Goal: Task Accomplishment & Management: Manage account settings

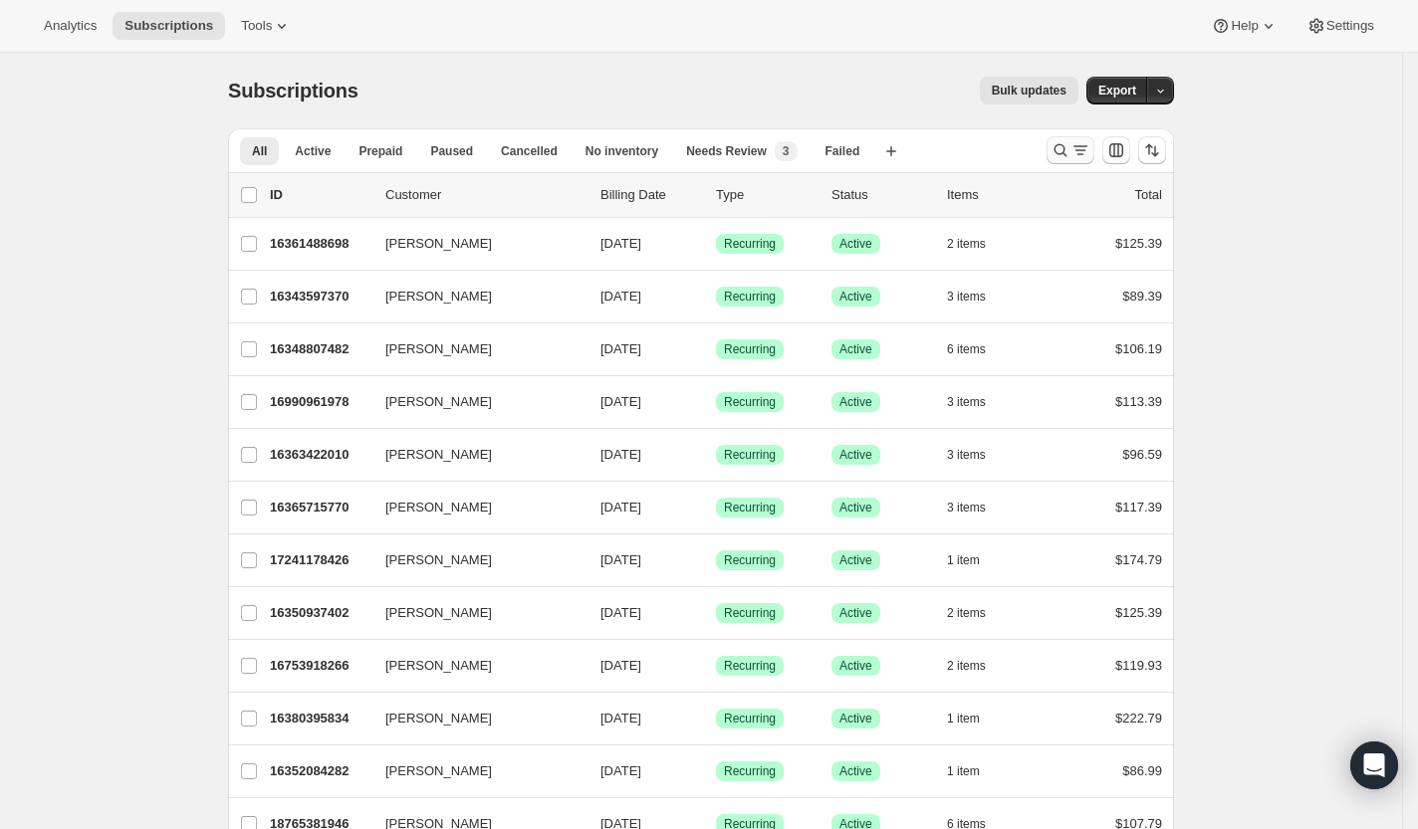
click at [1056, 140] on button "Search and filter results" at bounding box center [1070, 150] width 48 height 28
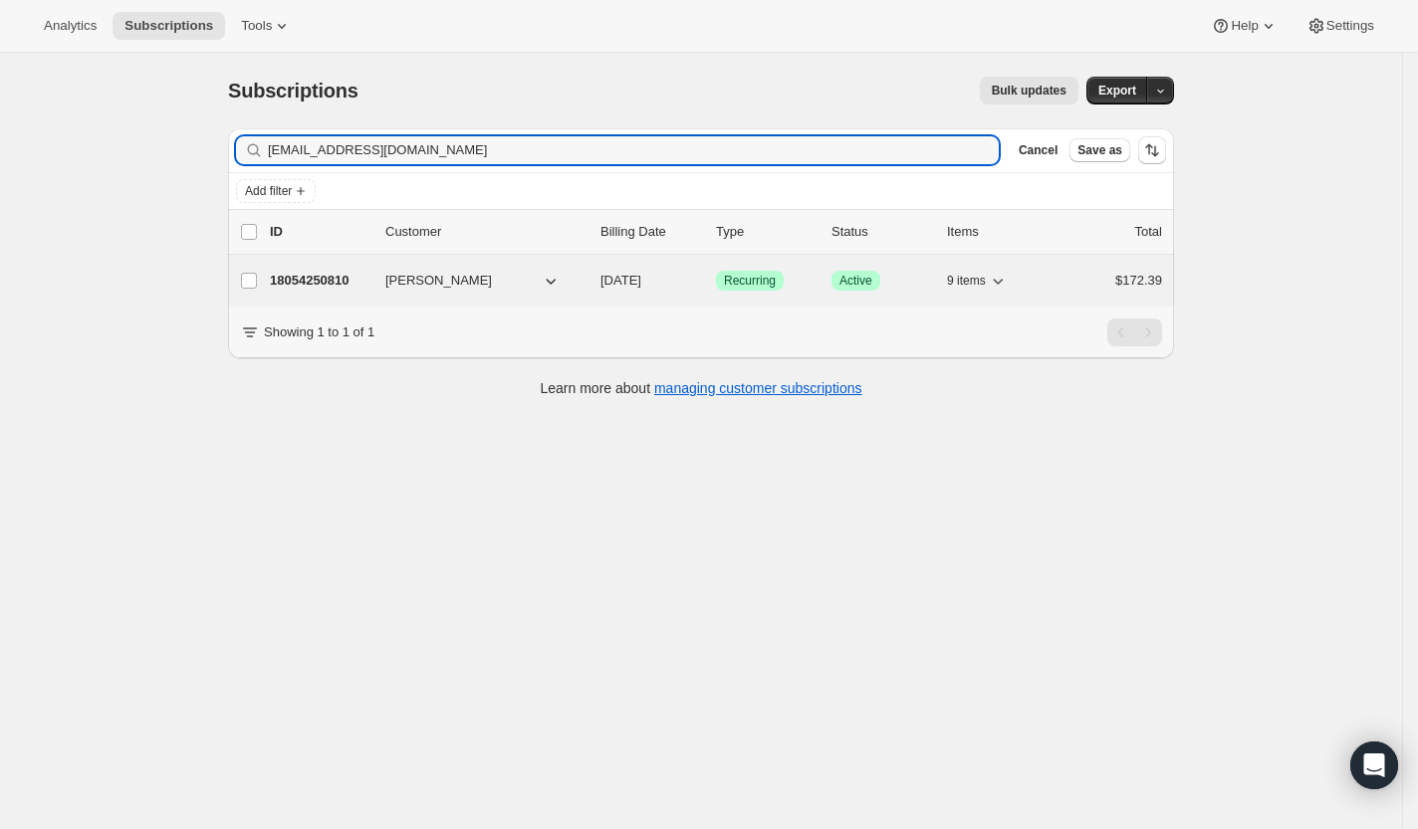
type input "violet222rose@yahoo.com"
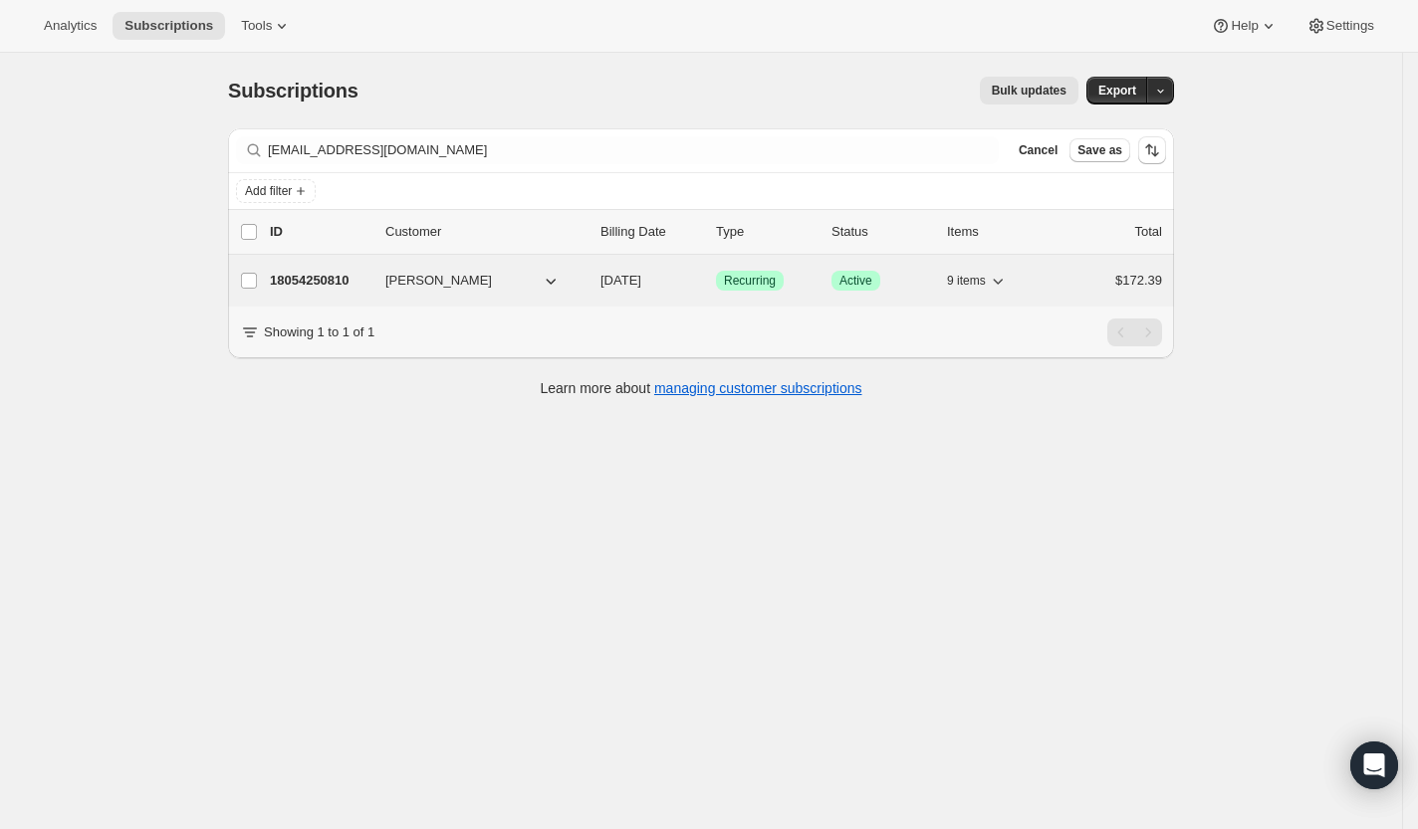
click at [341, 275] on p "18054250810" at bounding box center [320, 281] width 100 height 20
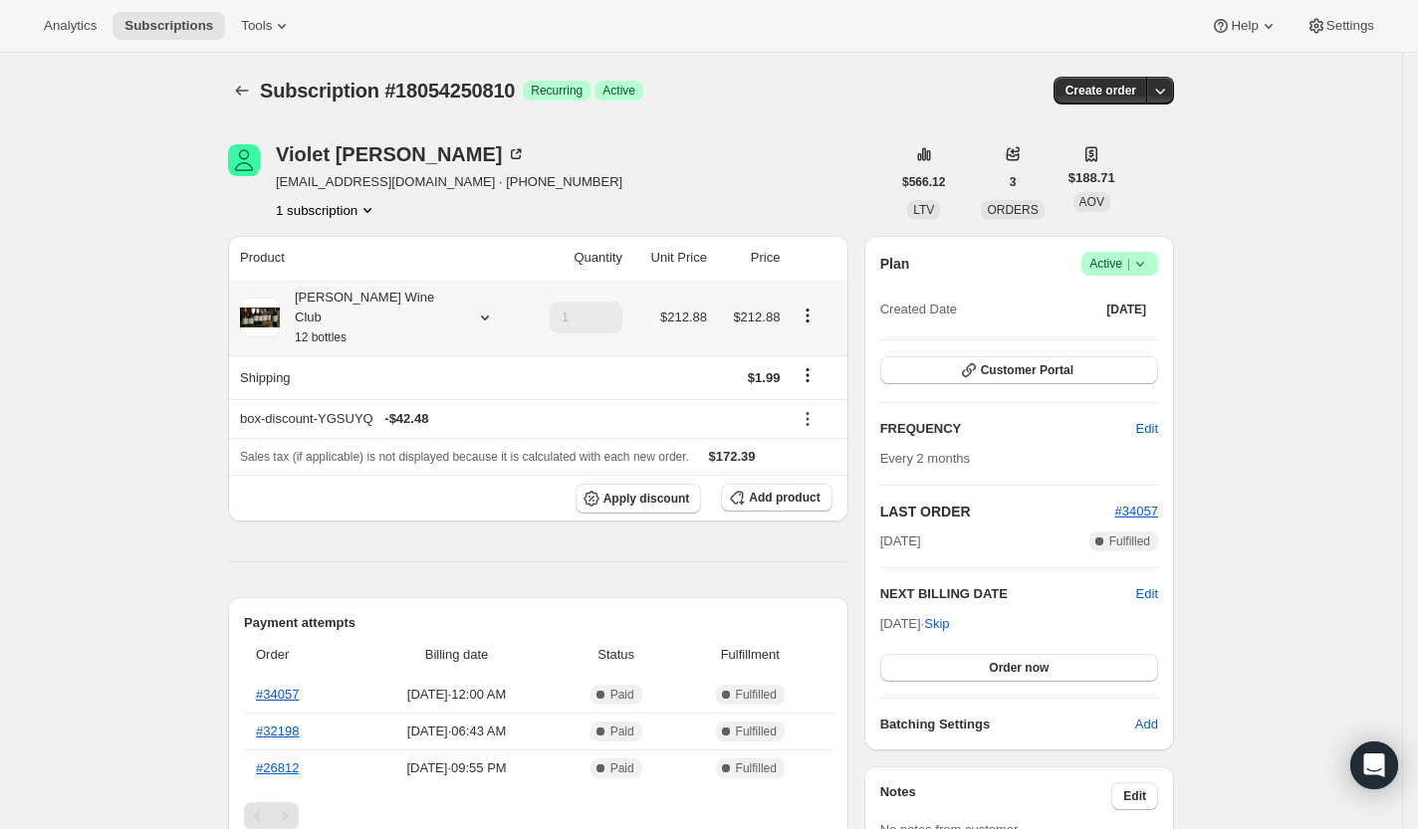
click at [448, 313] on div "[PERSON_NAME] Wine Club 12 bottles" at bounding box center [378, 318] width 277 height 60
click at [475, 308] on icon at bounding box center [485, 318] width 20 height 20
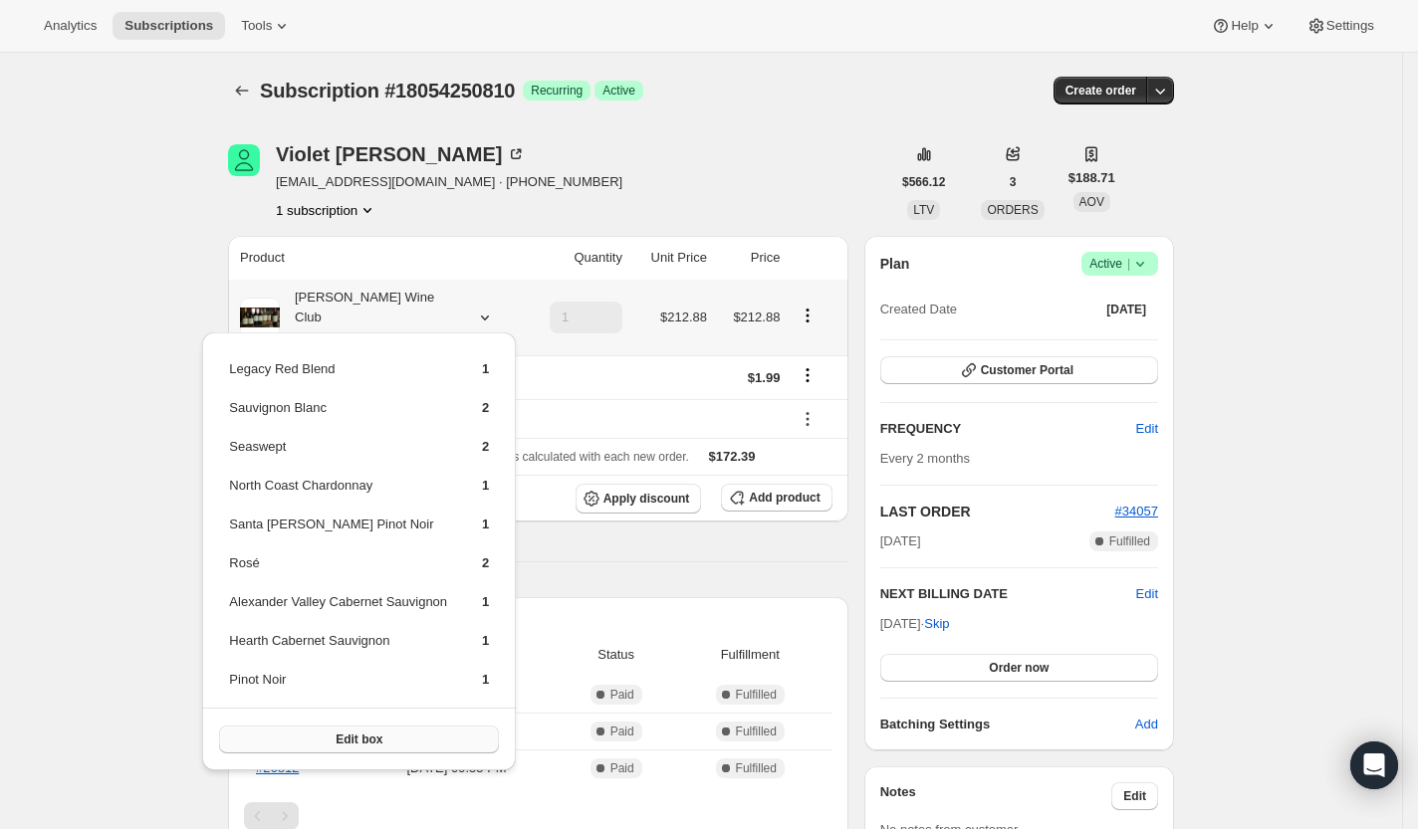
click at [336, 730] on button "Edit box" at bounding box center [359, 740] width 280 height 28
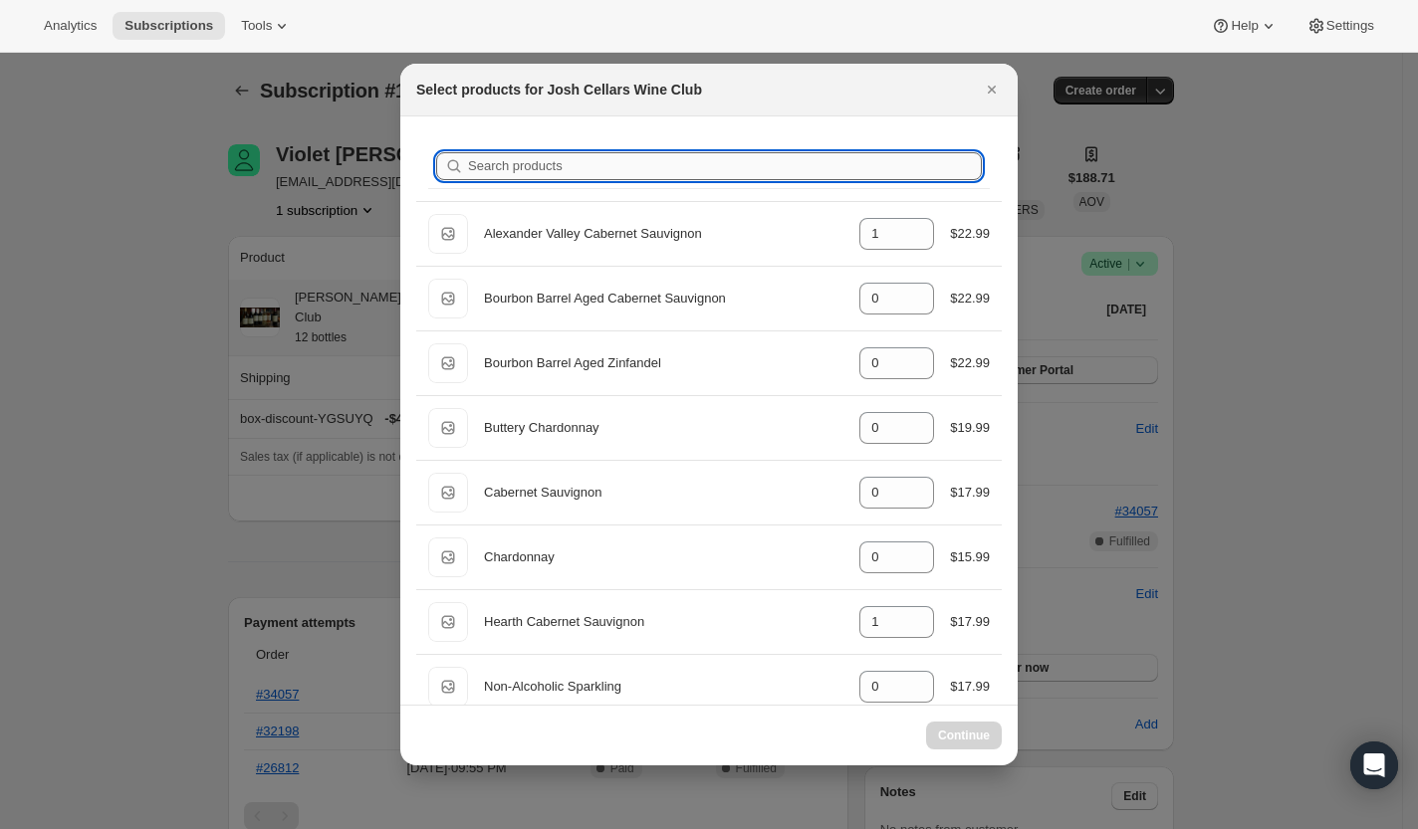
click at [554, 159] on input "Search products" at bounding box center [725, 166] width 514 height 28
type input "ro"
type input "0"
type input "2"
type input "ros"
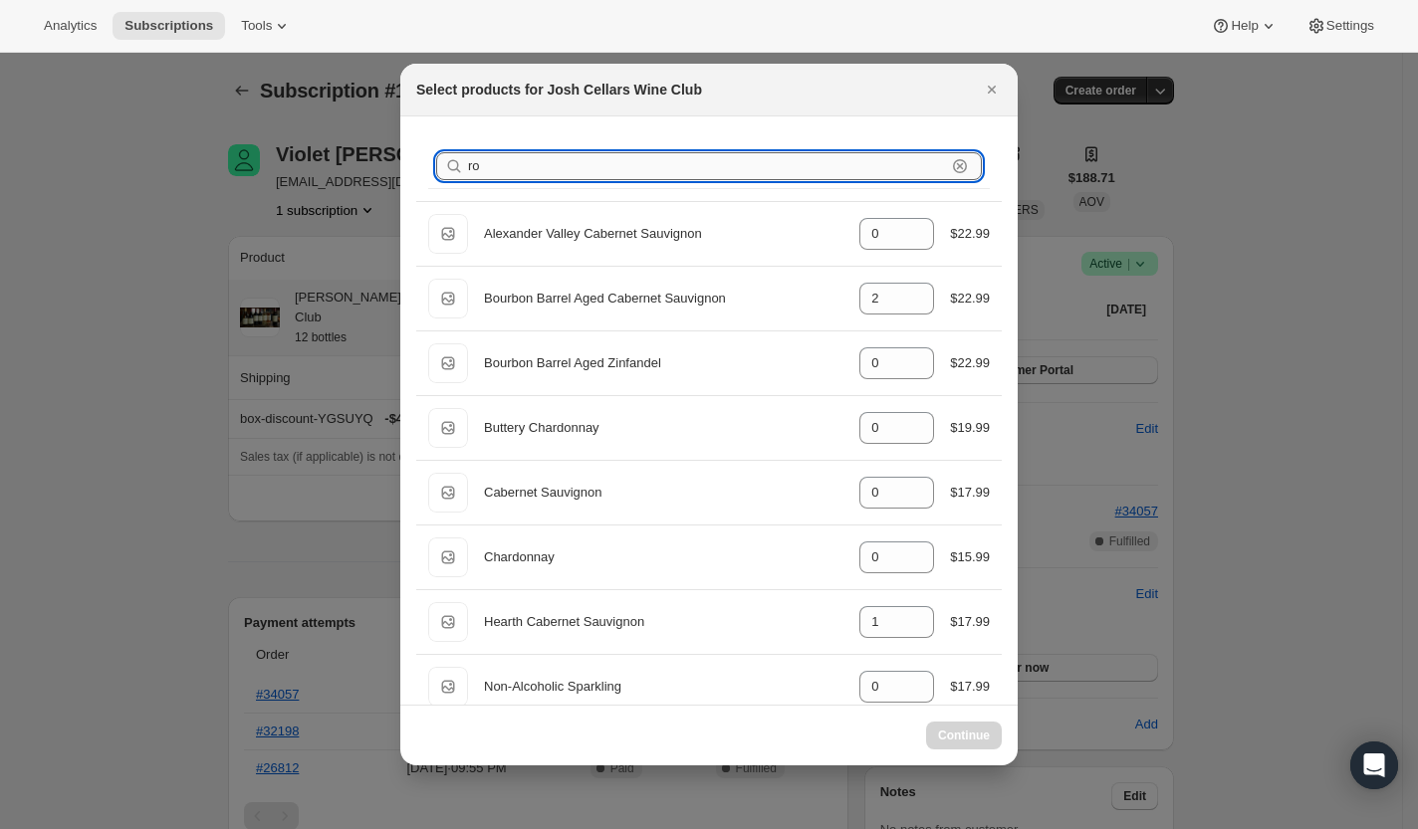
type input "2"
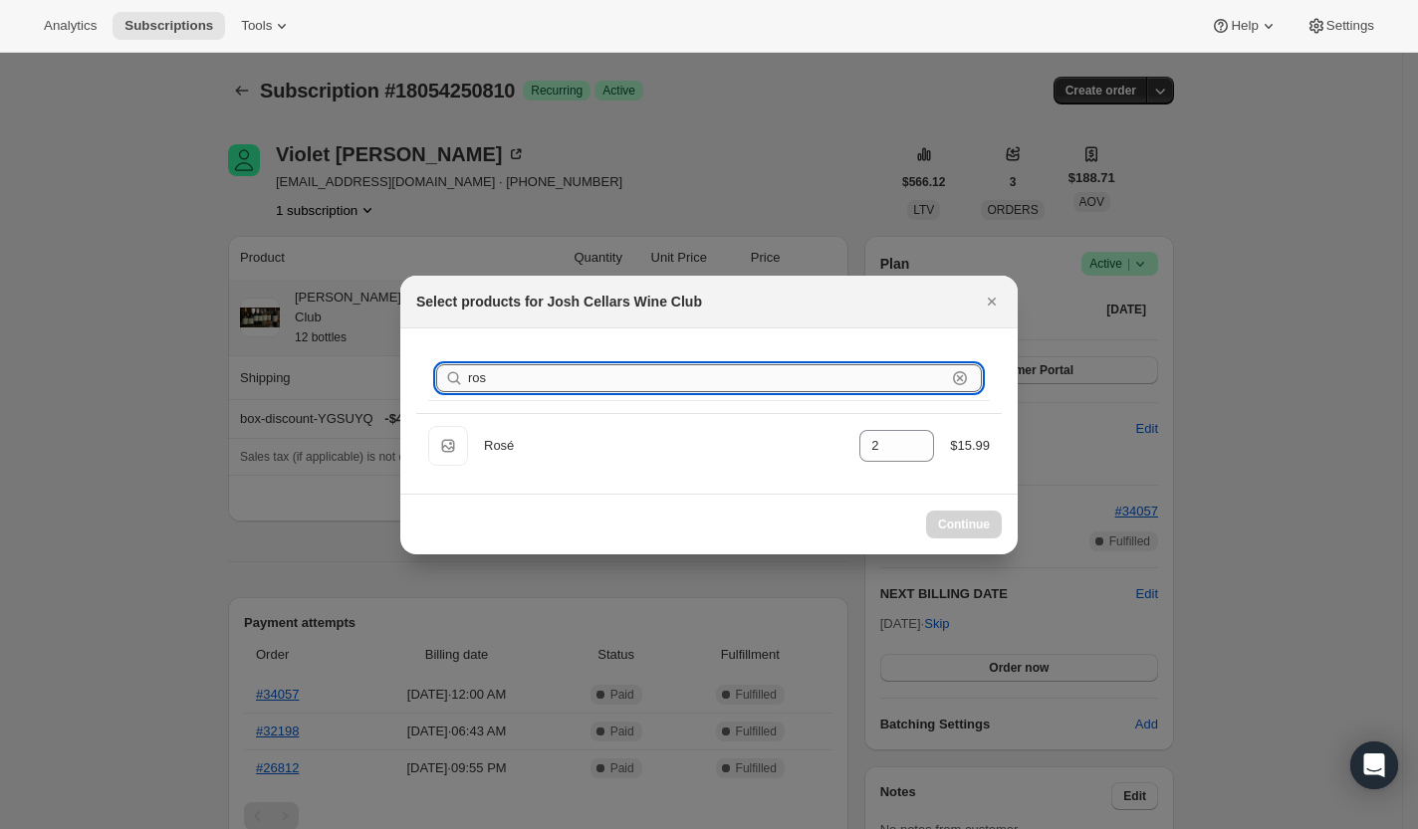
type input "rose"
select select "gid://shopify/ProductVariant/49495050322234"
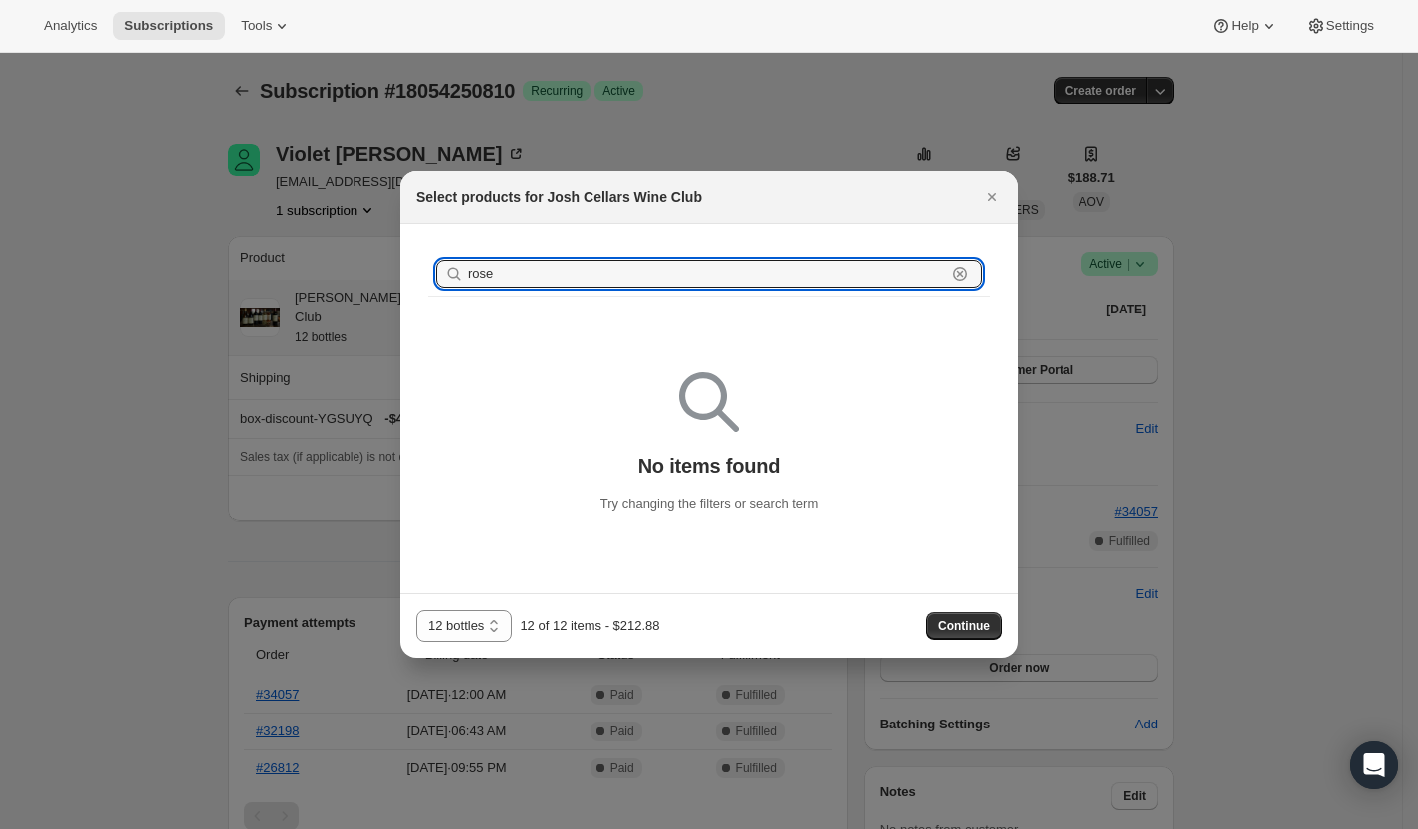
type input "rose"
click at [787, 129] on div at bounding box center [709, 414] width 1418 height 829
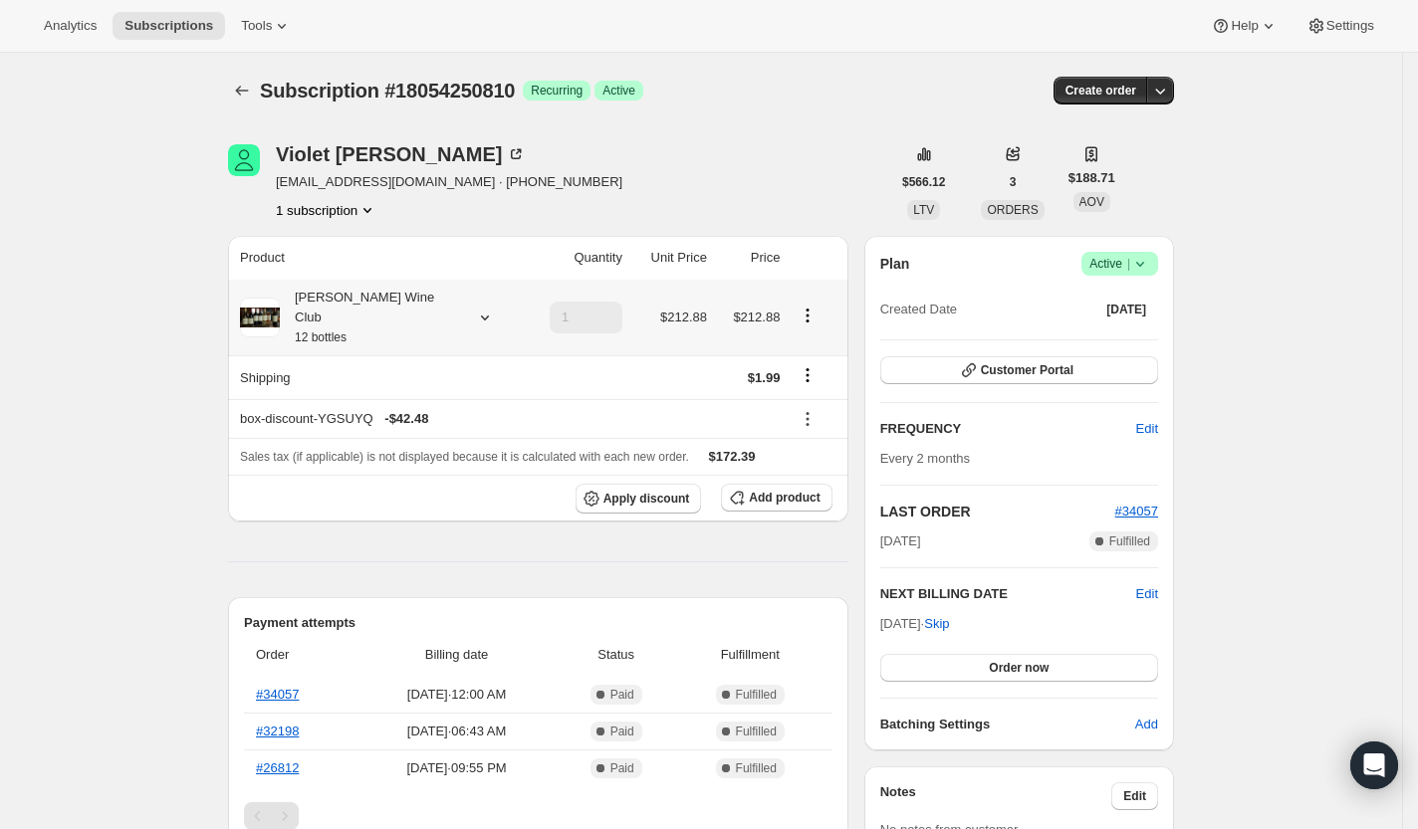
click at [475, 308] on icon at bounding box center [485, 318] width 20 height 20
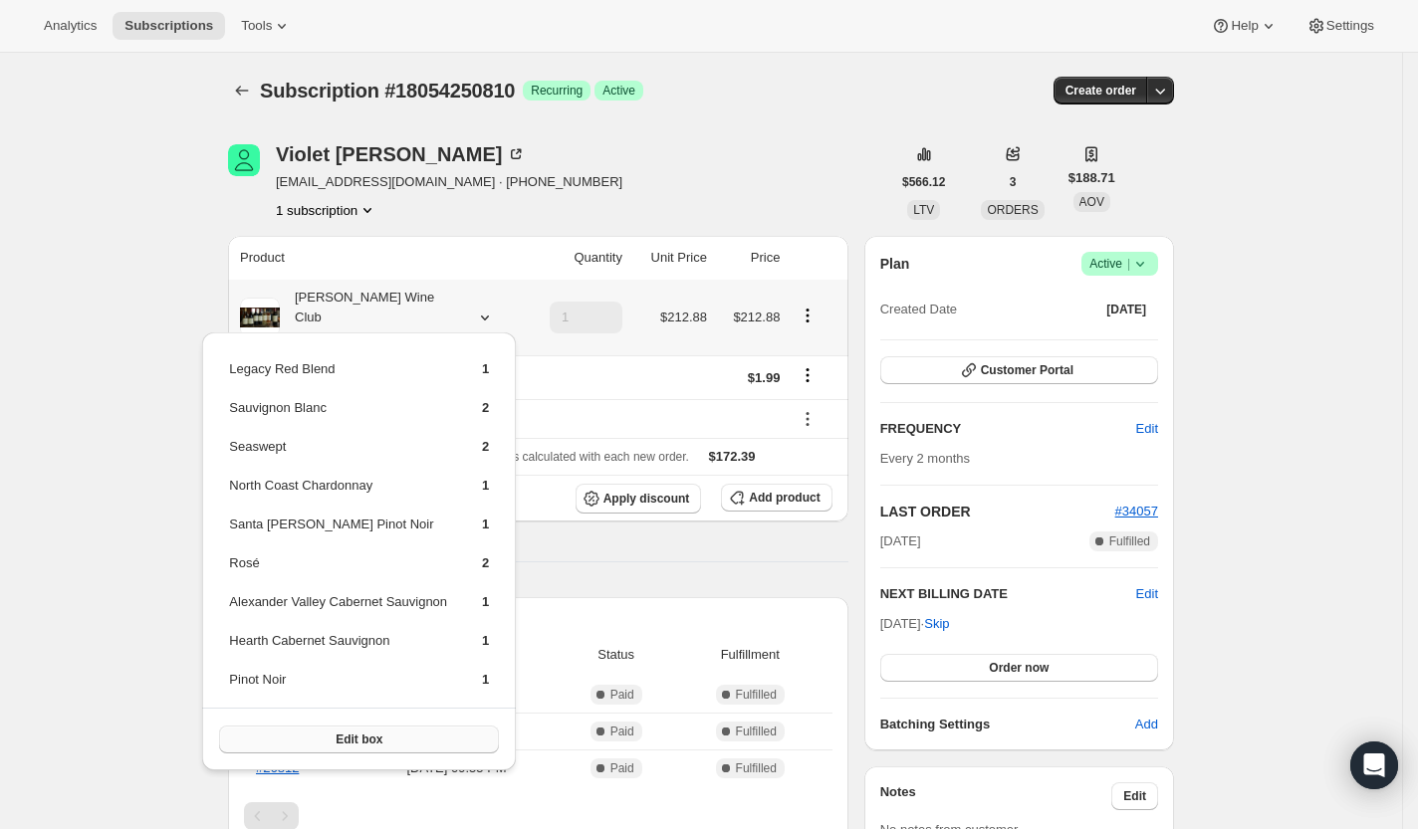
click at [363, 731] on button "Edit box" at bounding box center [359, 740] width 280 height 28
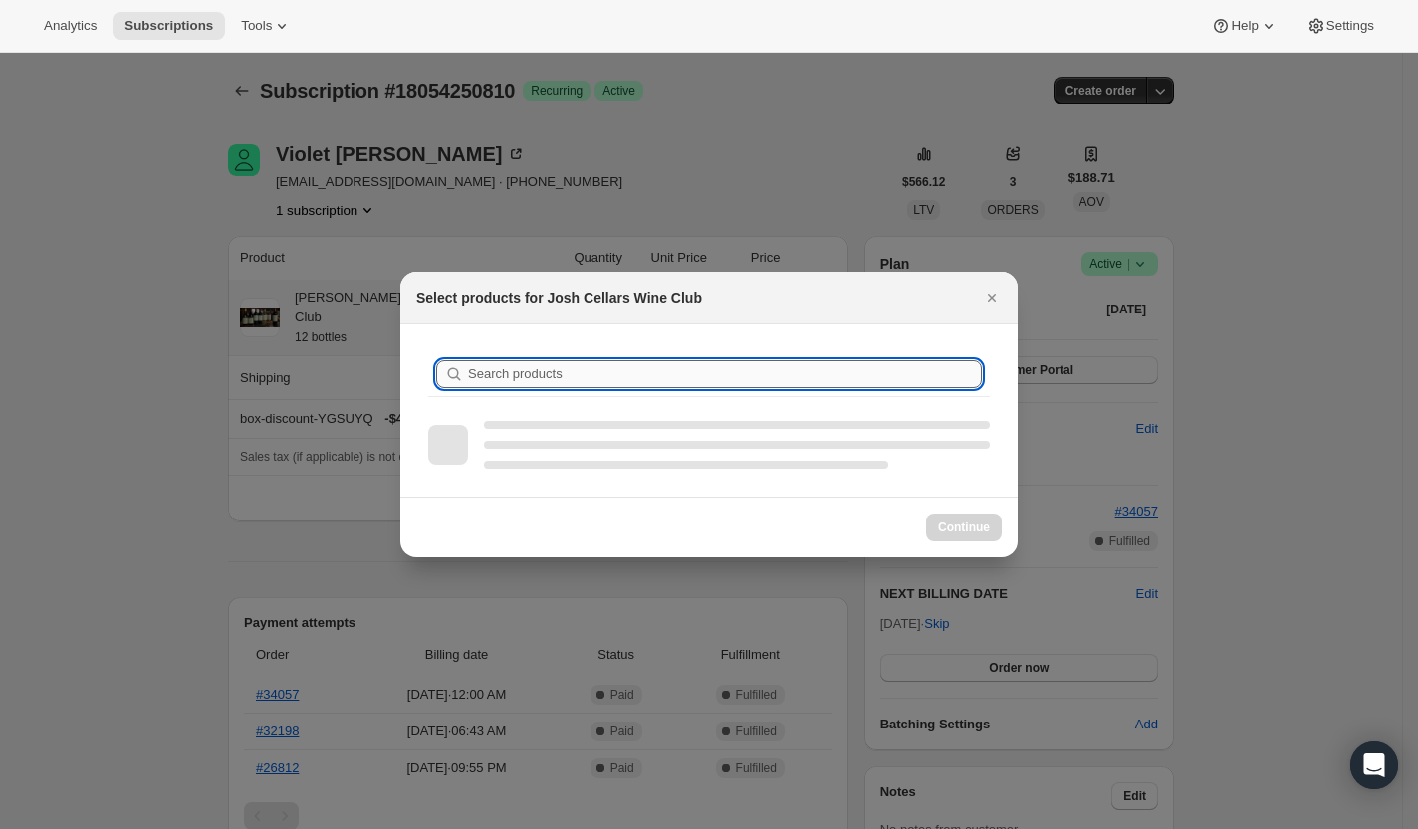
click at [498, 364] on input "Search products" at bounding box center [725, 374] width 514 height 28
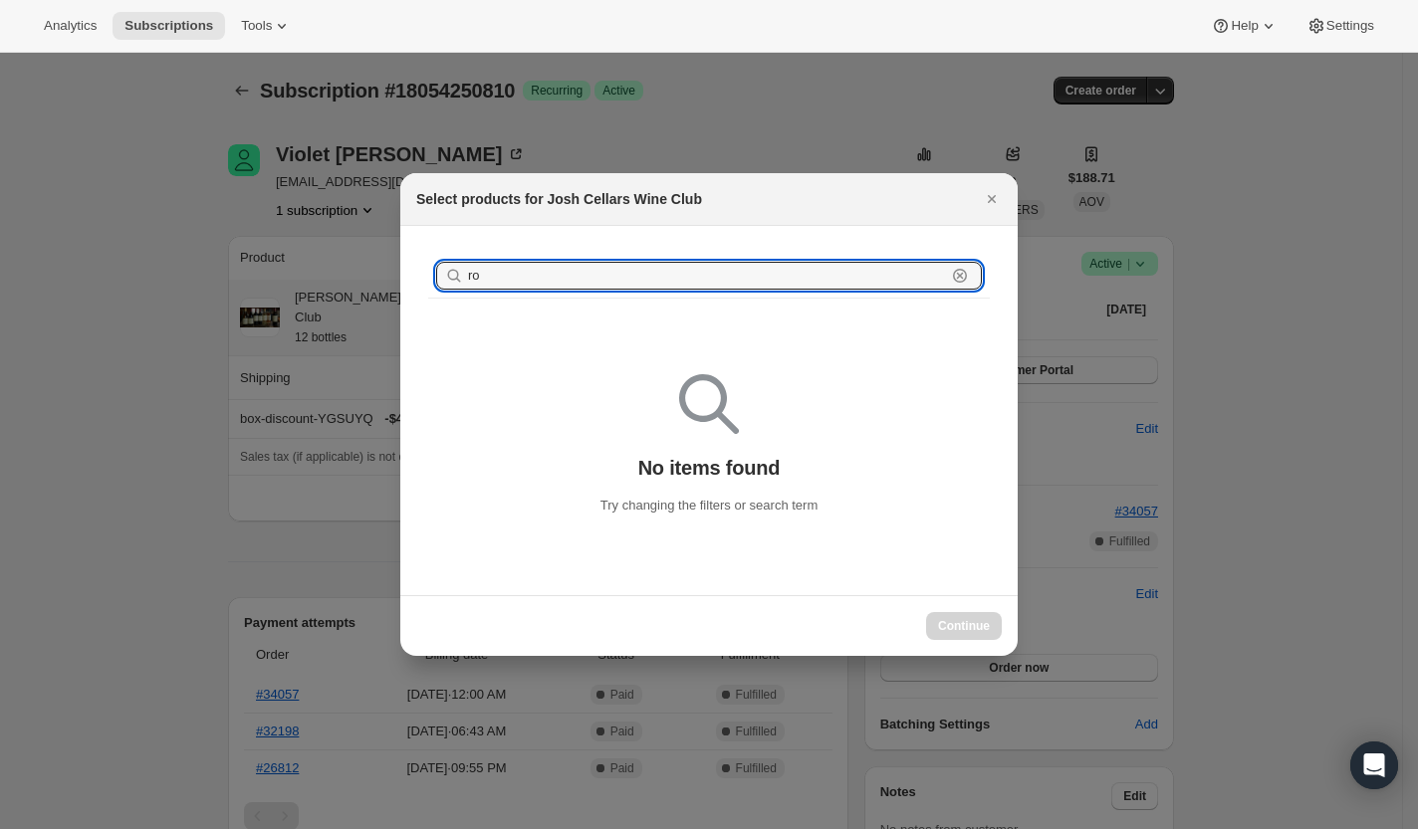
type input "ros"
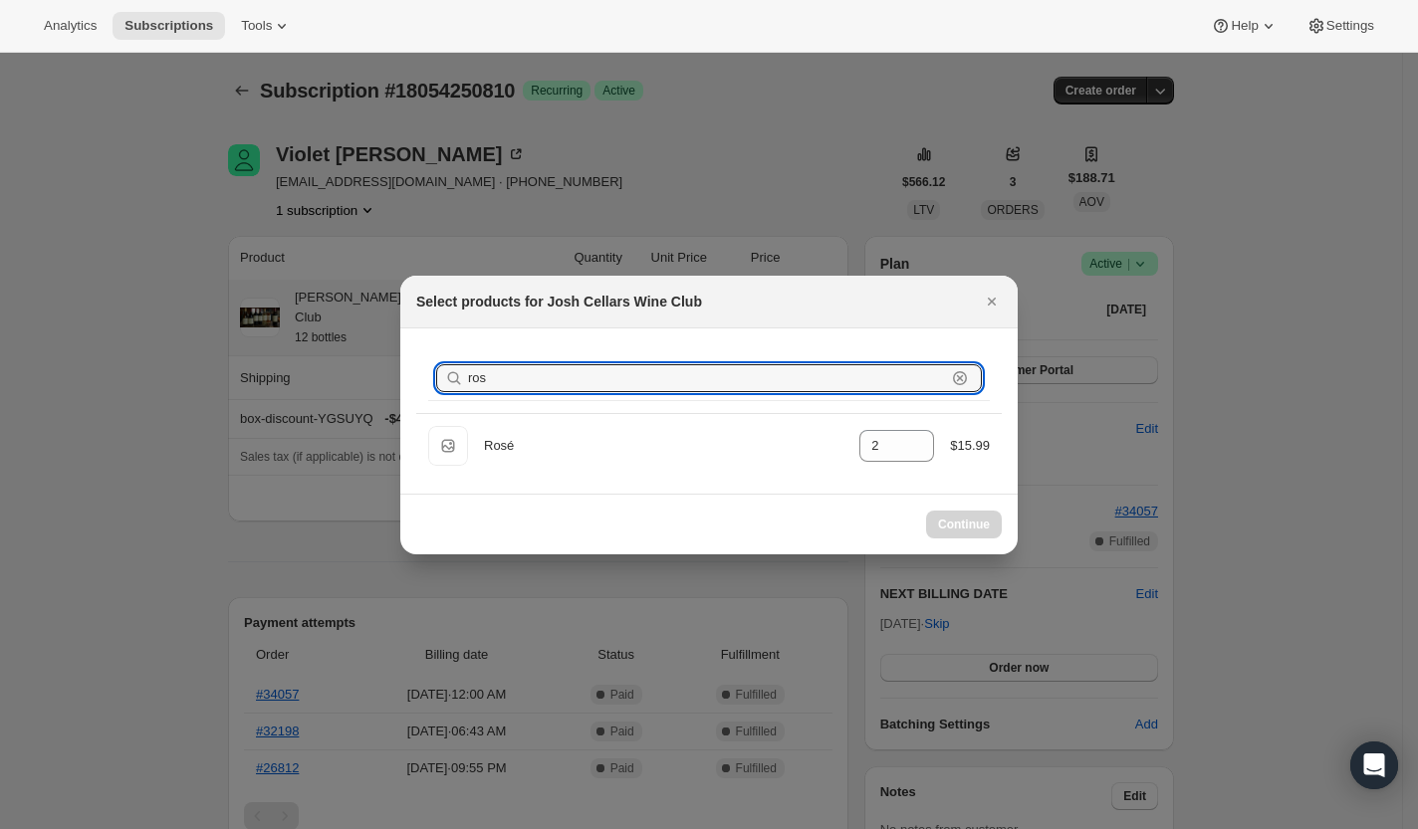
select select "gid://shopify/ProductVariant/49495050322234"
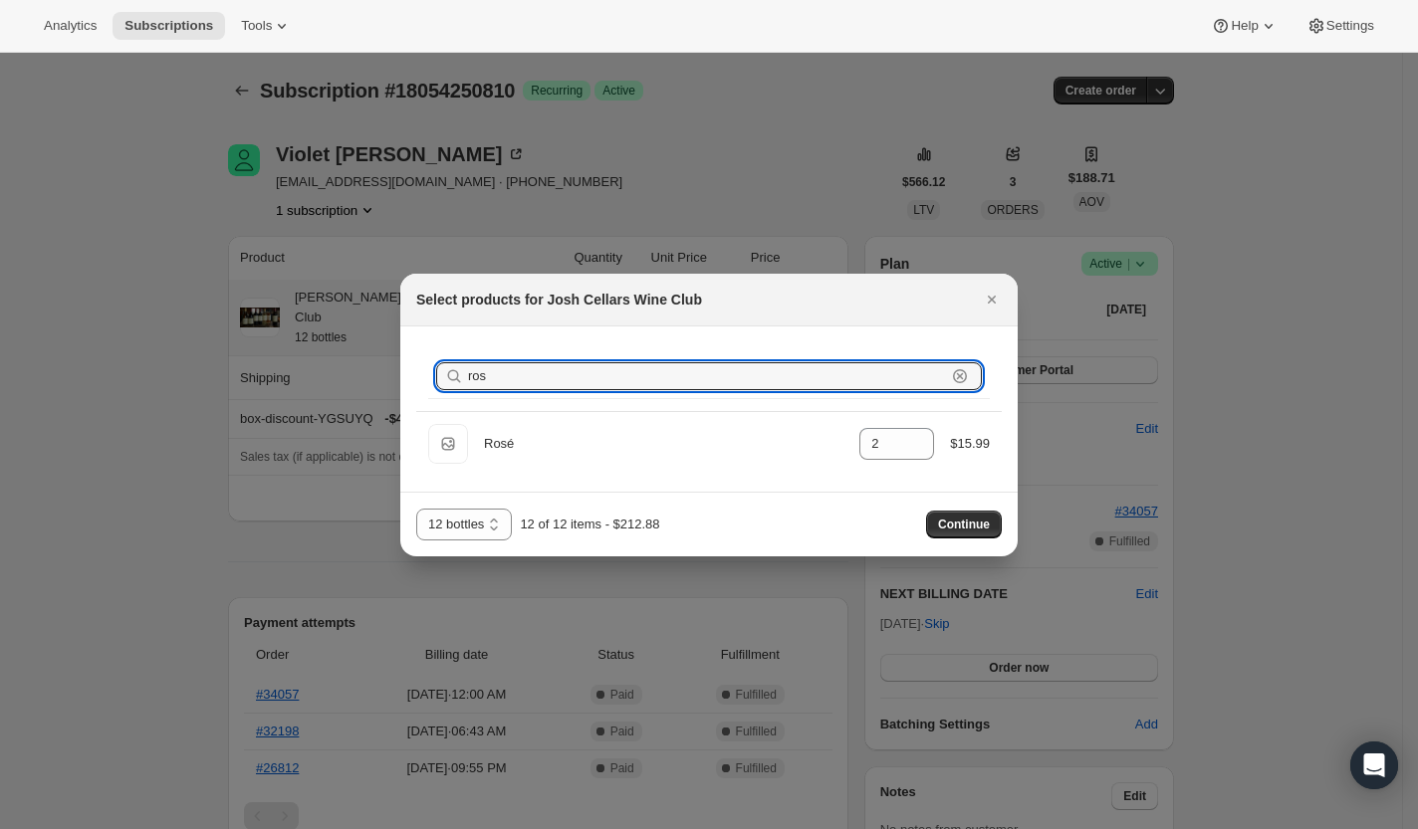
type input "ros"
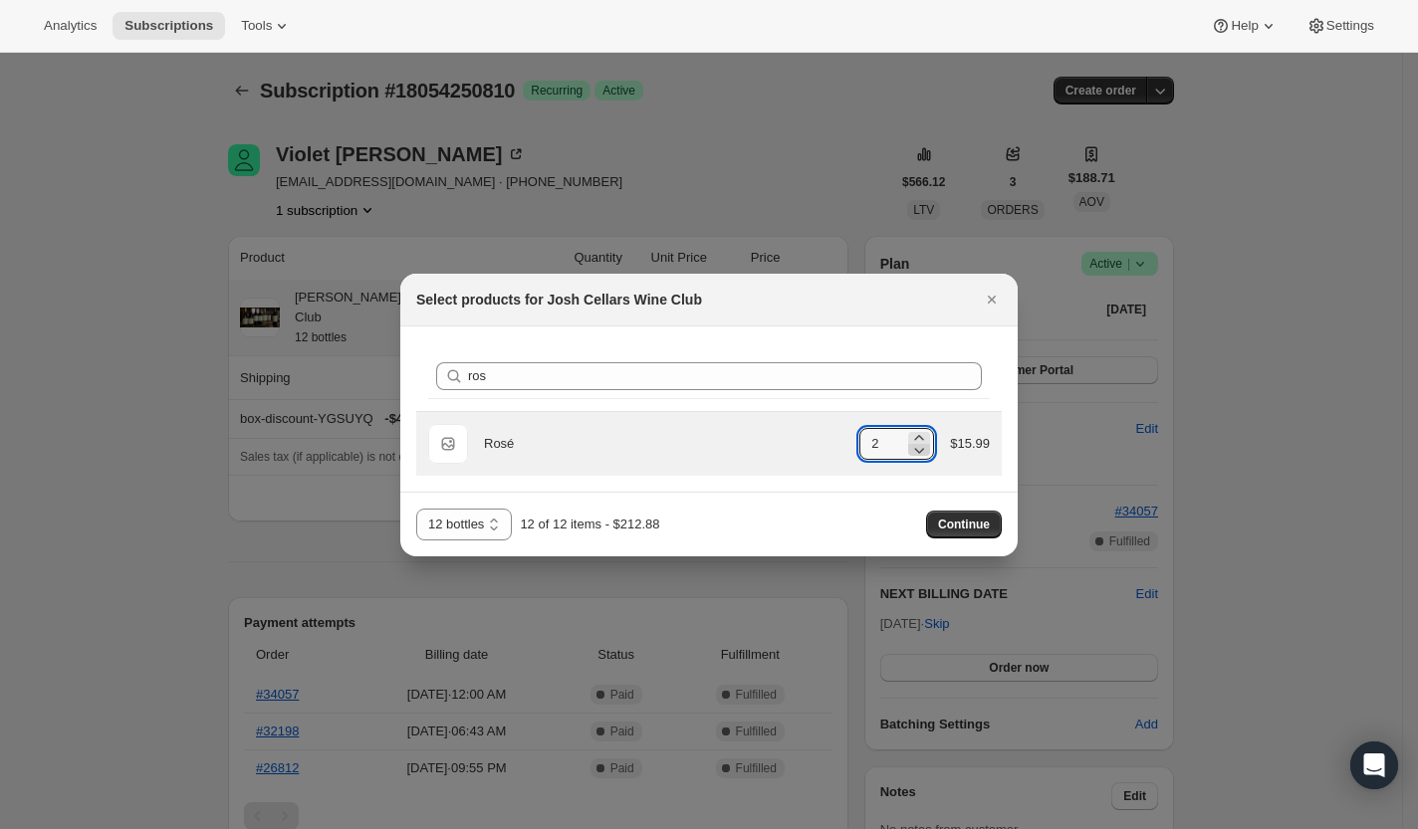
click at [920, 440] on icon ":rfa:" at bounding box center [919, 450] width 20 height 20
click at [920, 434] on icon ":rfa:" at bounding box center [919, 438] width 20 height 20
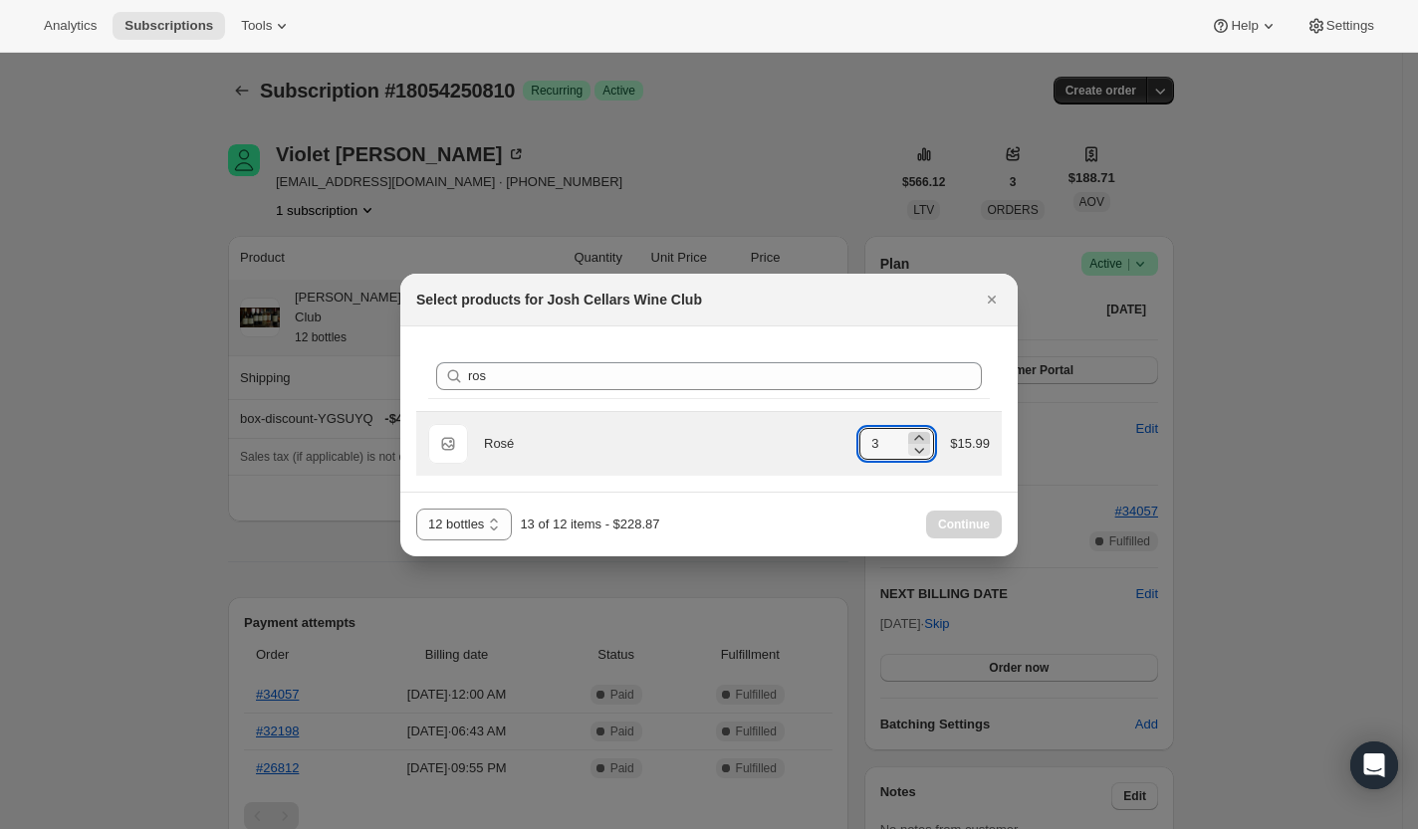
click at [920, 434] on icon ":rfa:" at bounding box center [919, 438] width 20 height 20
type input "4"
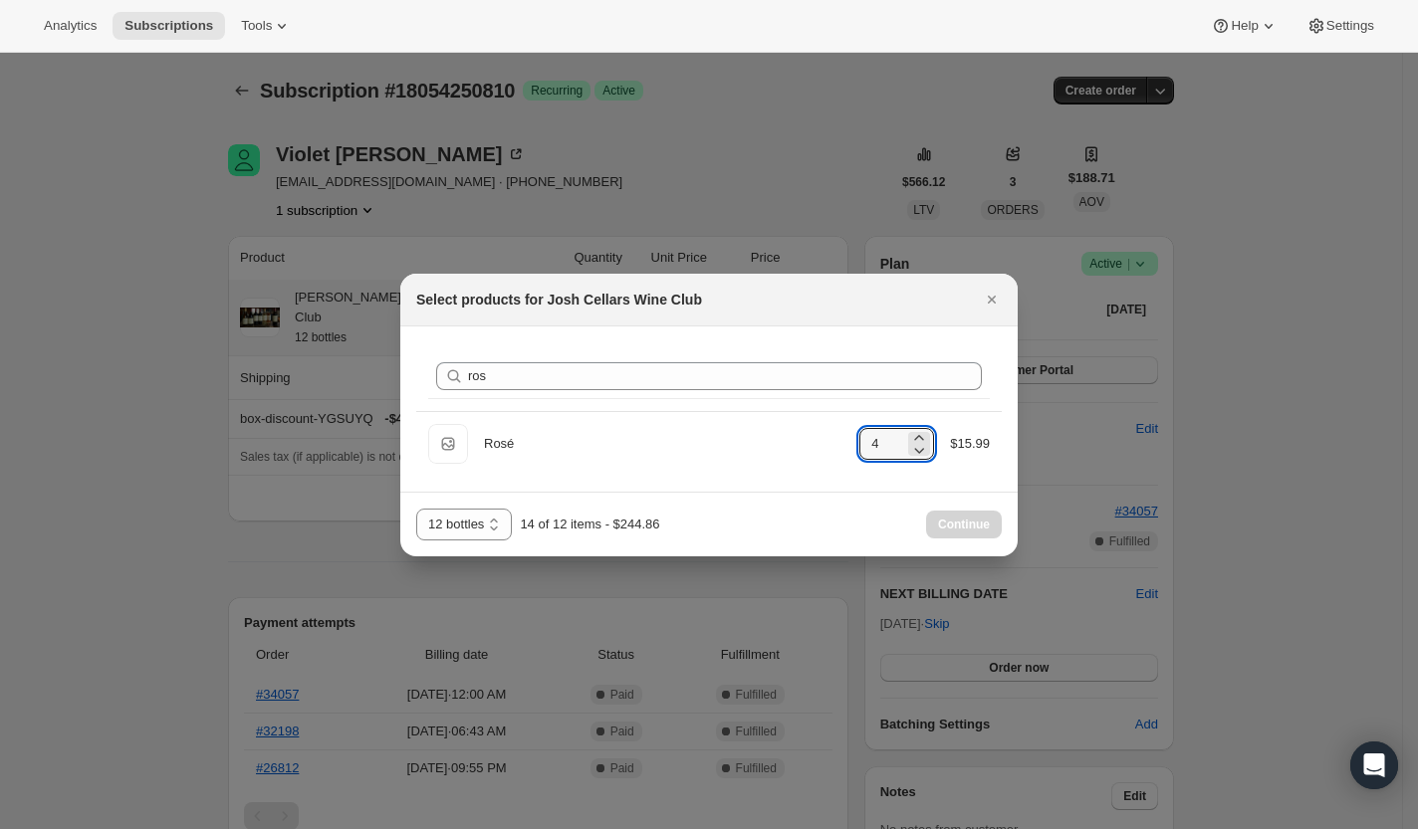
click at [947, 519] on div "Continue" at bounding box center [964, 525] width 76 height 28
click at [984, 291] on icon "Close" at bounding box center [992, 300] width 20 height 20
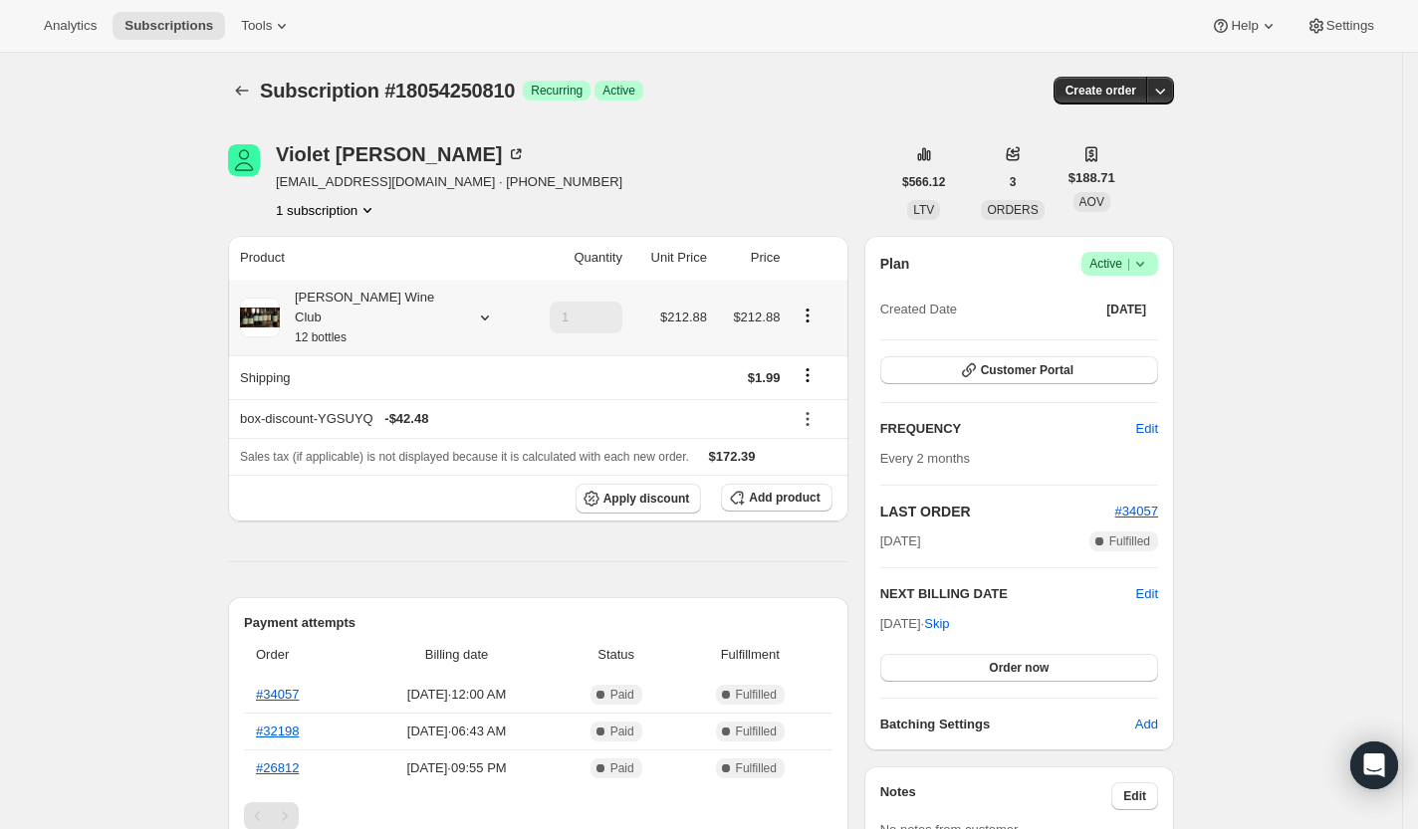
click at [345, 301] on div "[PERSON_NAME] Wine Club 12 bottles" at bounding box center [369, 318] width 179 height 60
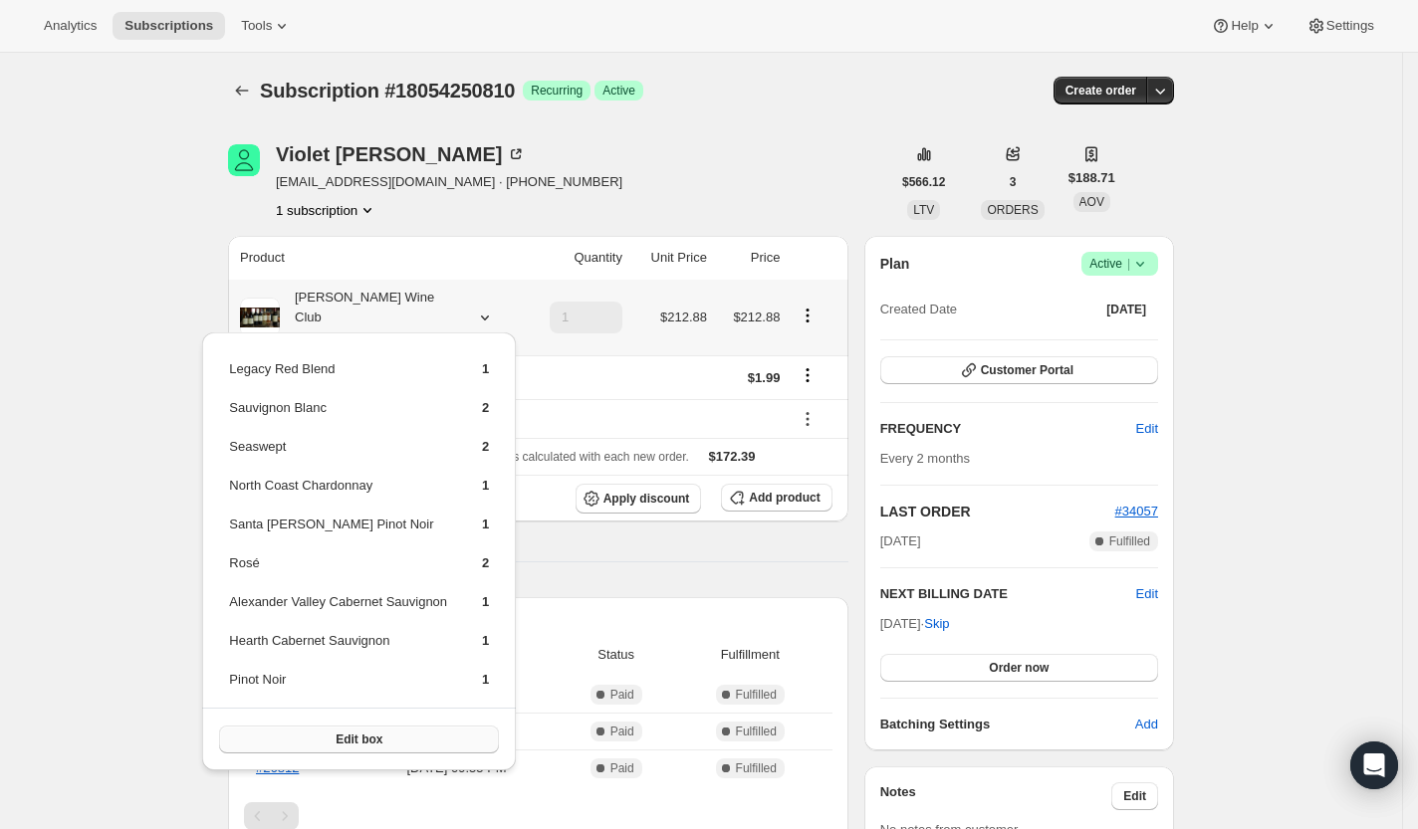
click at [329, 735] on button "Edit box" at bounding box center [359, 740] width 280 height 28
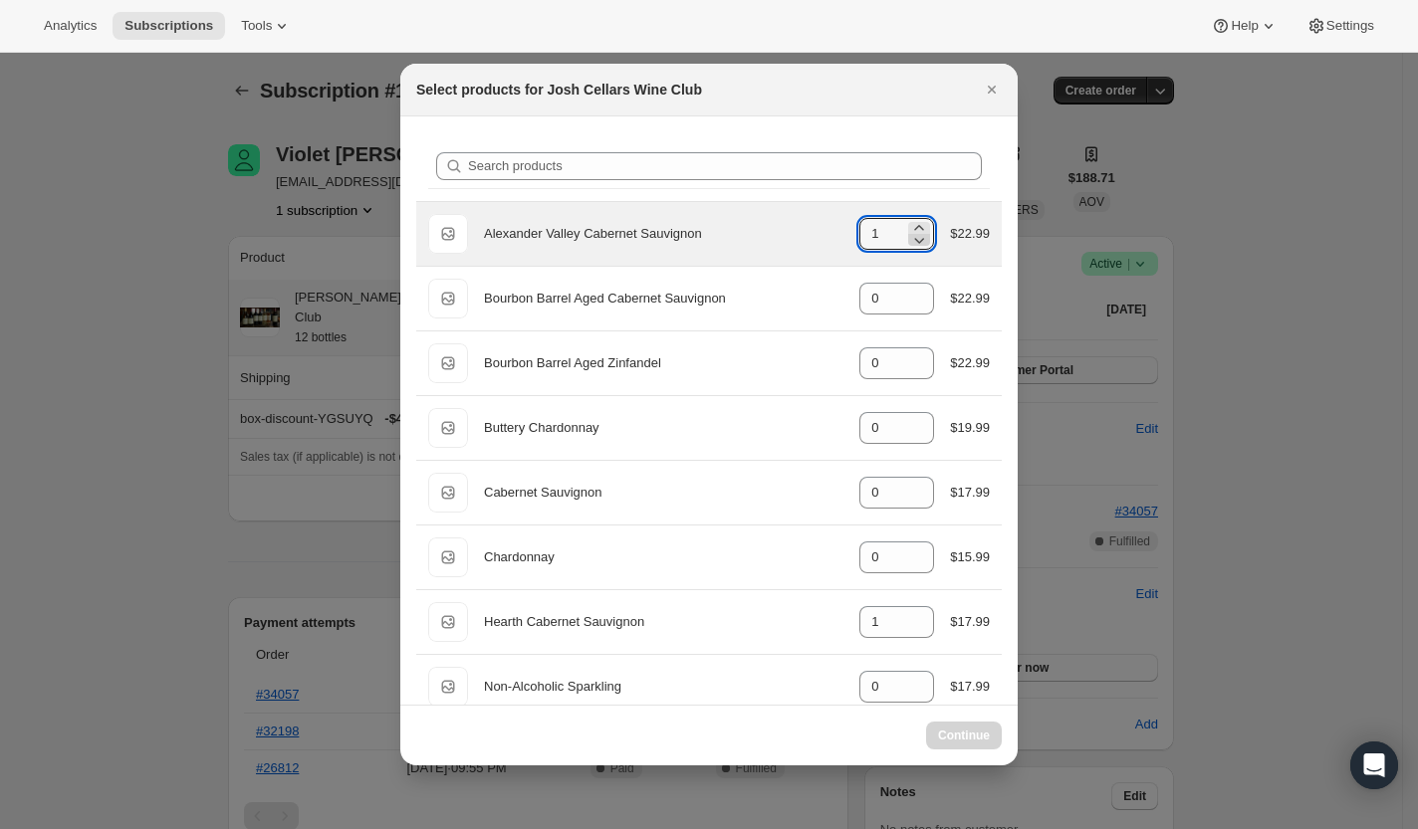
click at [909, 243] on icon ":rfp:" at bounding box center [919, 240] width 20 height 20
type input "1"
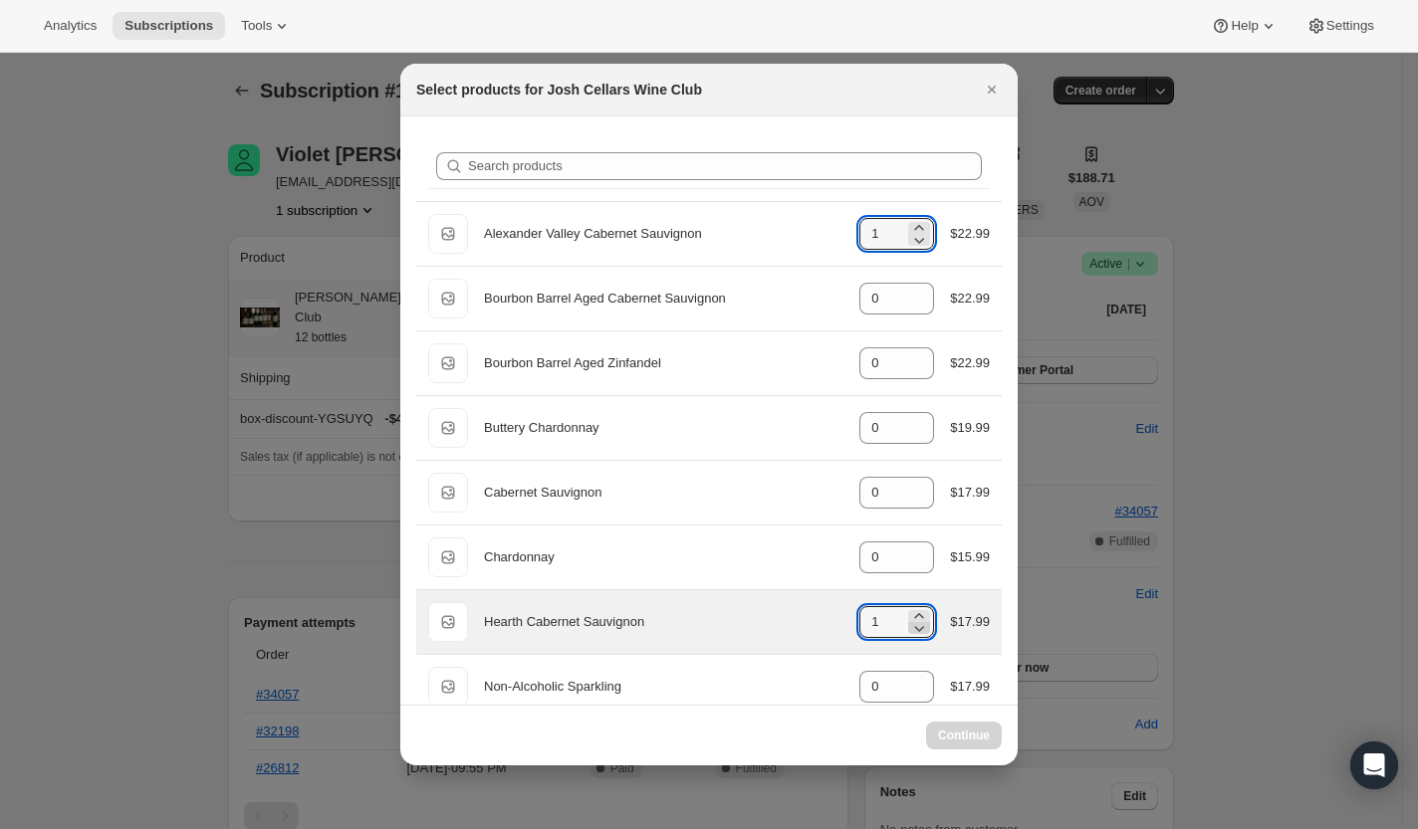
click at [909, 623] on icon ":rfp:" at bounding box center [919, 628] width 20 height 20
type input "1"
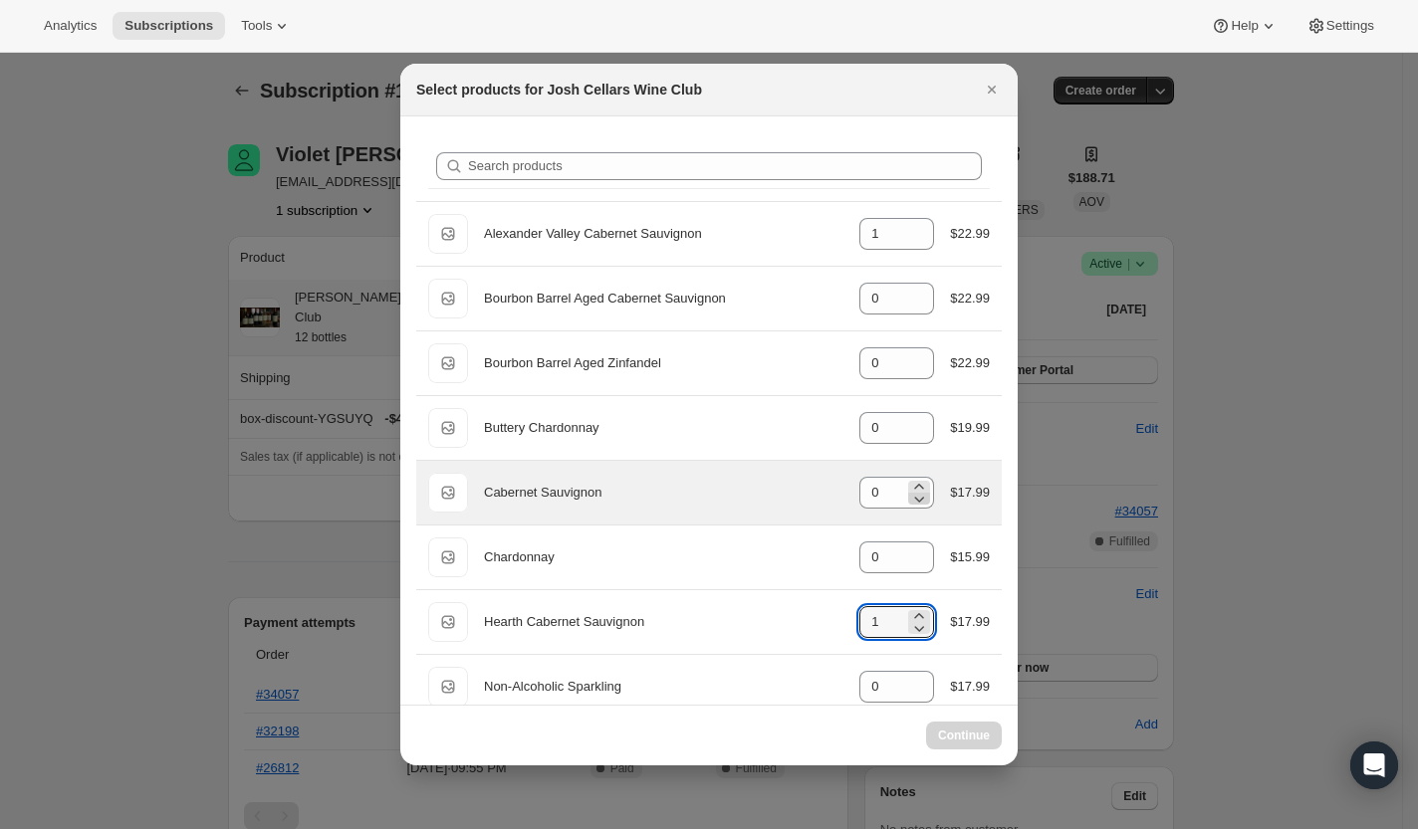
select select "gid://shopify/ProductVariant/49495050322234"
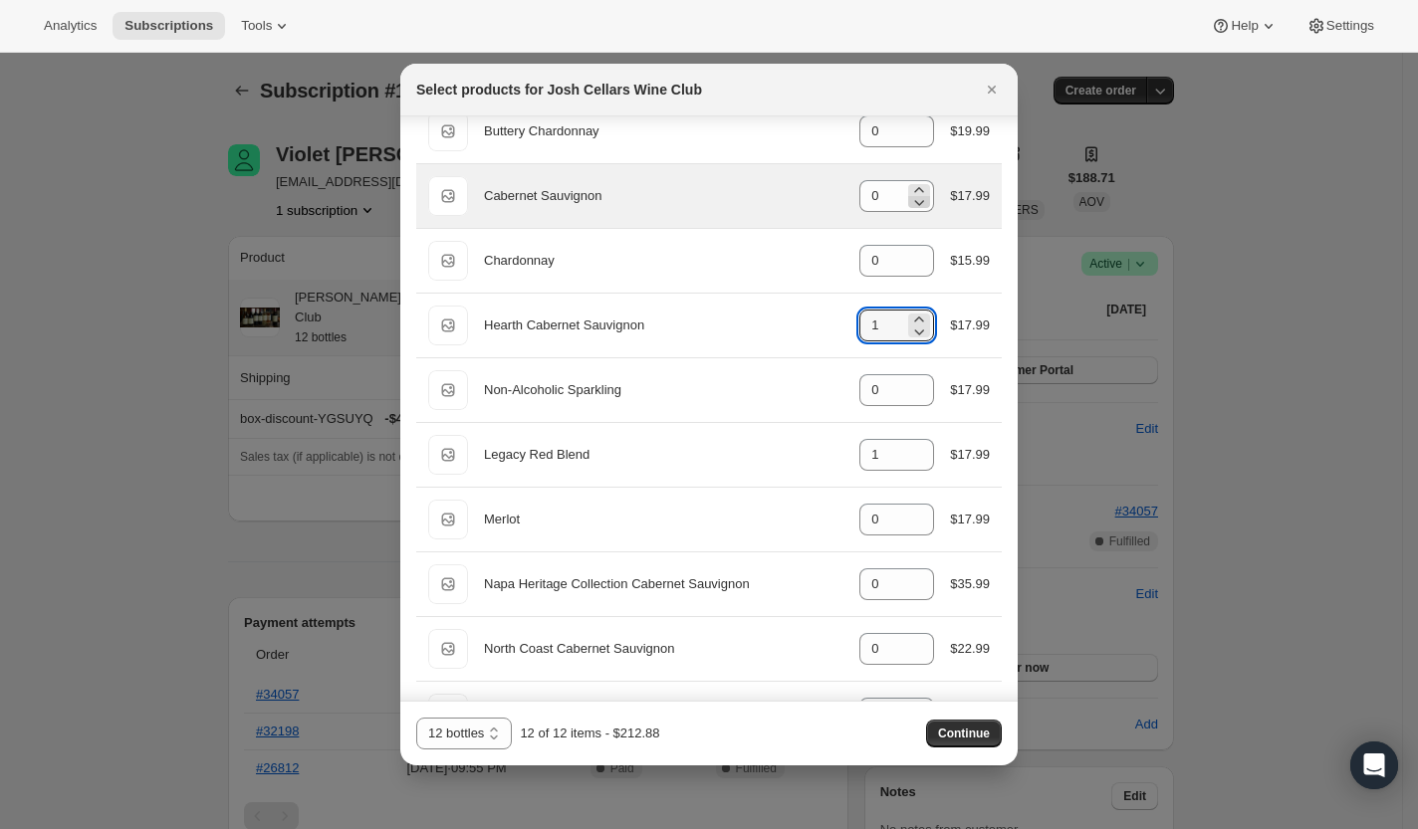
scroll to position [311, 0]
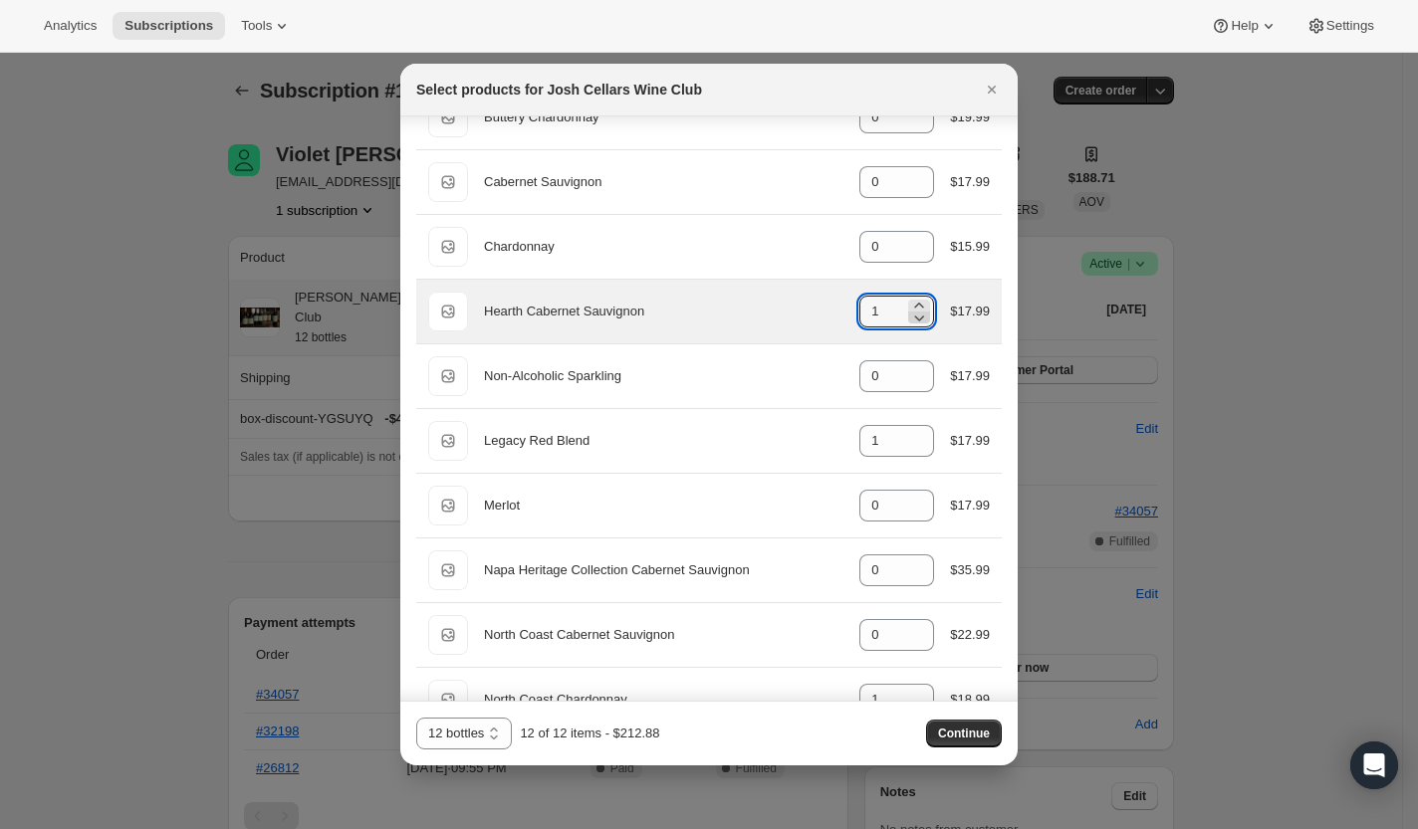
click at [910, 320] on icon ":rfp:" at bounding box center [919, 318] width 20 height 20
type input "0"
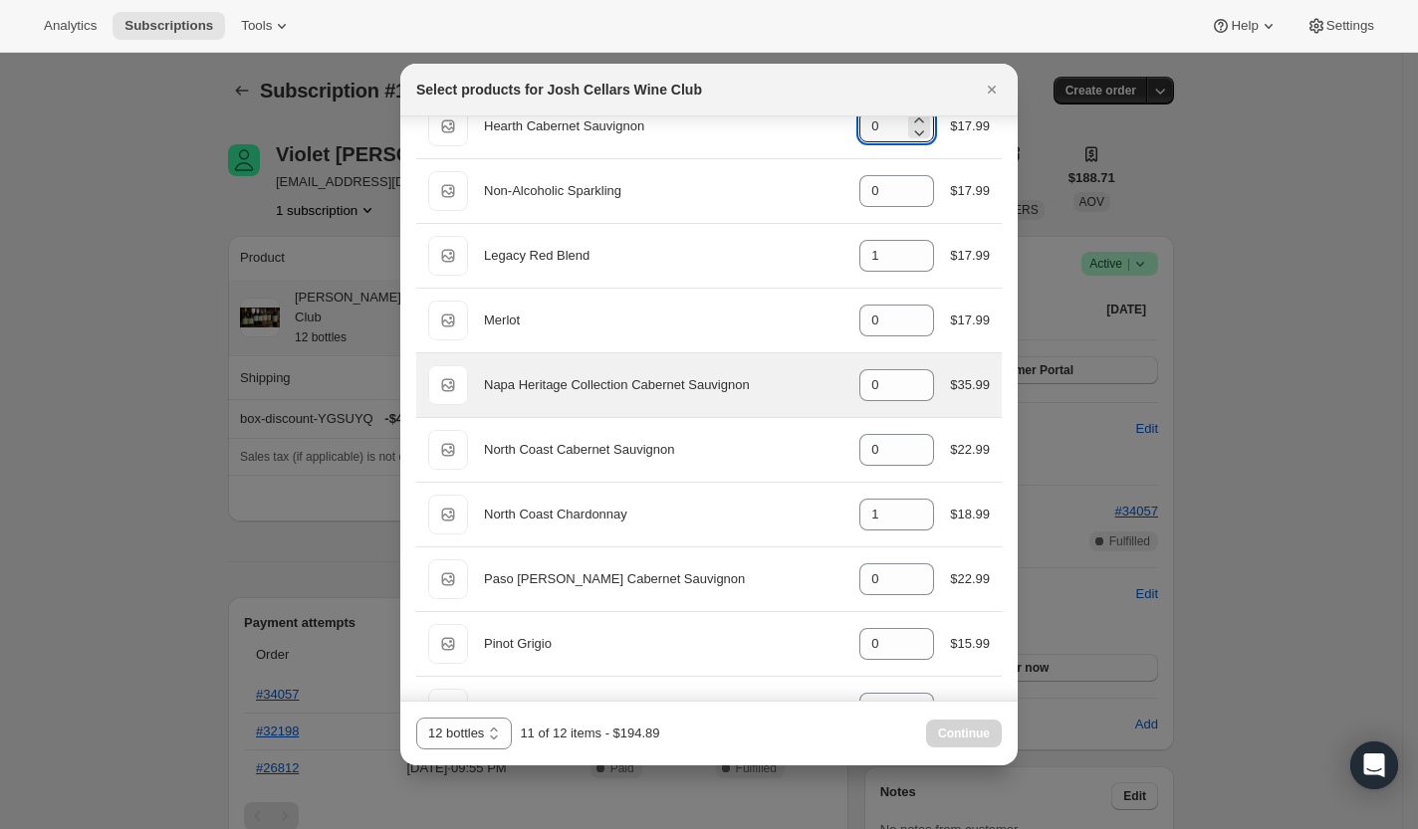
scroll to position [518, 0]
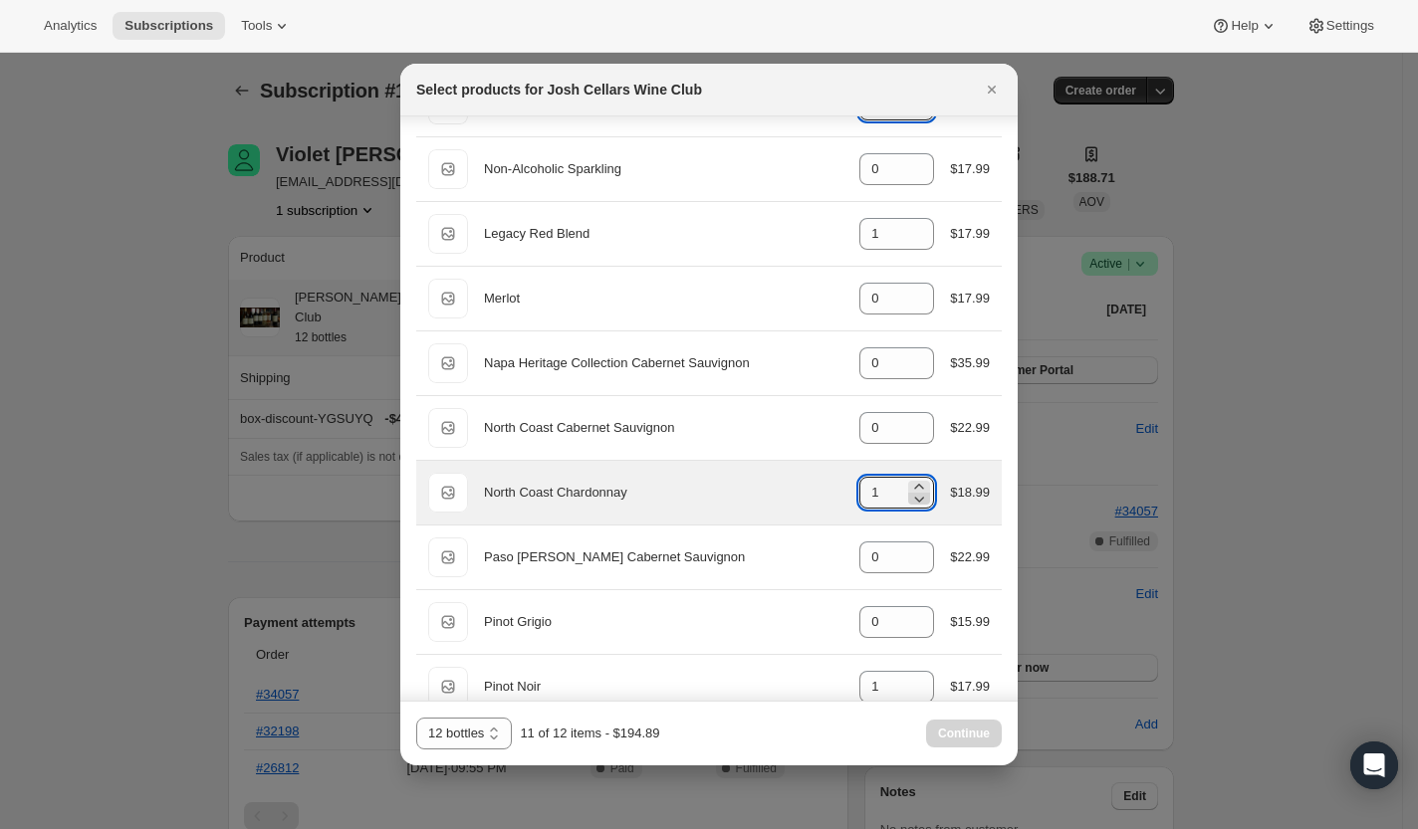
click at [915, 497] on icon ":rfp:" at bounding box center [920, 500] width 10 height 6
type input "0"
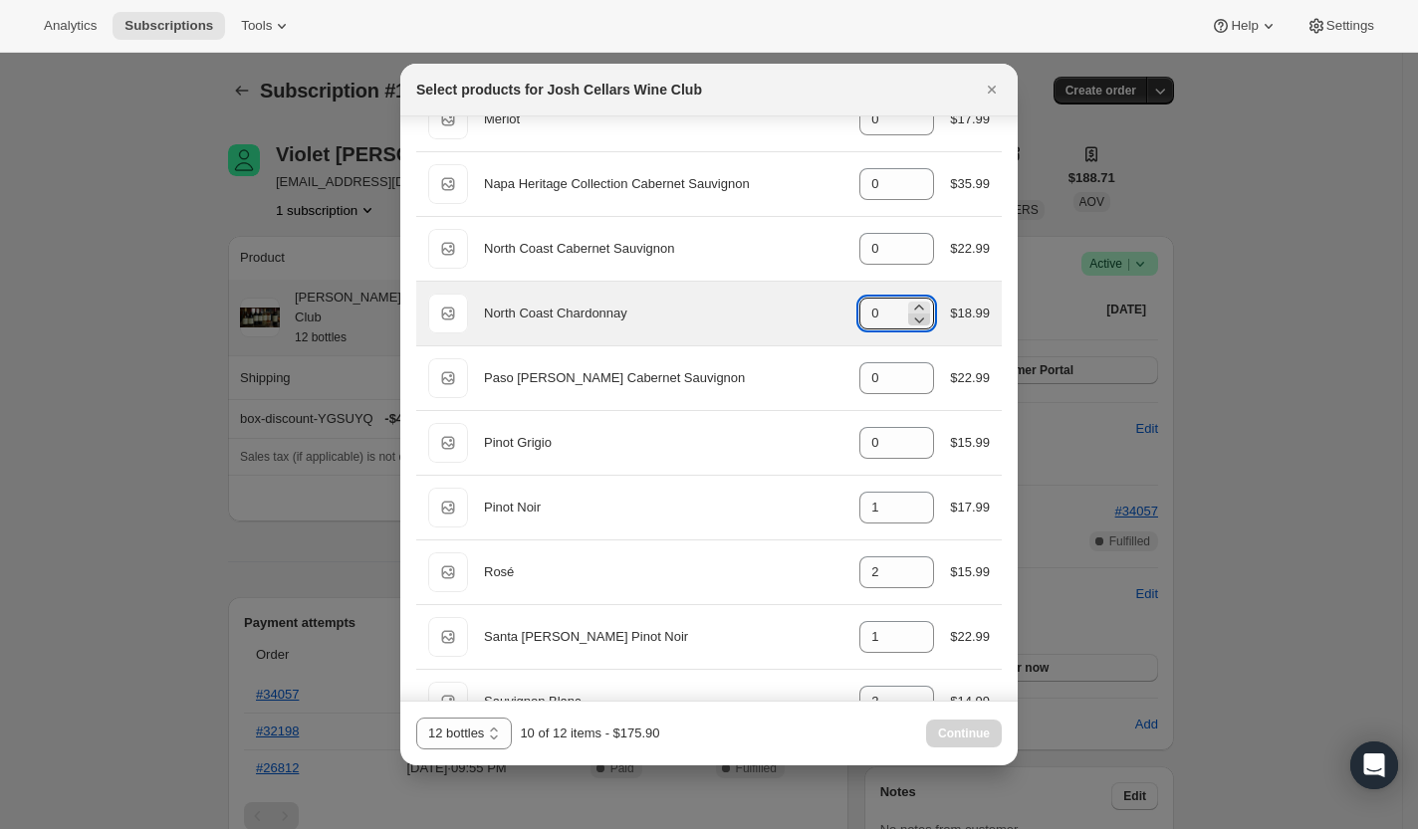
scroll to position [703, 0]
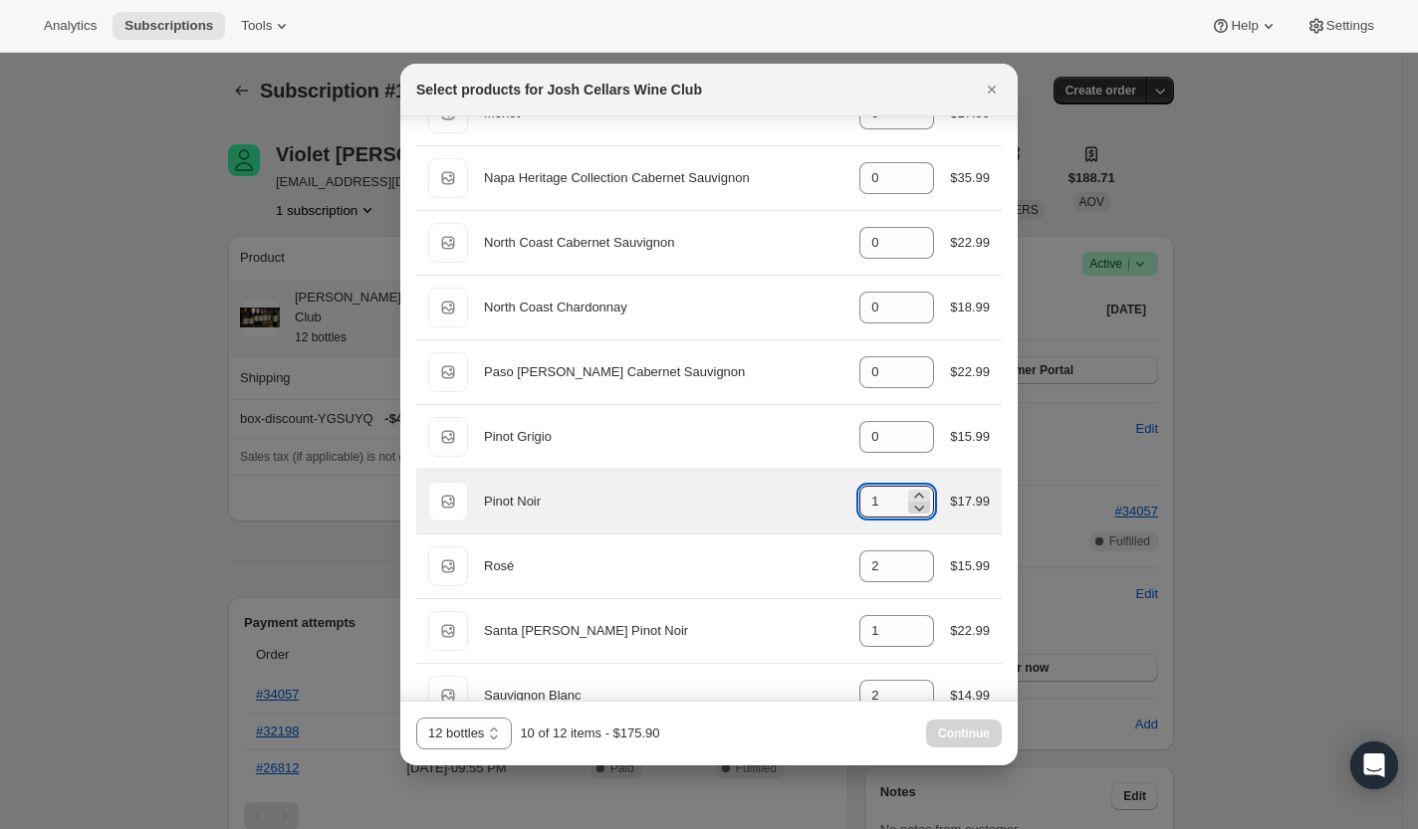
click at [909, 498] on icon ":rfp:" at bounding box center [919, 508] width 20 height 20
type input "0"
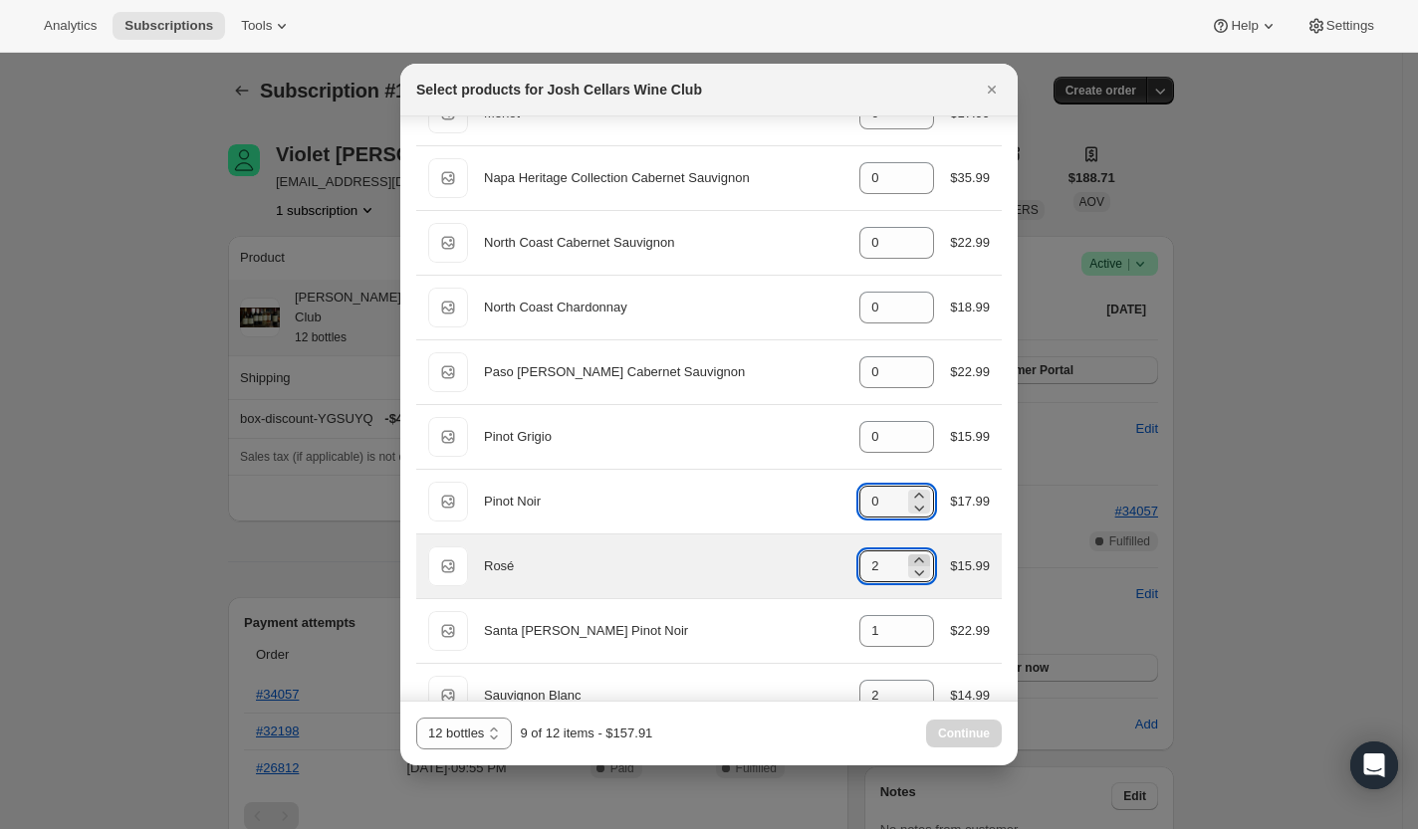
click at [910, 554] on icon ":rfp:" at bounding box center [919, 561] width 20 height 20
type input "4"
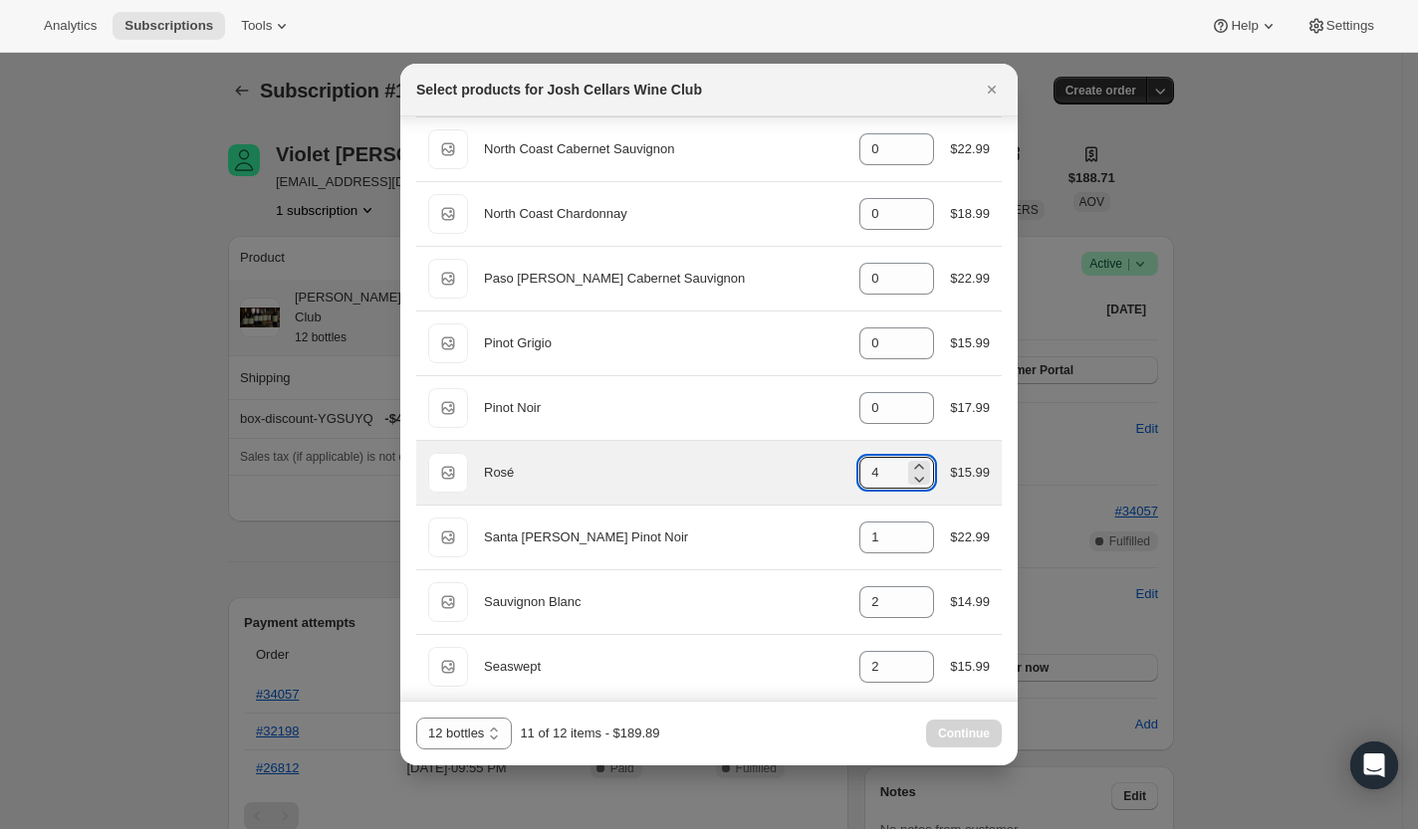
scroll to position [802, 0]
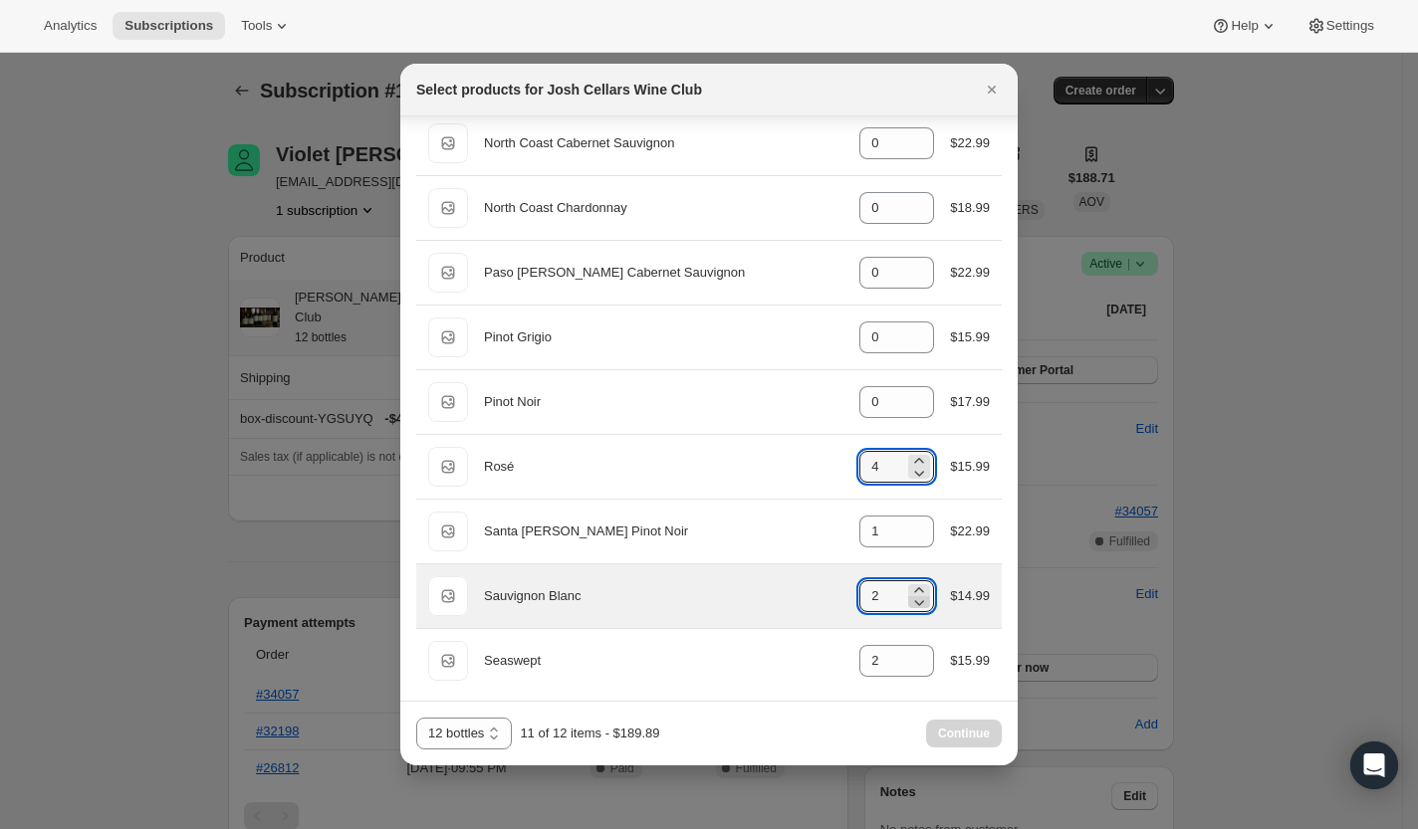
click at [911, 597] on icon ":rfp:" at bounding box center [919, 602] width 20 height 20
type input "0"
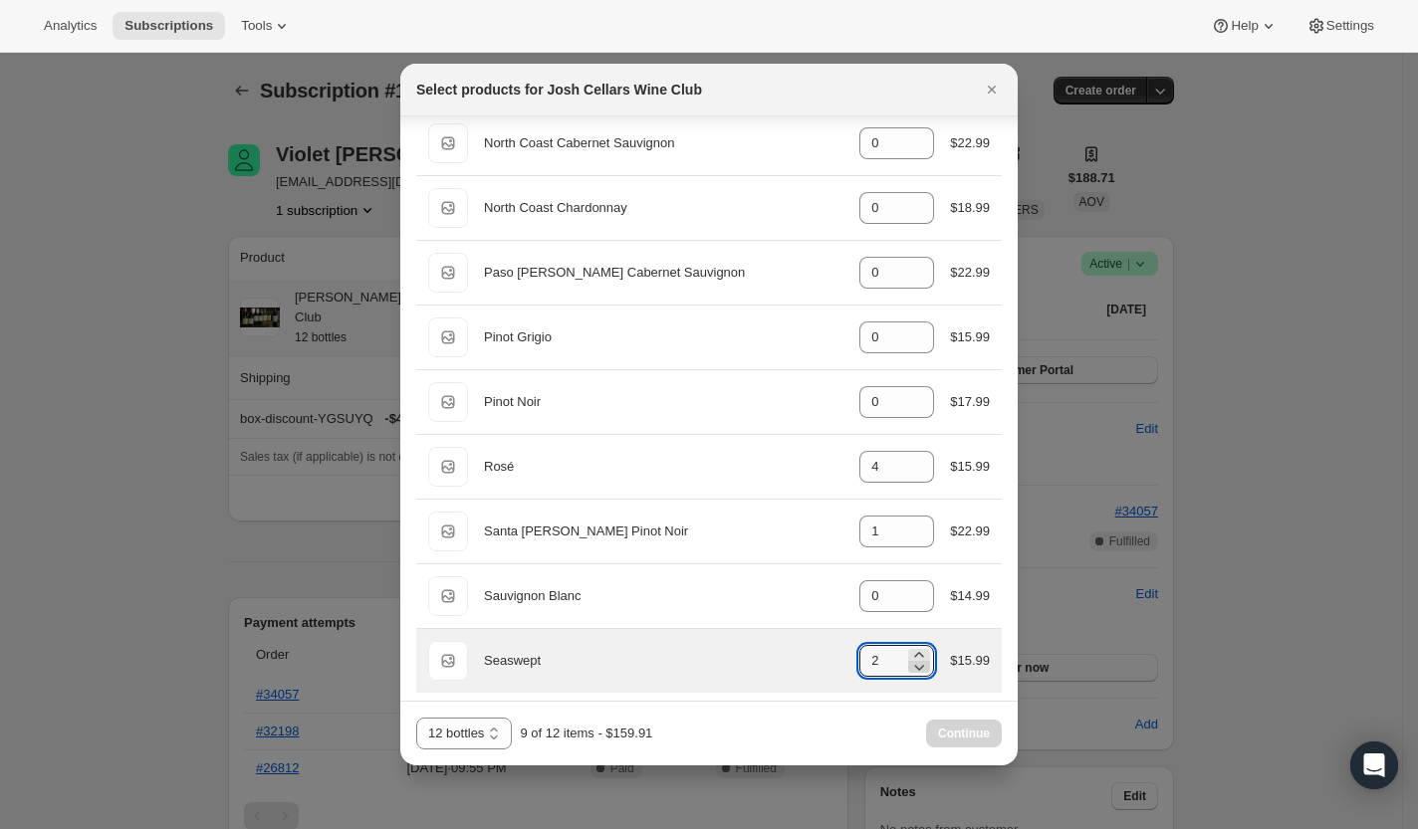
click at [915, 665] on icon ":rfp:" at bounding box center [920, 668] width 10 height 6
type input "0"
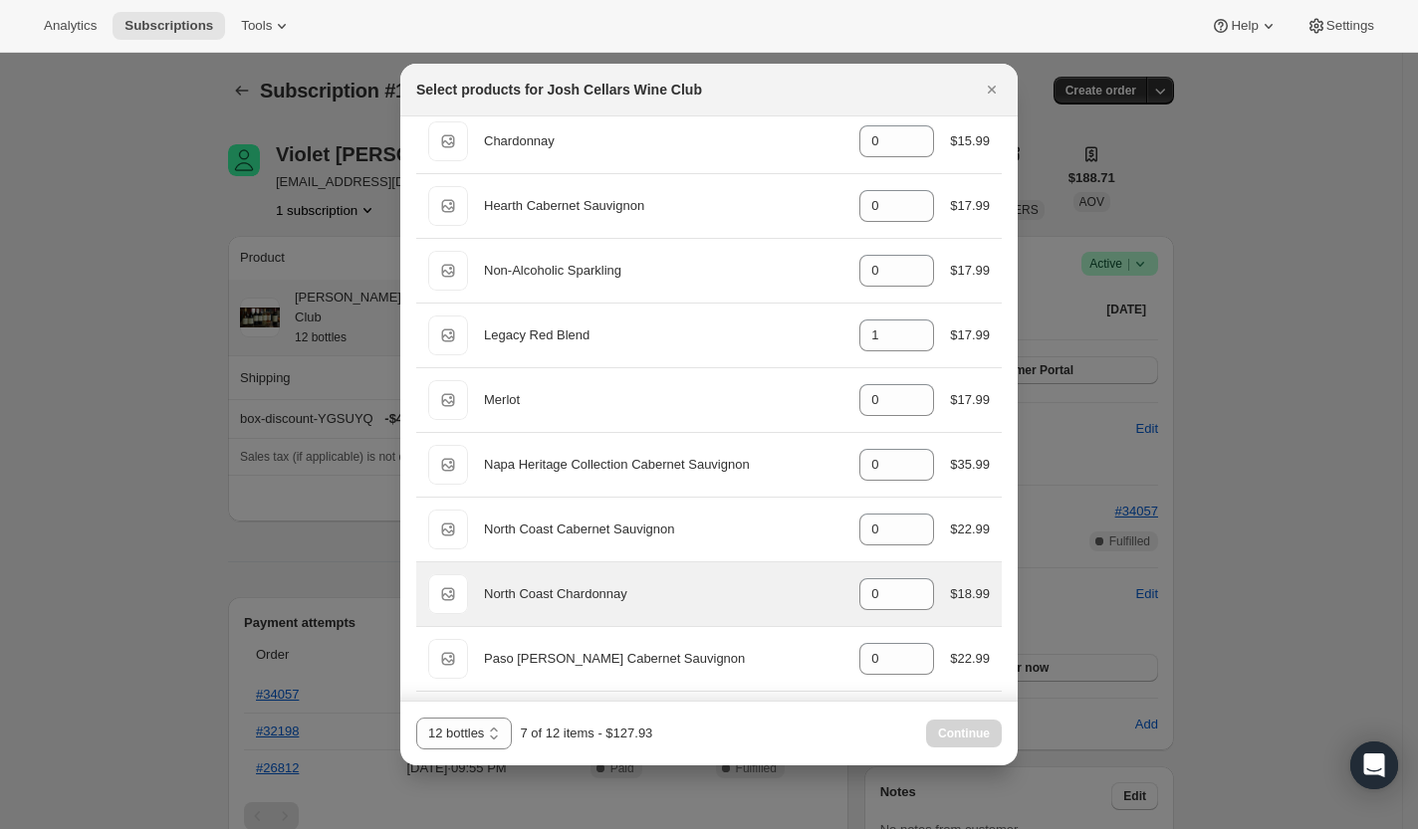
scroll to position [0, 0]
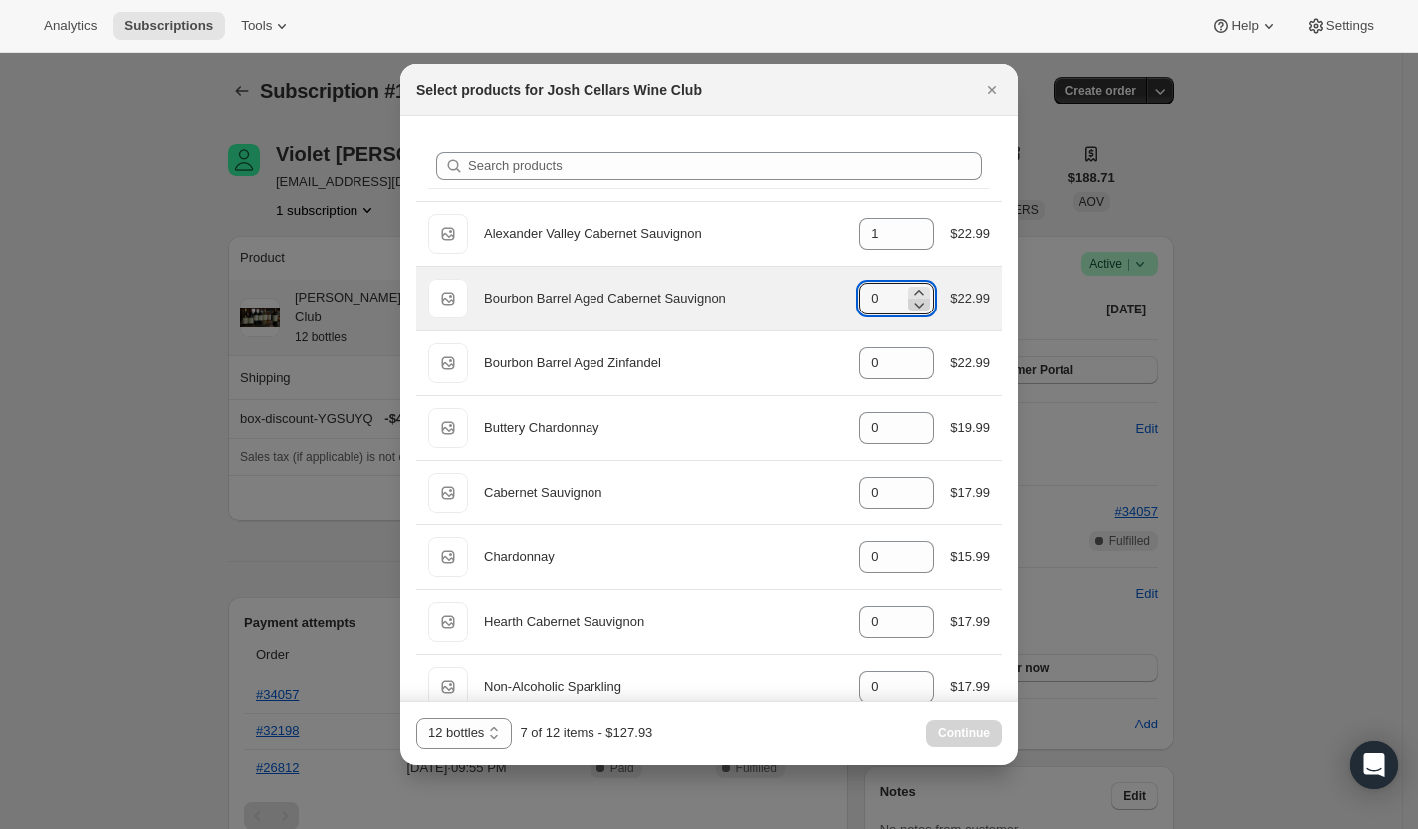
click at [909, 295] on icon ":rfp:" at bounding box center [919, 305] width 20 height 20
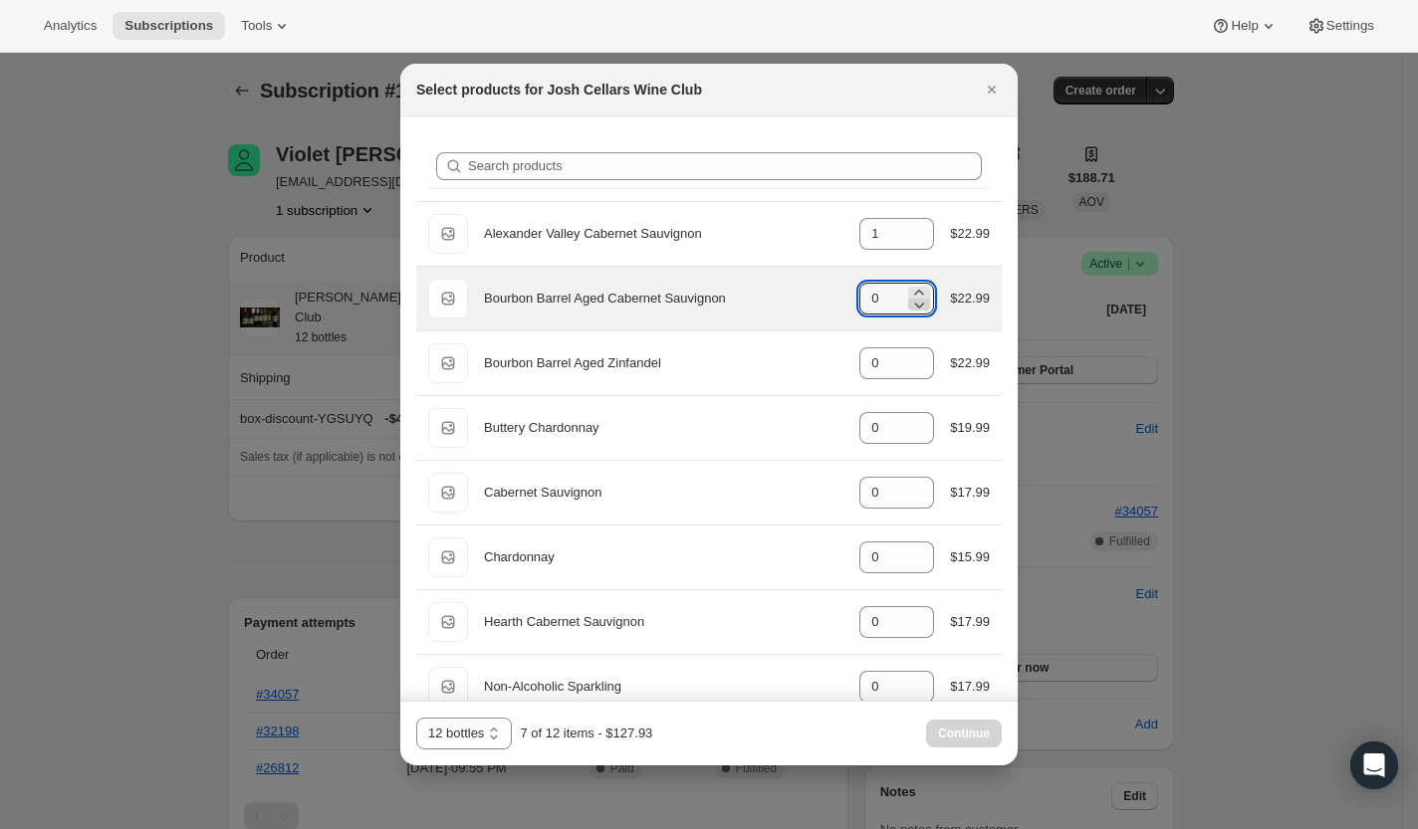
click at [909, 295] on icon ":rfp:" at bounding box center [919, 305] width 20 height 20
click at [909, 288] on icon ":rfp:" at bounding box center [919, 293] width 20 height 20
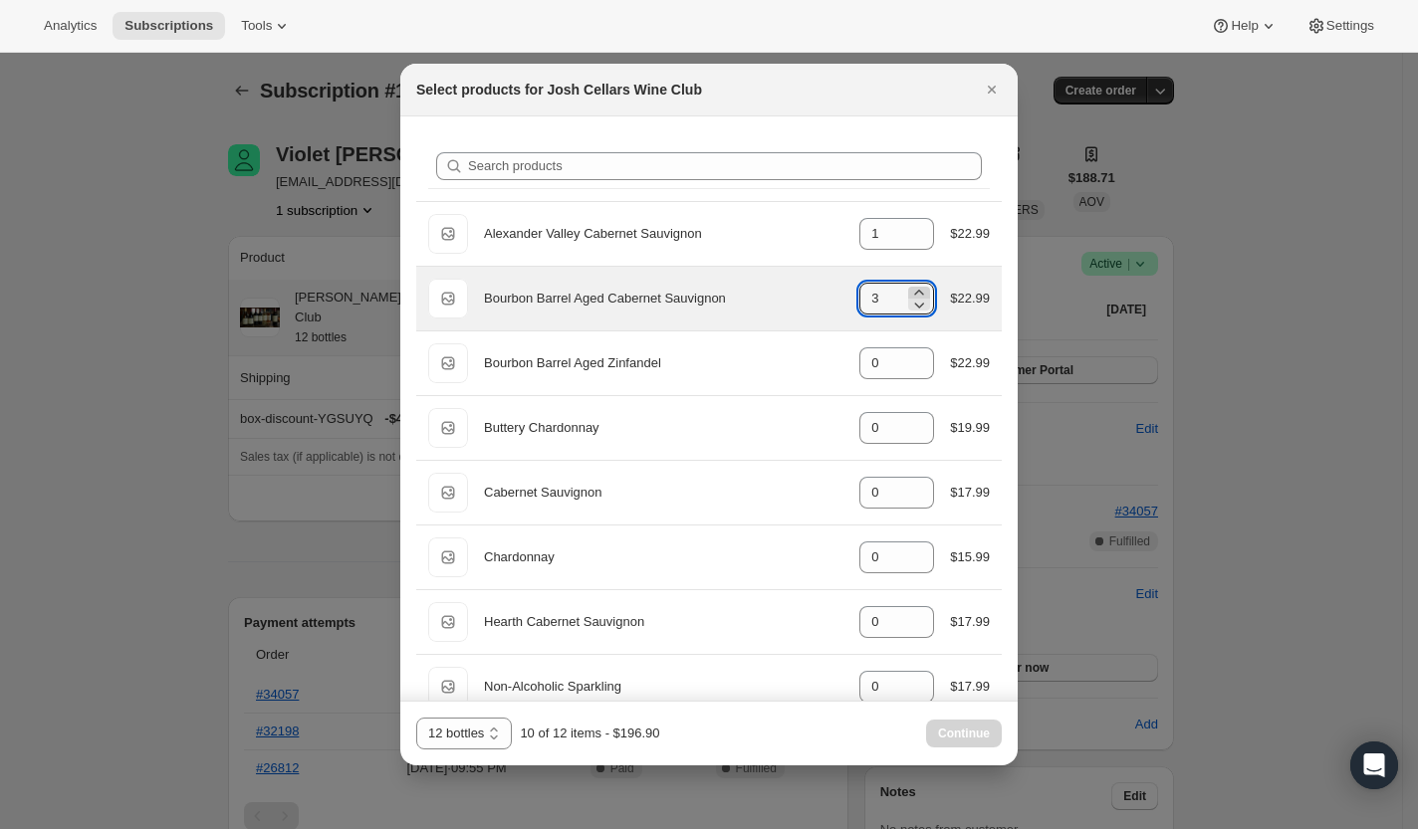
type input "4"
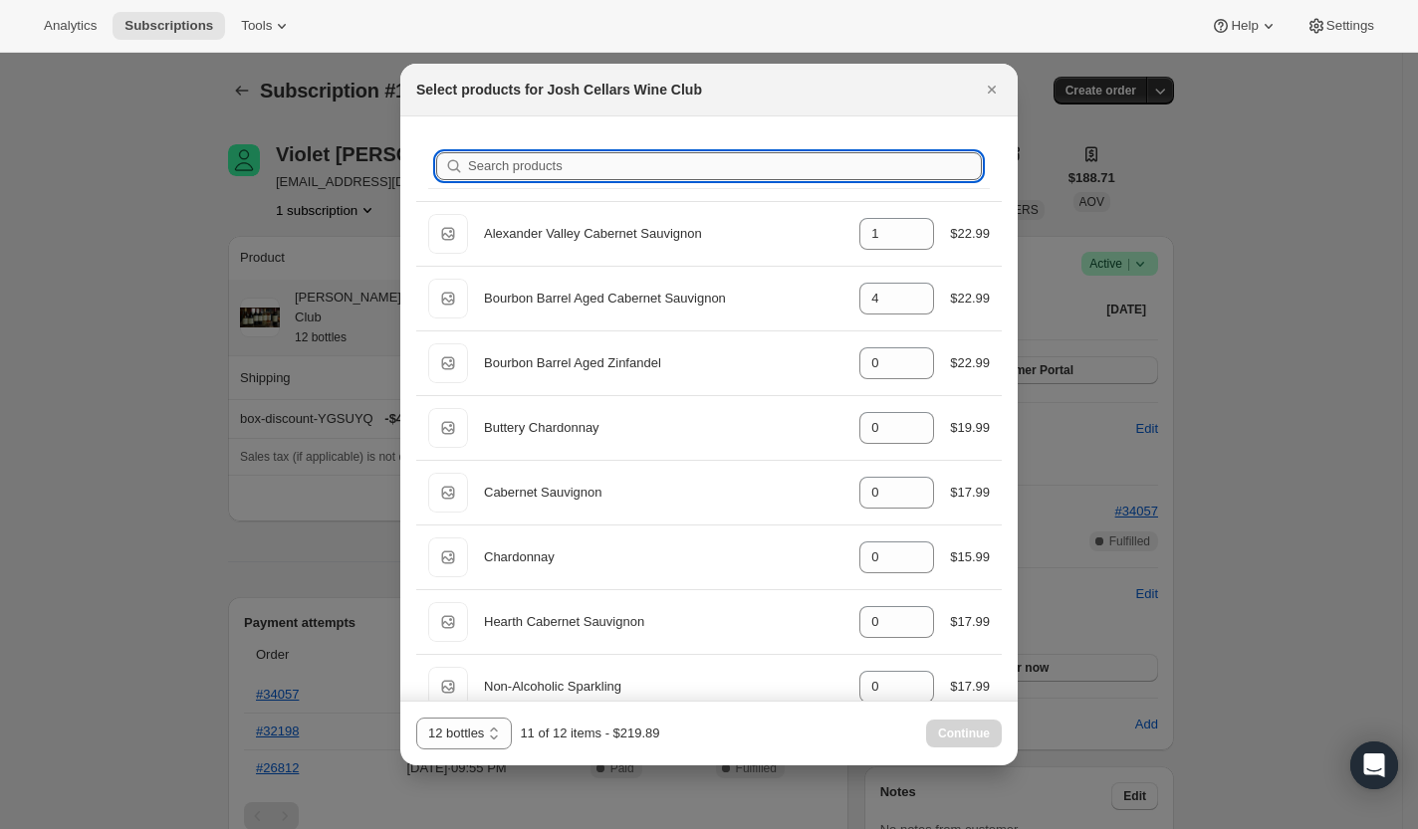
click at [681, 175] on input "Search products" at bounding box center [725, 166] width 514 height 28
type input "b"
type input "1"
type input "0"
type input "1"
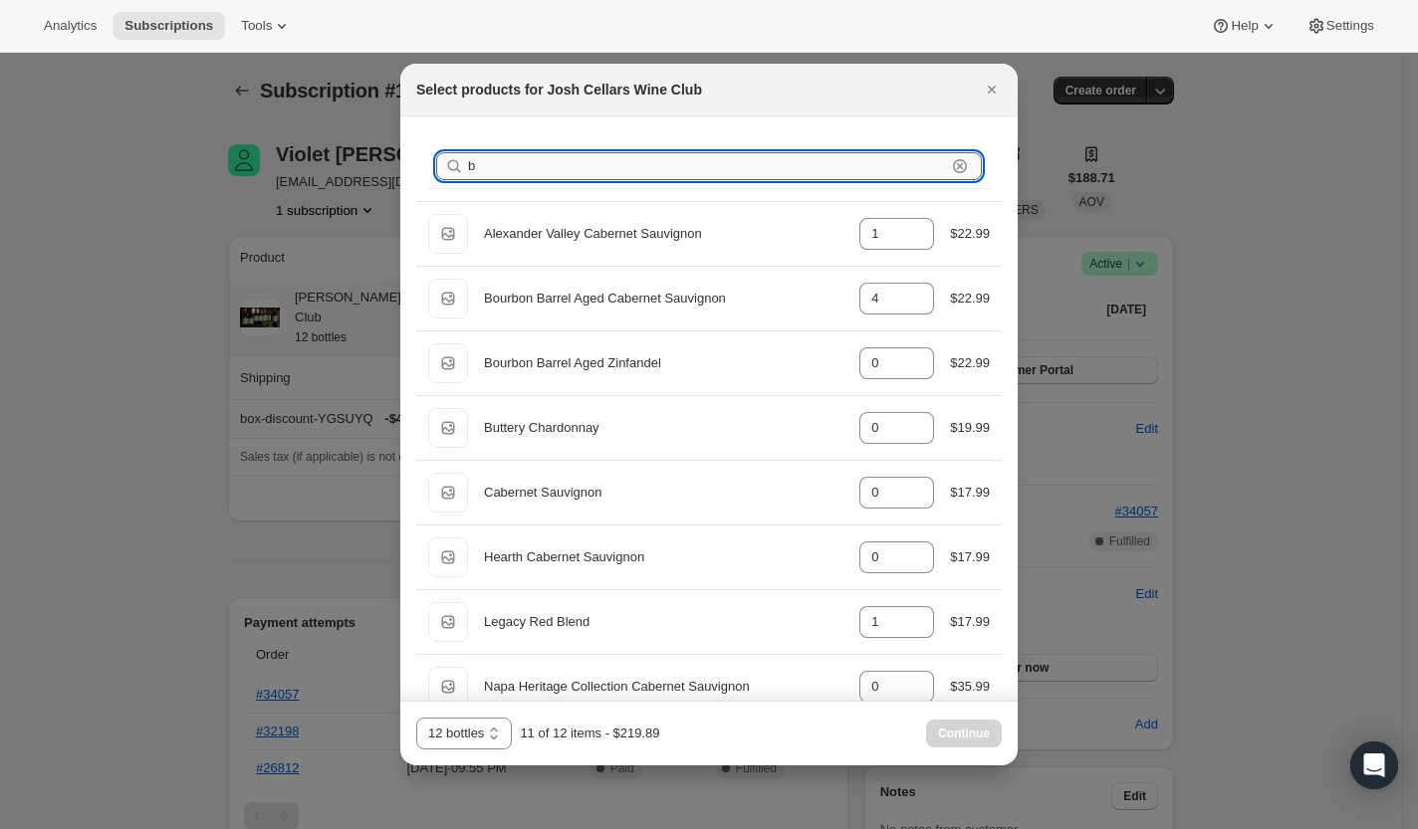
type input "bl"
type input "0"
type input "bla"
type input "0"
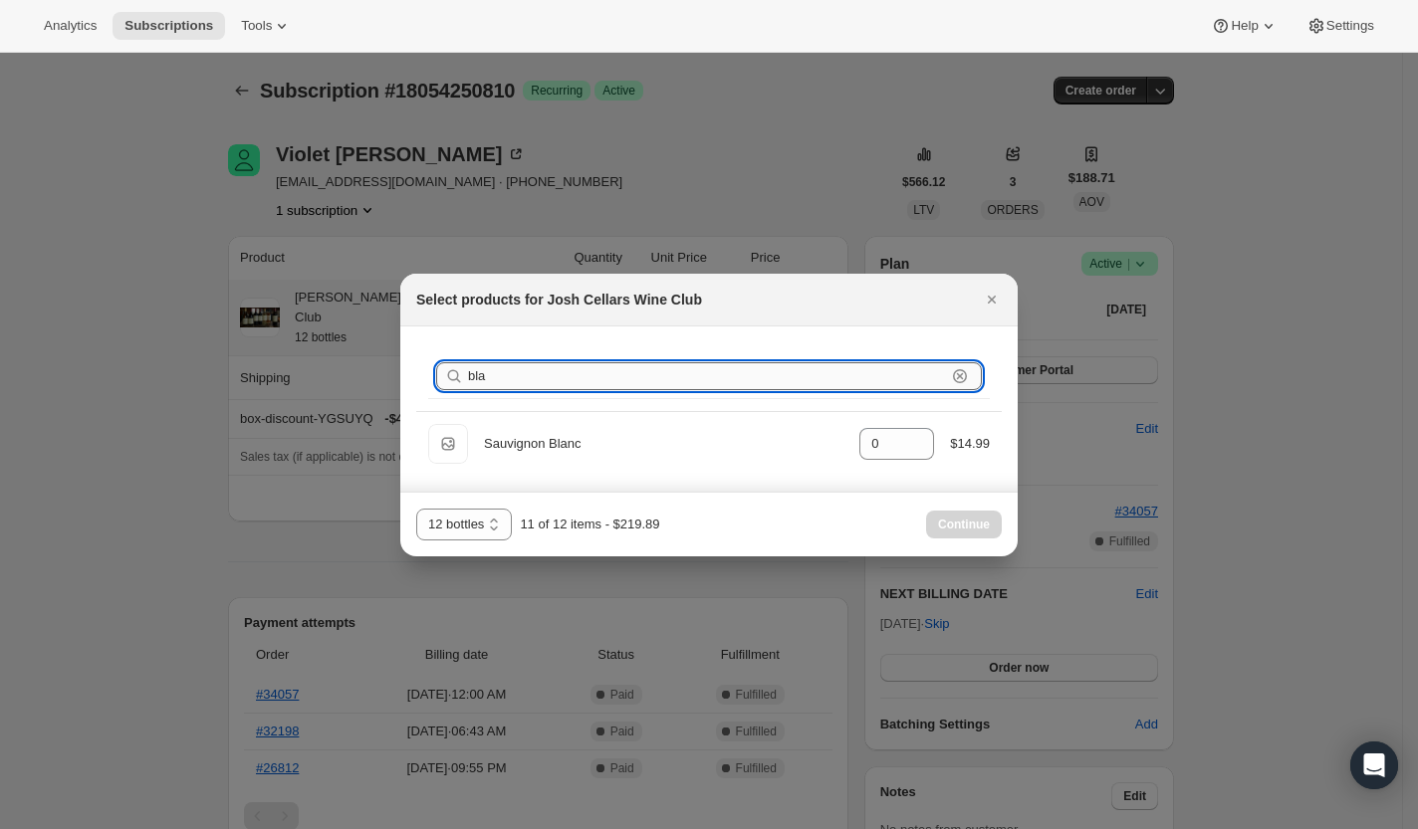
type input "bl"
type input "1"
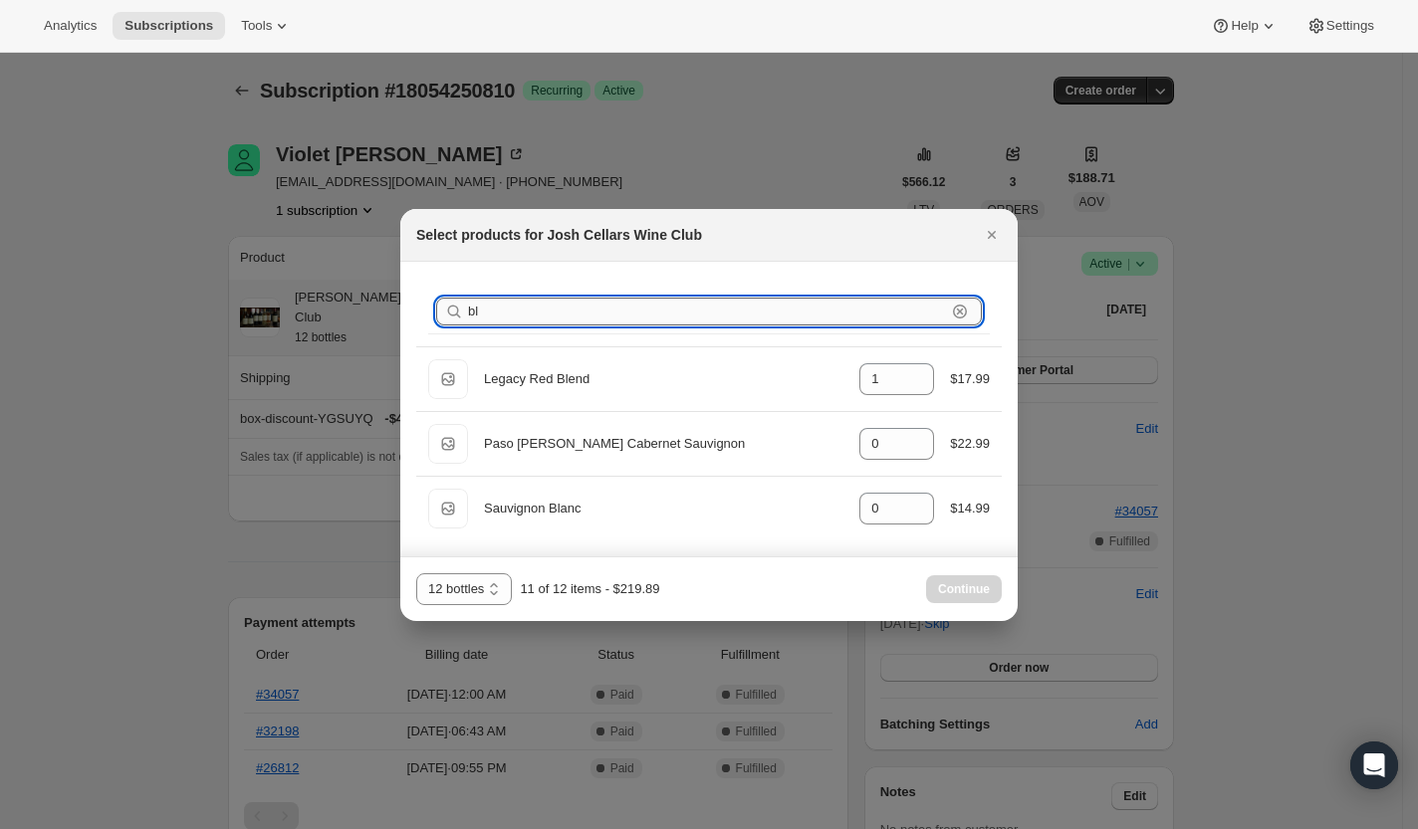
type input "b"
type input "4"
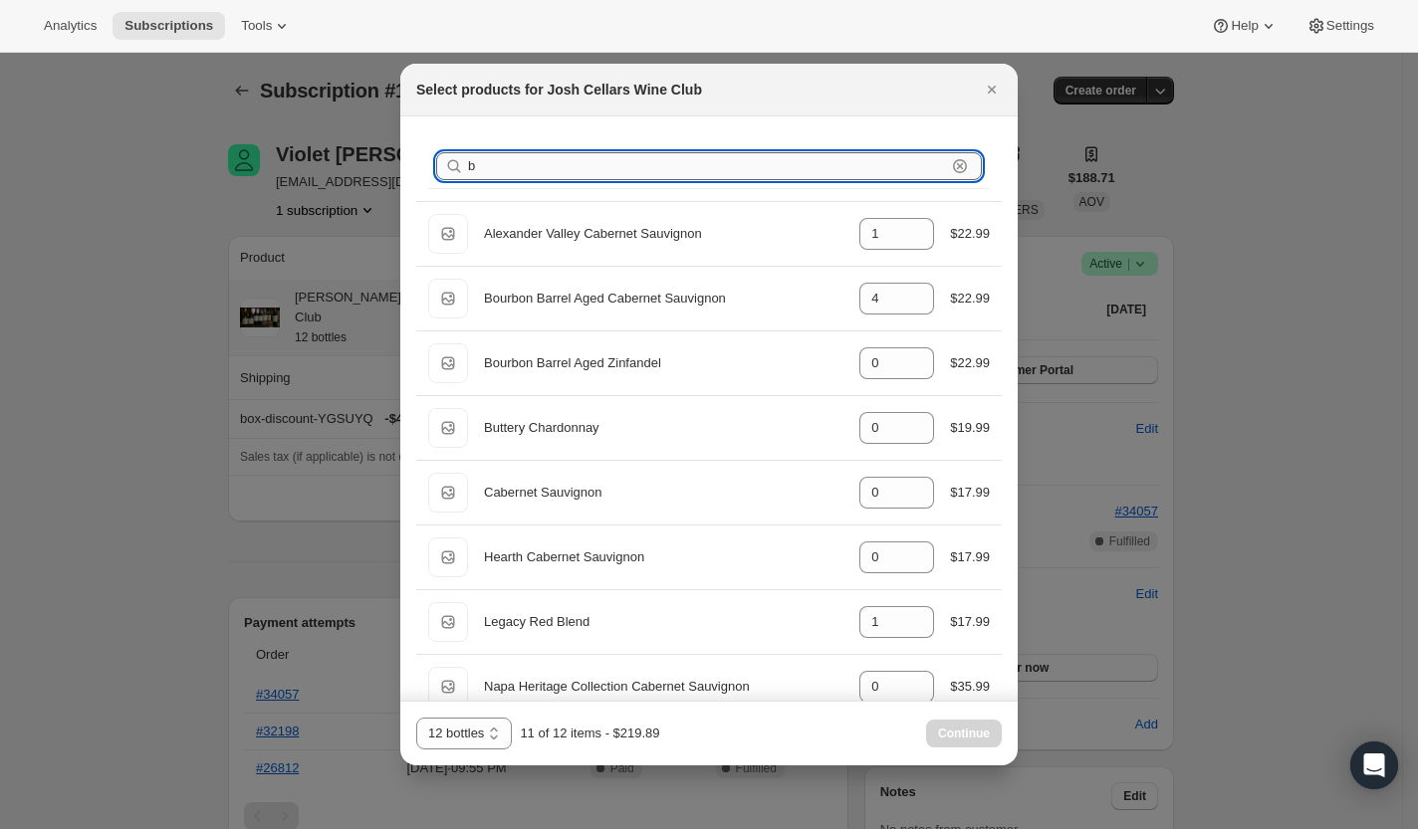
type input "bl"
type input "0"
type input "bla"
type input "0"
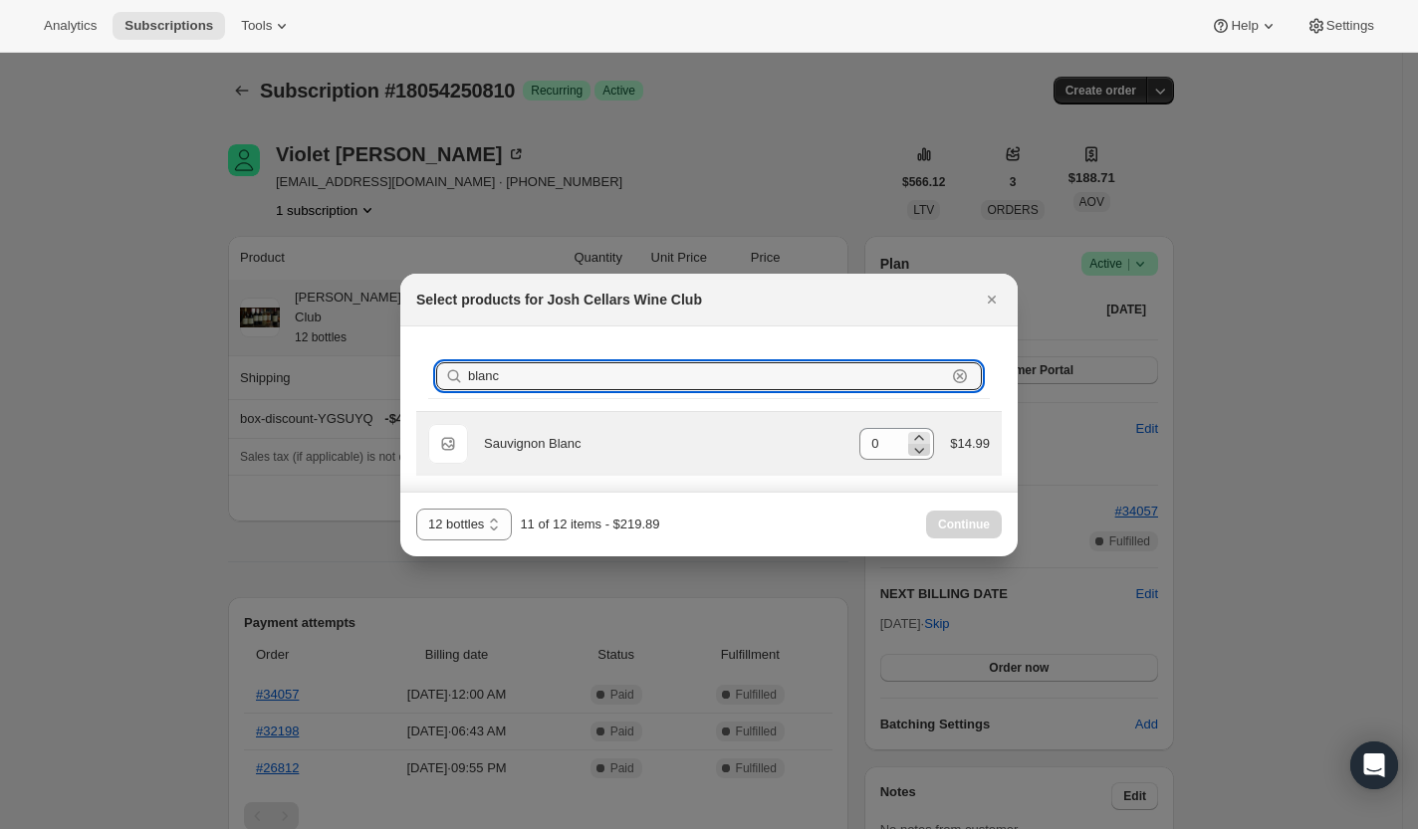
type input "blanc"
click at [918, 441] on icon ":rfp:" at bounding box center [919, 450] width 20 height 20
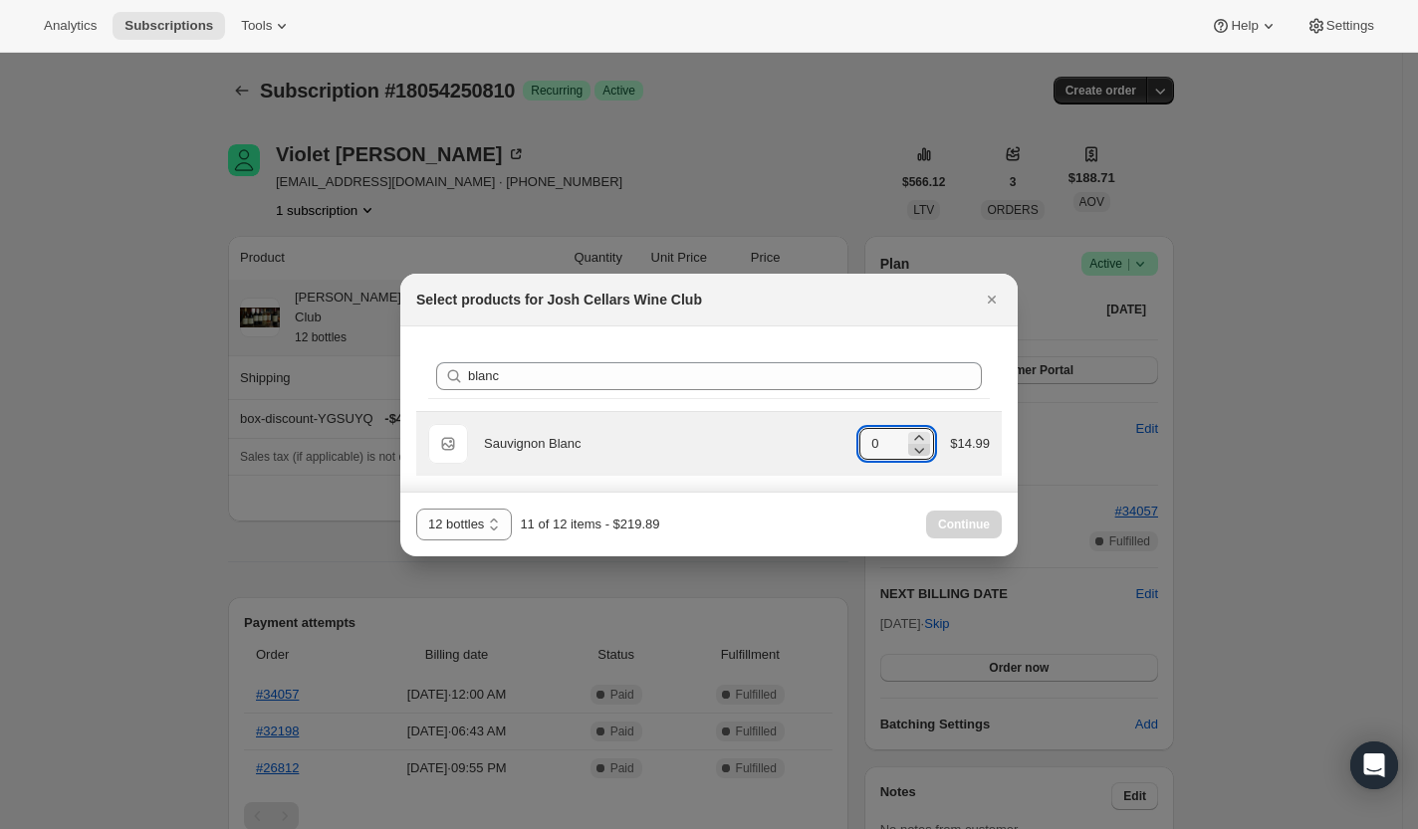
click at [918, 441] on icon ":rfp:" at bounding box center [919, 450] width 20 height 20
click at [918, 435] on icon ":rfp:" at bounding box center [919, 438] width 20 height 20
type input "2"
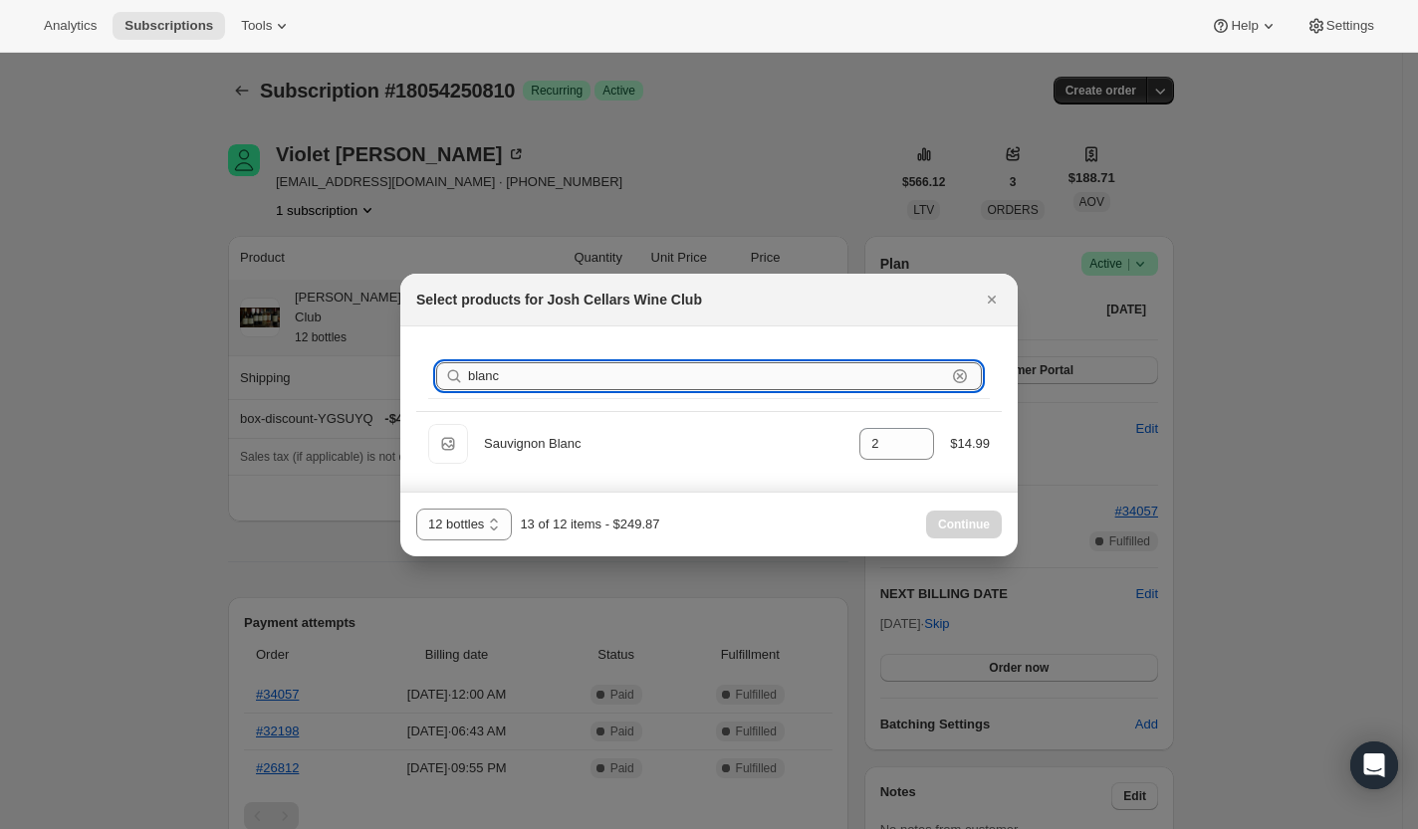
click at [584, 374] on input "blanc" at bounding box center [707, 376] width 478 height 28
type input "b"
type input "1"
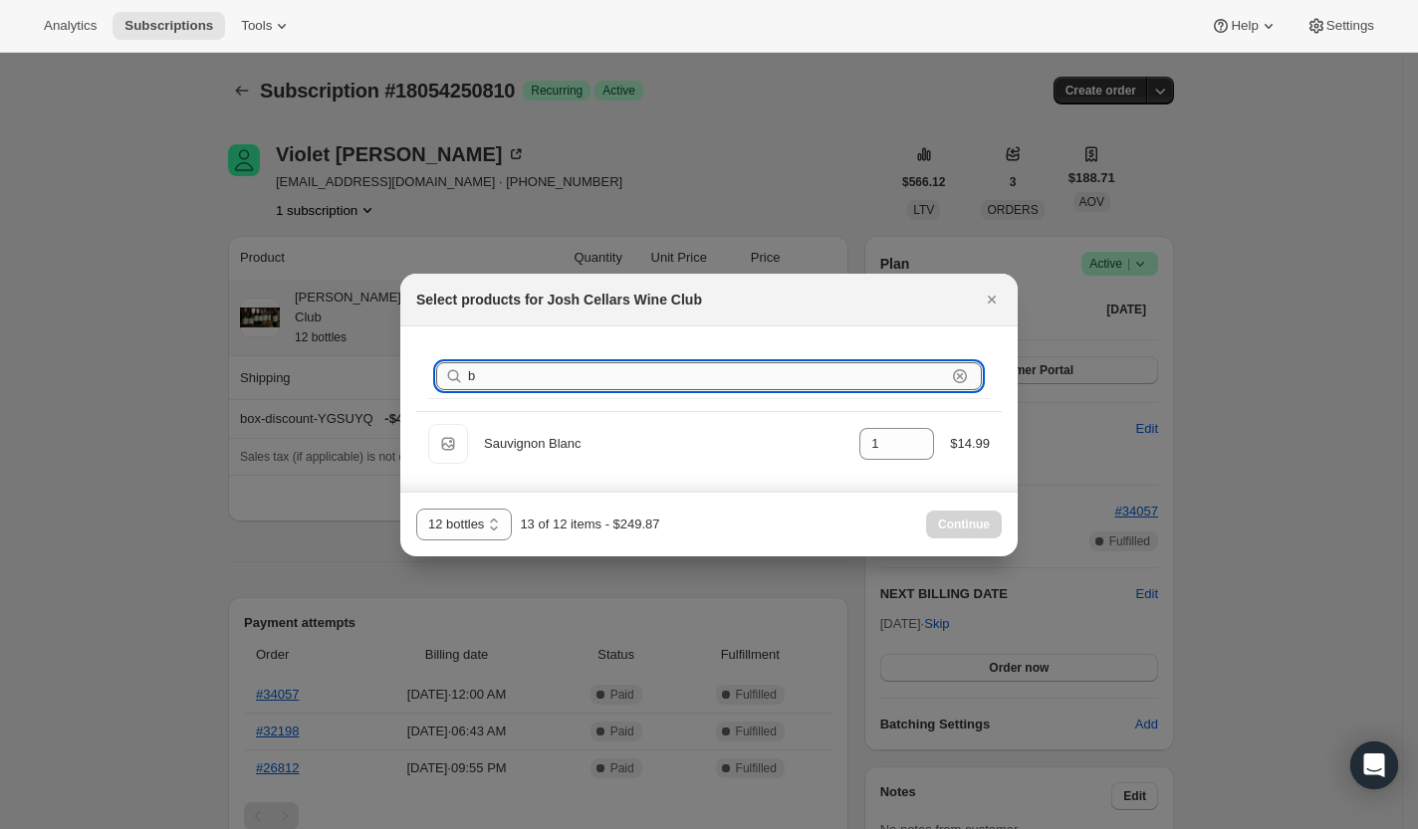
type input "bu"
type input "0"
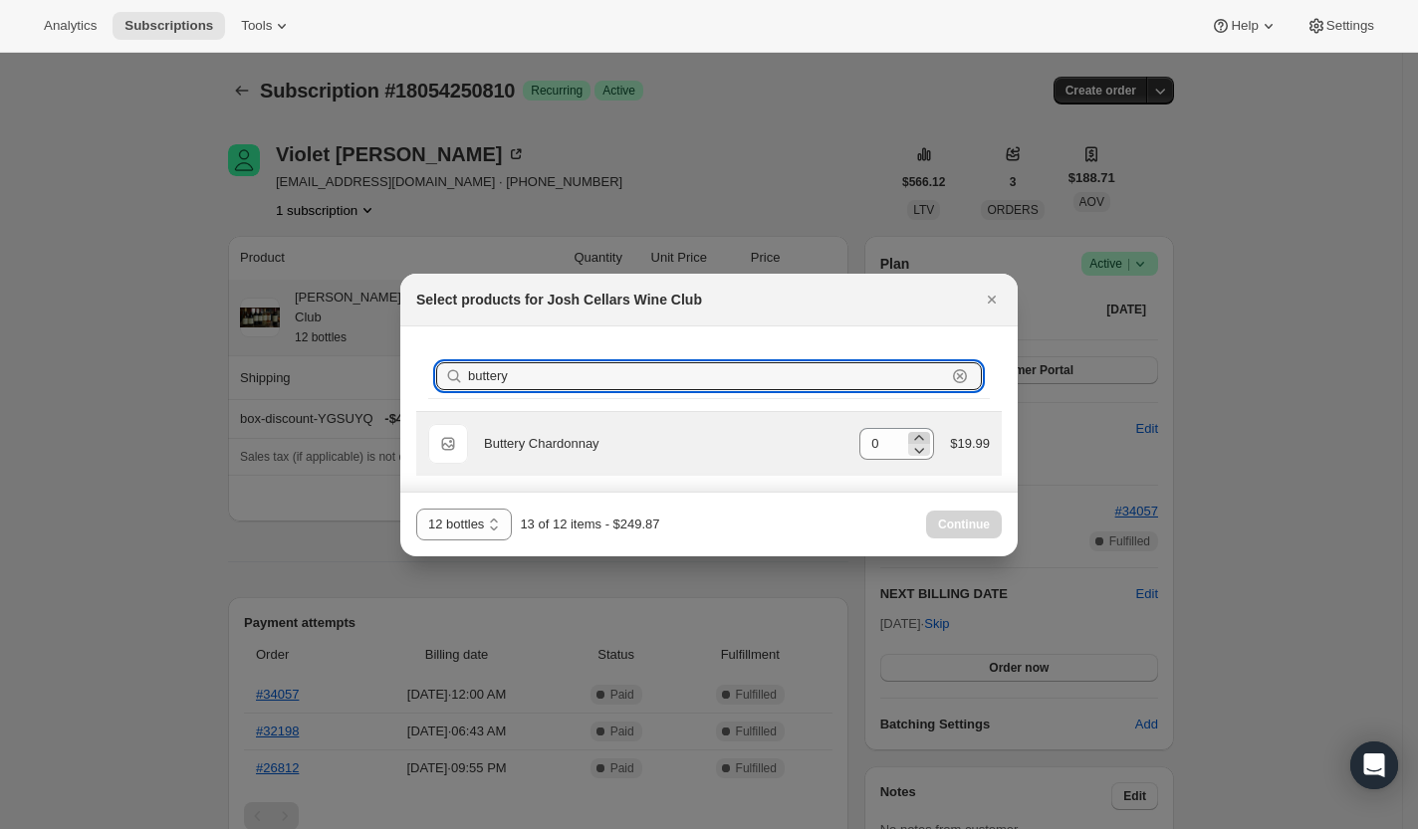
type input "buttery"
click at [915, 435] on icon ":rfp:" at bounding box center [919, 437] width 9 height 5
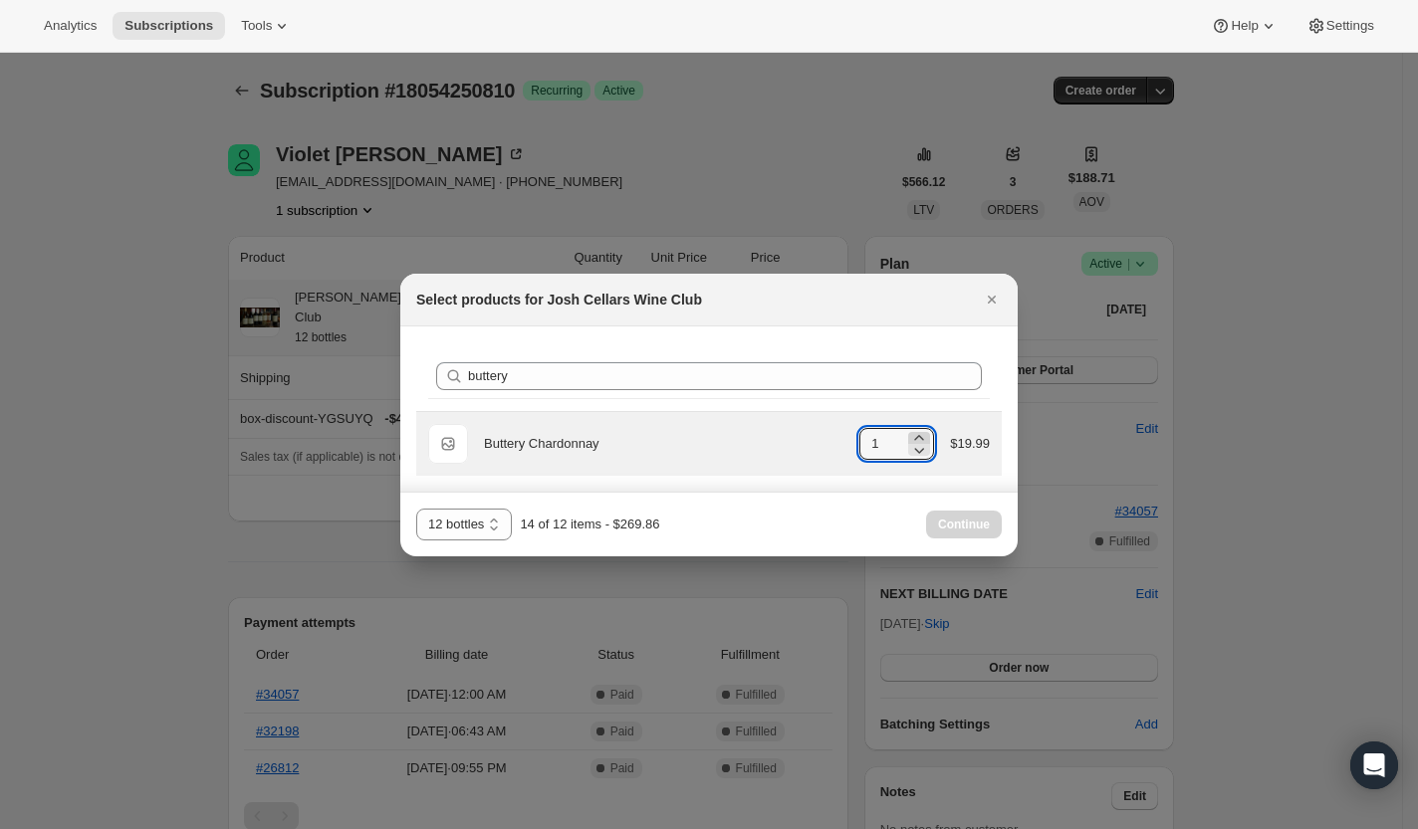
click at [915, 435] on icon ":rfp:" at bounding box center [919, 437] width 9 height 5
type input "2"
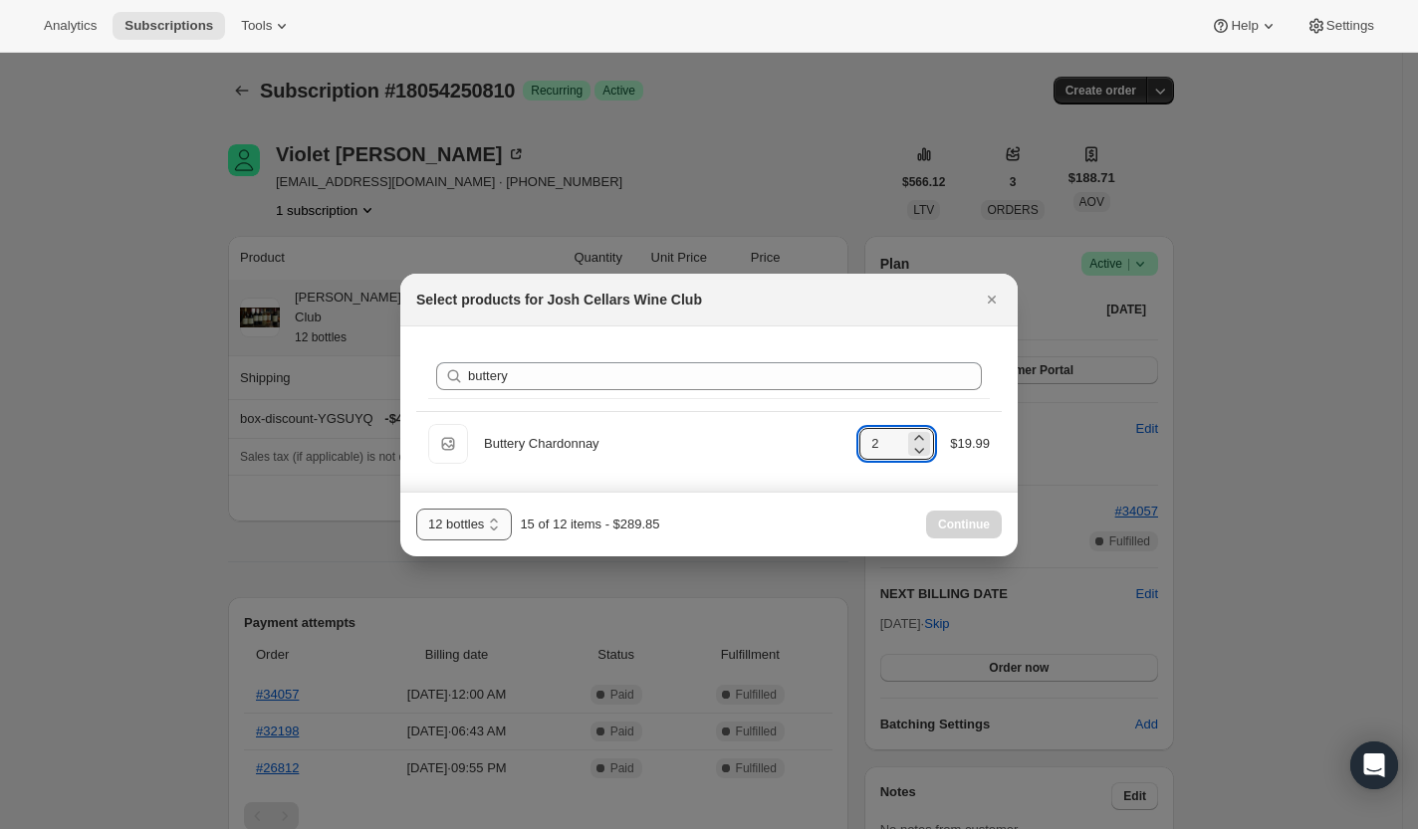
click at [457, 521] on select "6 bottles 12 bottles" at bounding box center [464, 525] width 96 height 32
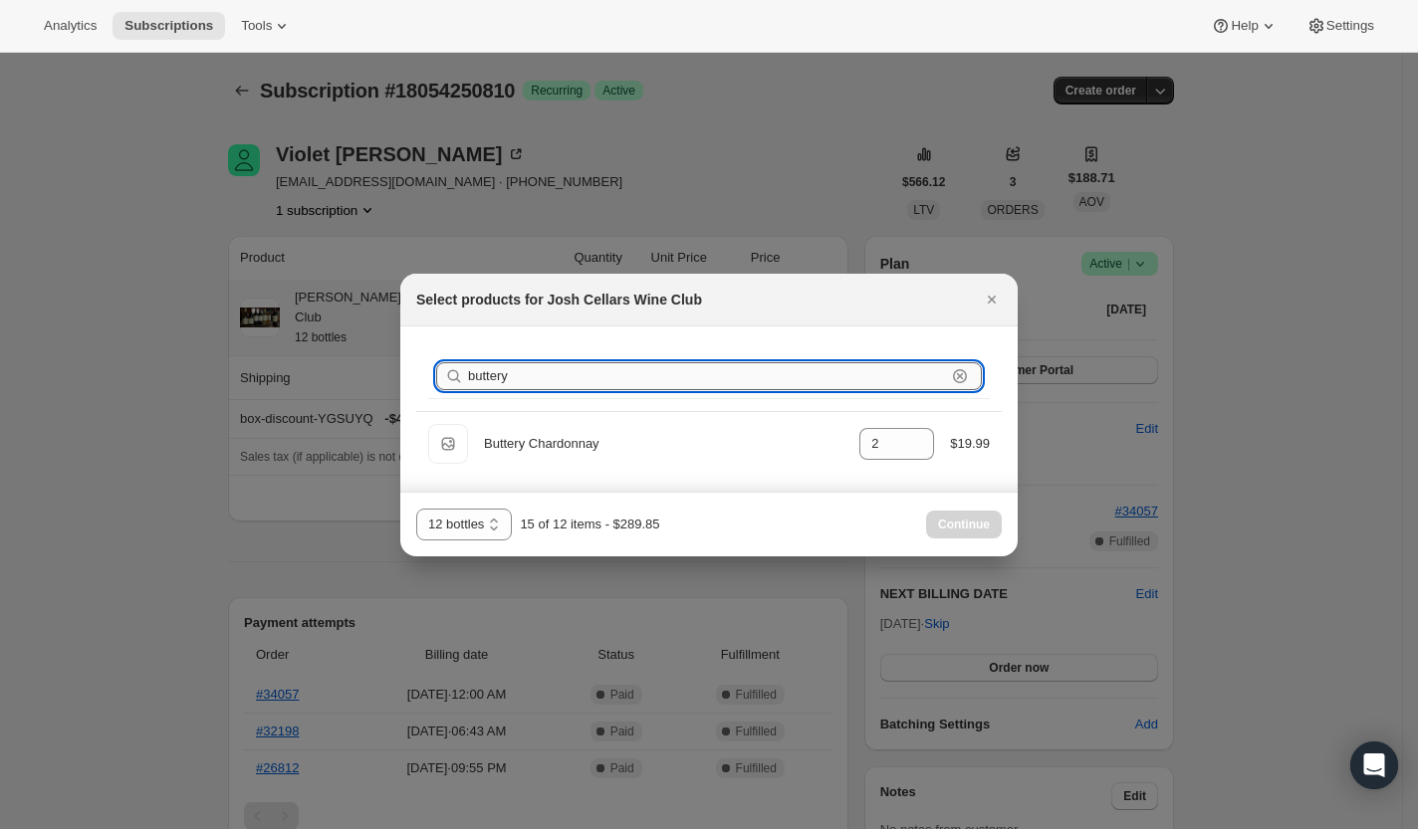
click at [941, 383] on input "buttery" at bounding box center [707, 376] width 478 height 28
click at [960, 379] on icon ":rfp:" at bounding box center [960, 376] width 20 height 20
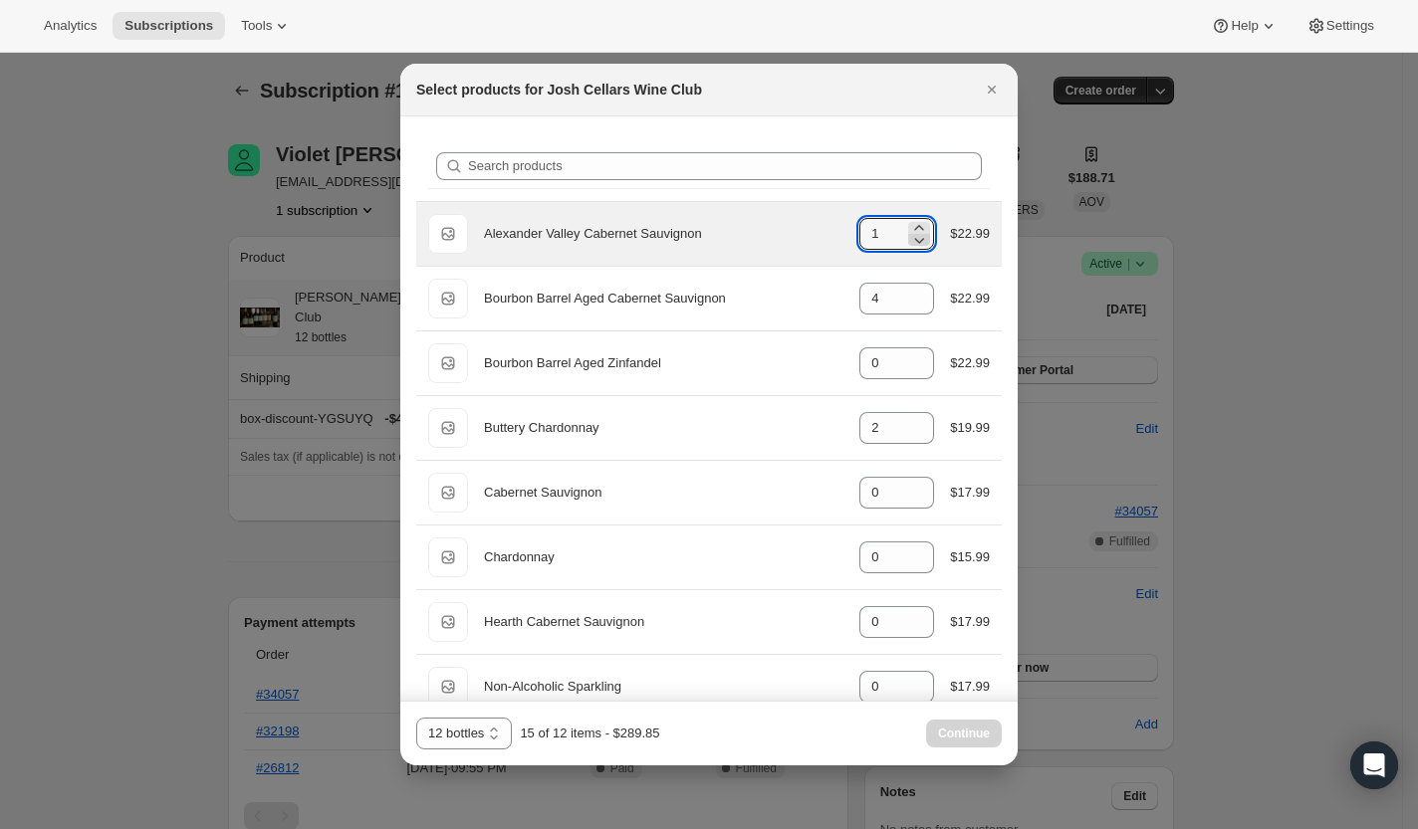
click at [909, 242] on icon ":rfp:" at bounding box center [919, 240] width 20 height 20
type input "0"
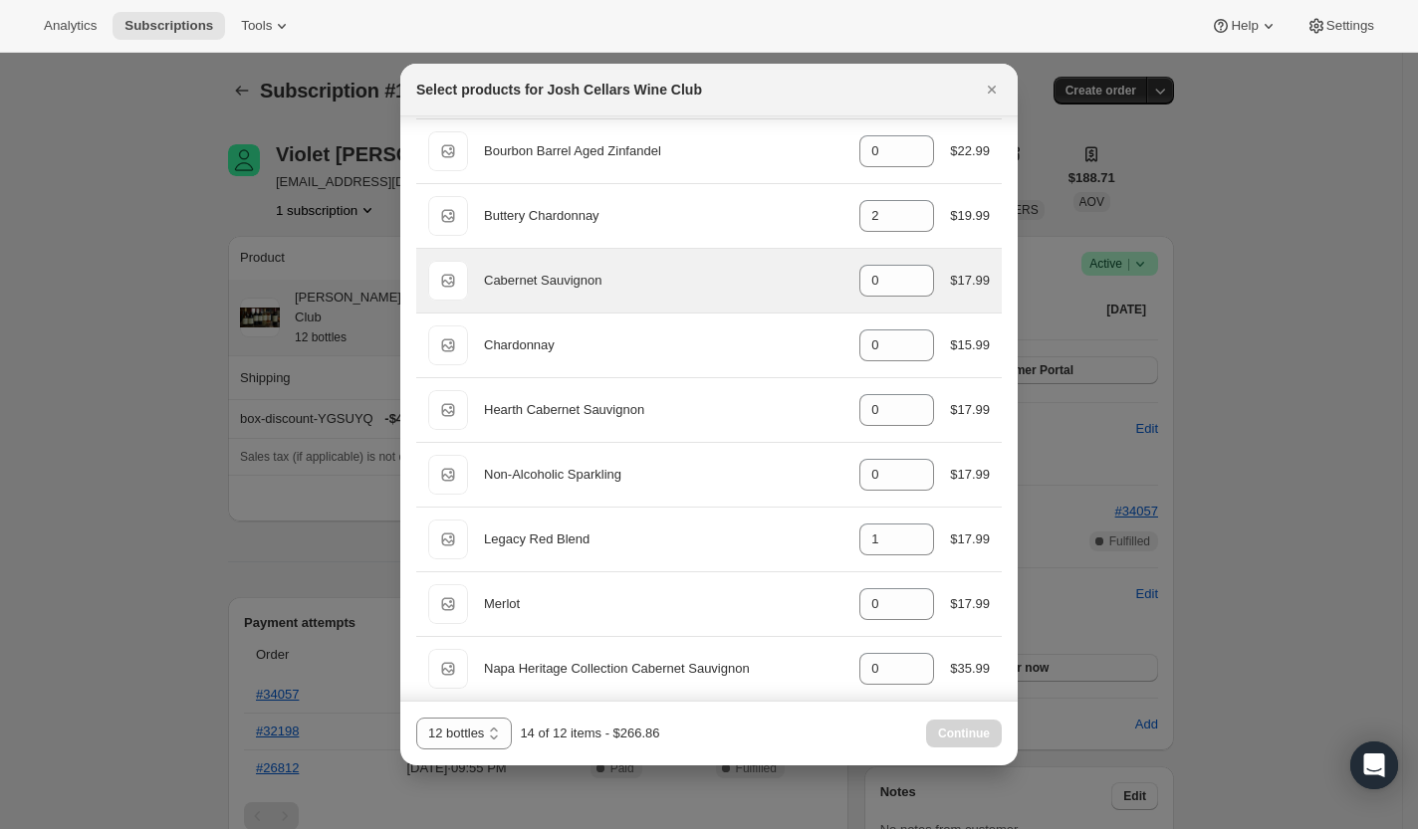
scroll to position [209, 0]
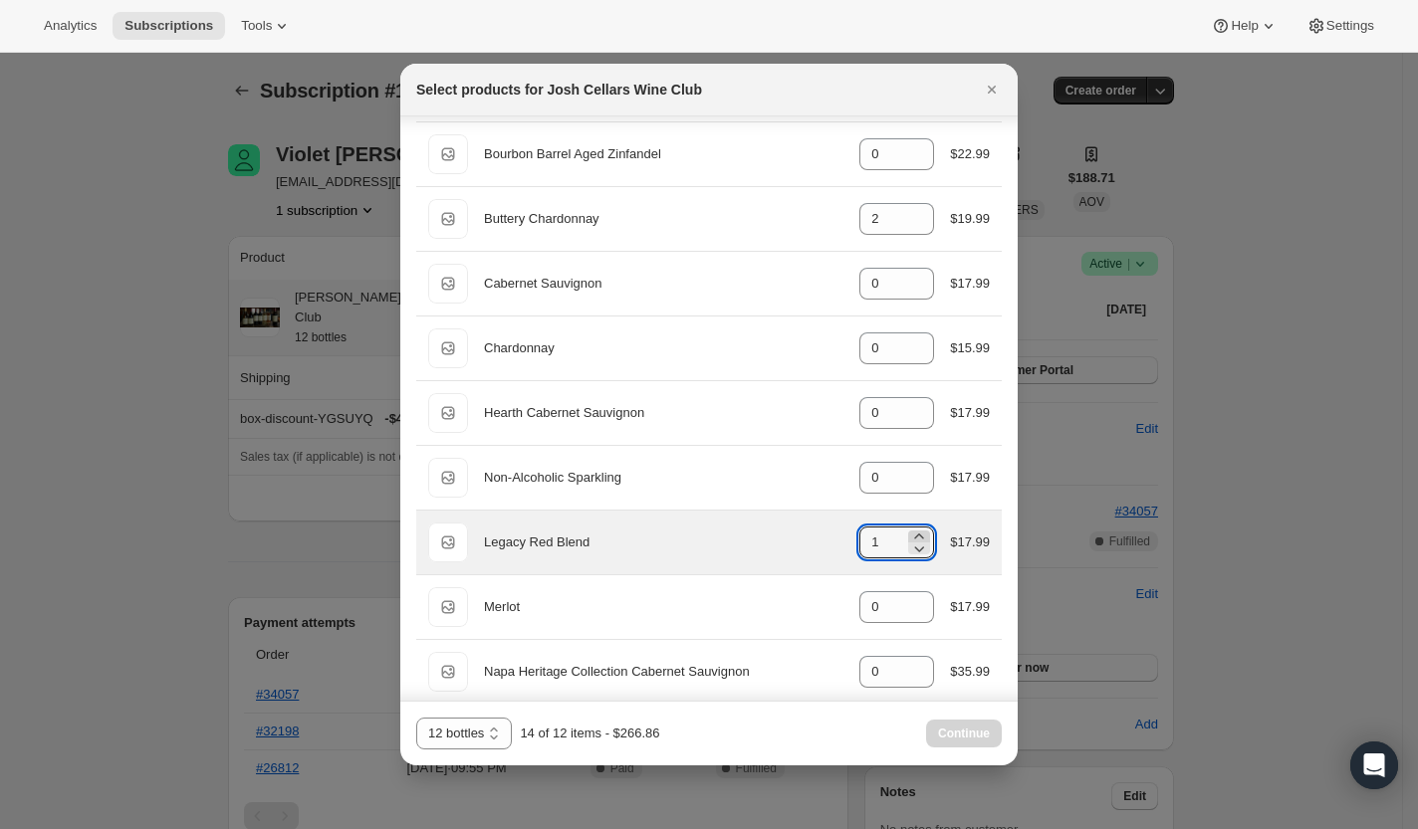
click at [909, 531] on icon ":rfp:" at bounding box center [919, 537] width 20 height 20
click at [909, 549] on icon ":rfp:" at bounding box center [919, 549] width 20 height 20
type input "0"
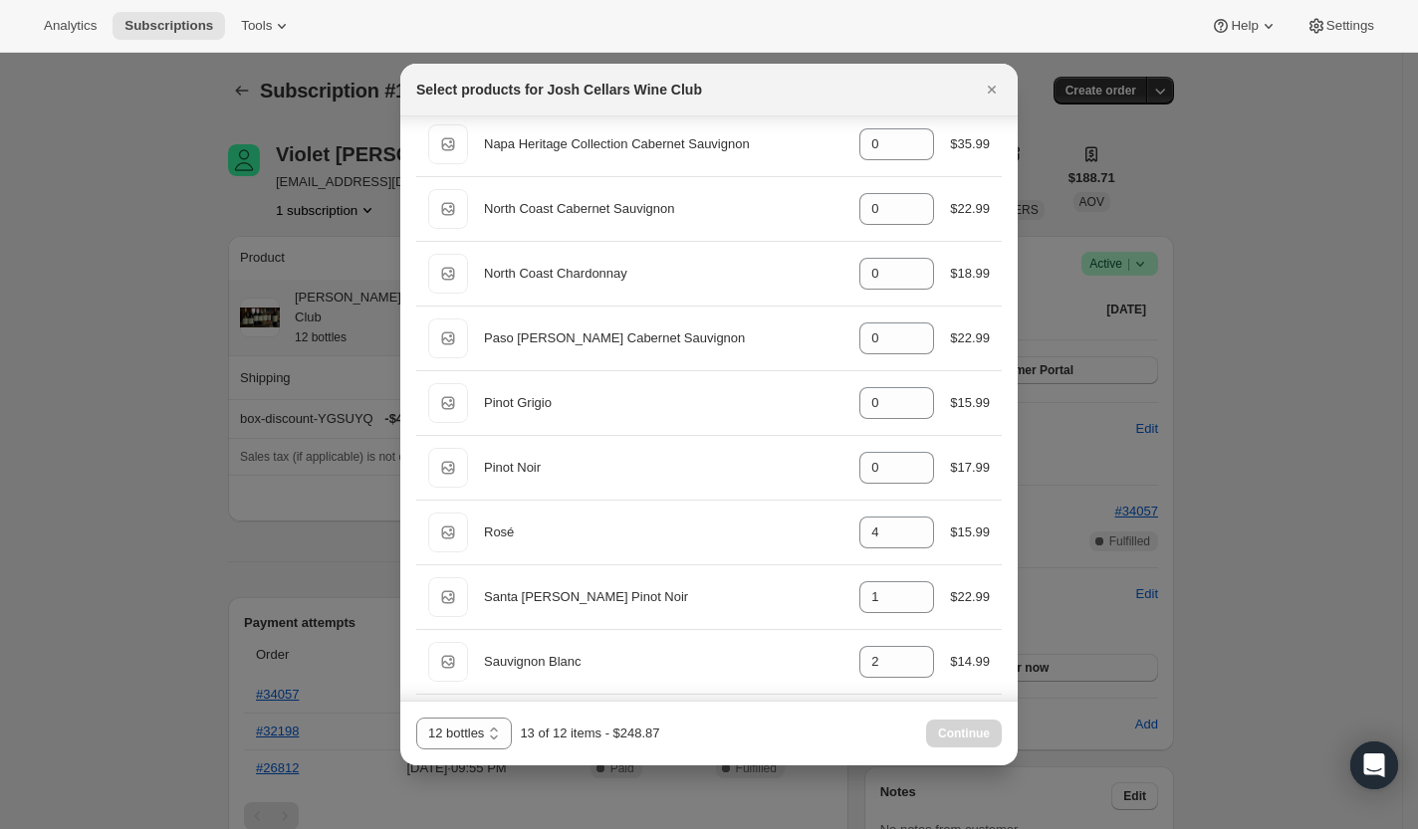
scroll to position [734, 0]
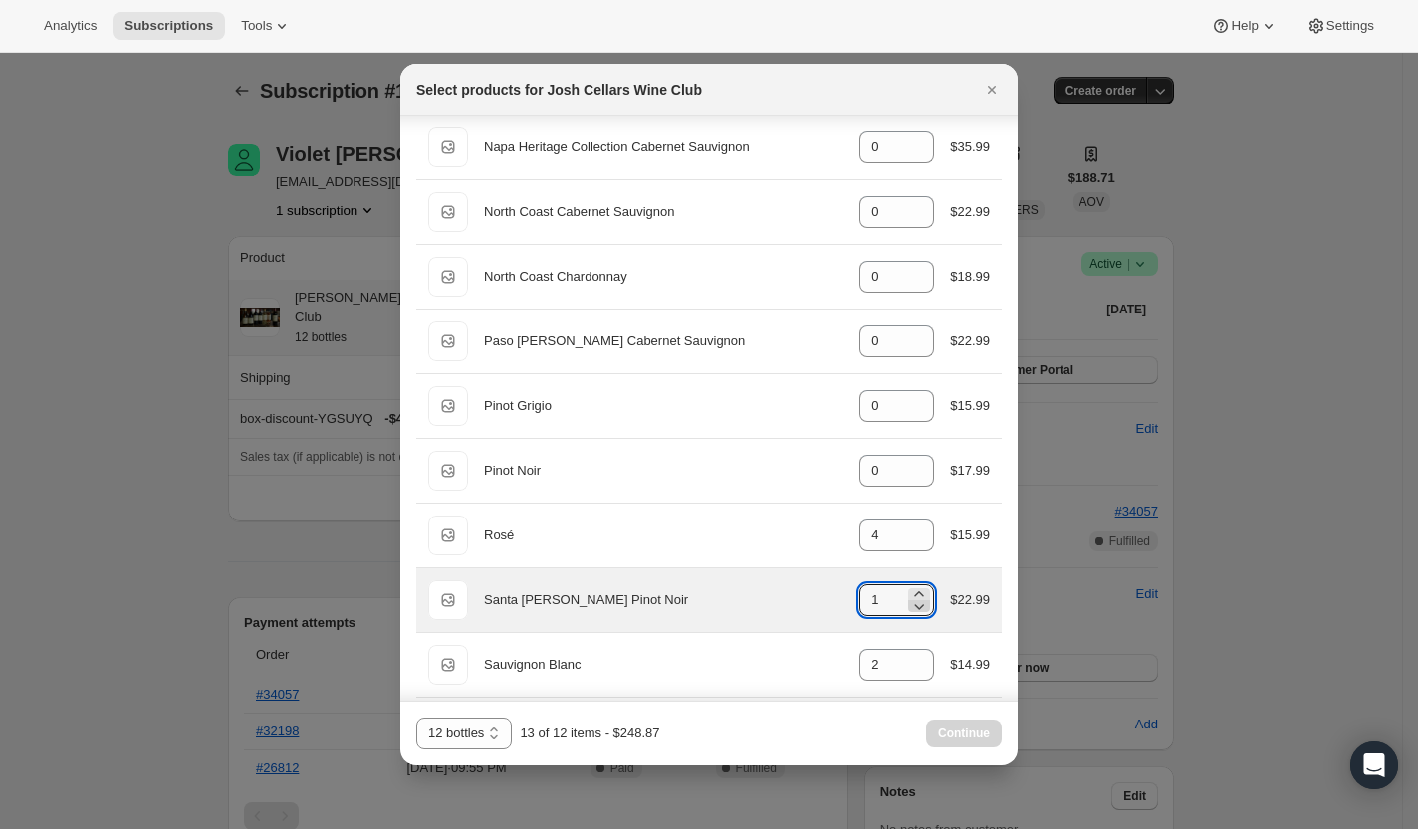
click at [909, 602] on icon ":rfp:" at bounding box center [919, 606] width 20 height 20
type input "0"
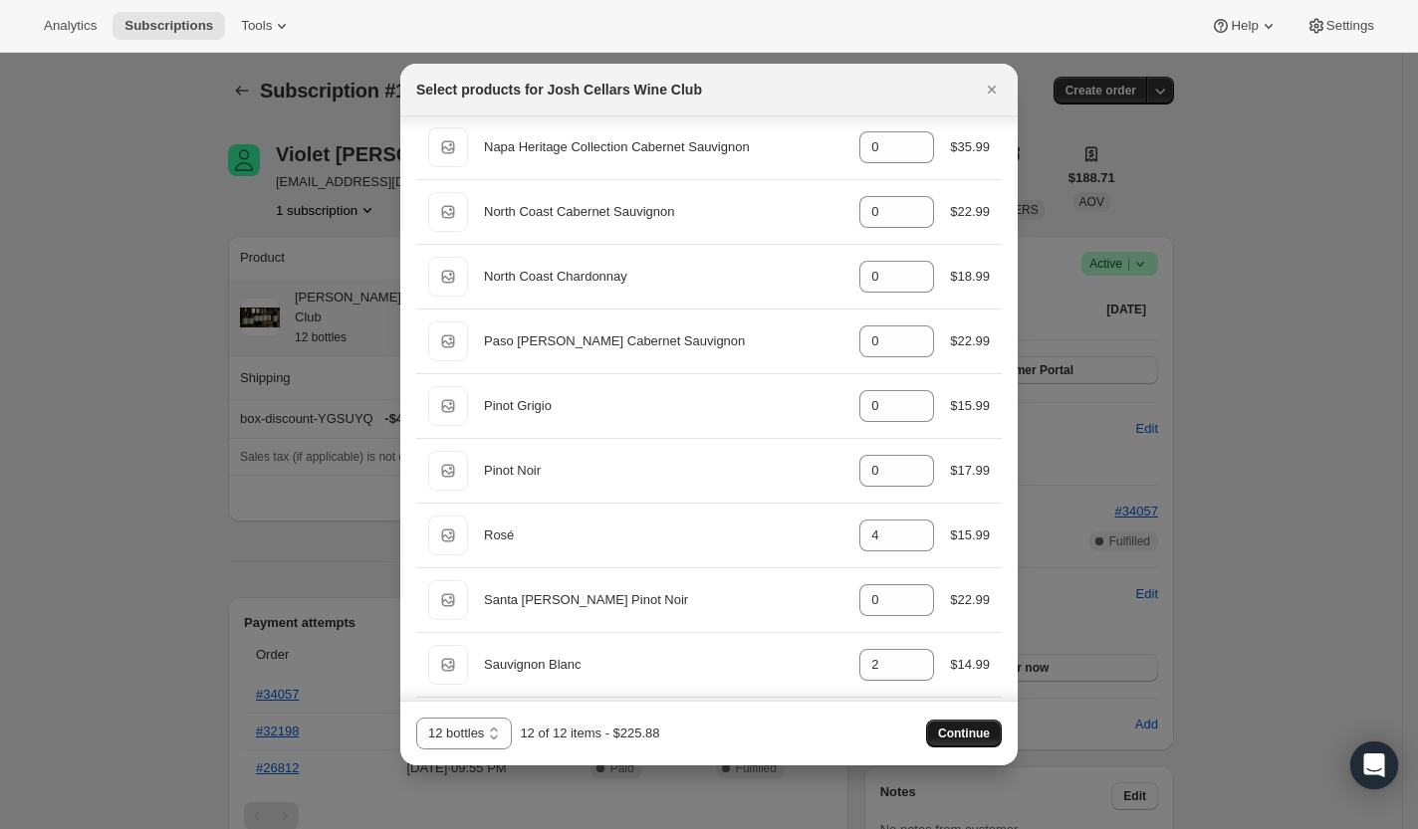
click at [953, 727] on span "Continue" at bounding box center [964, 734] width 52 height 16
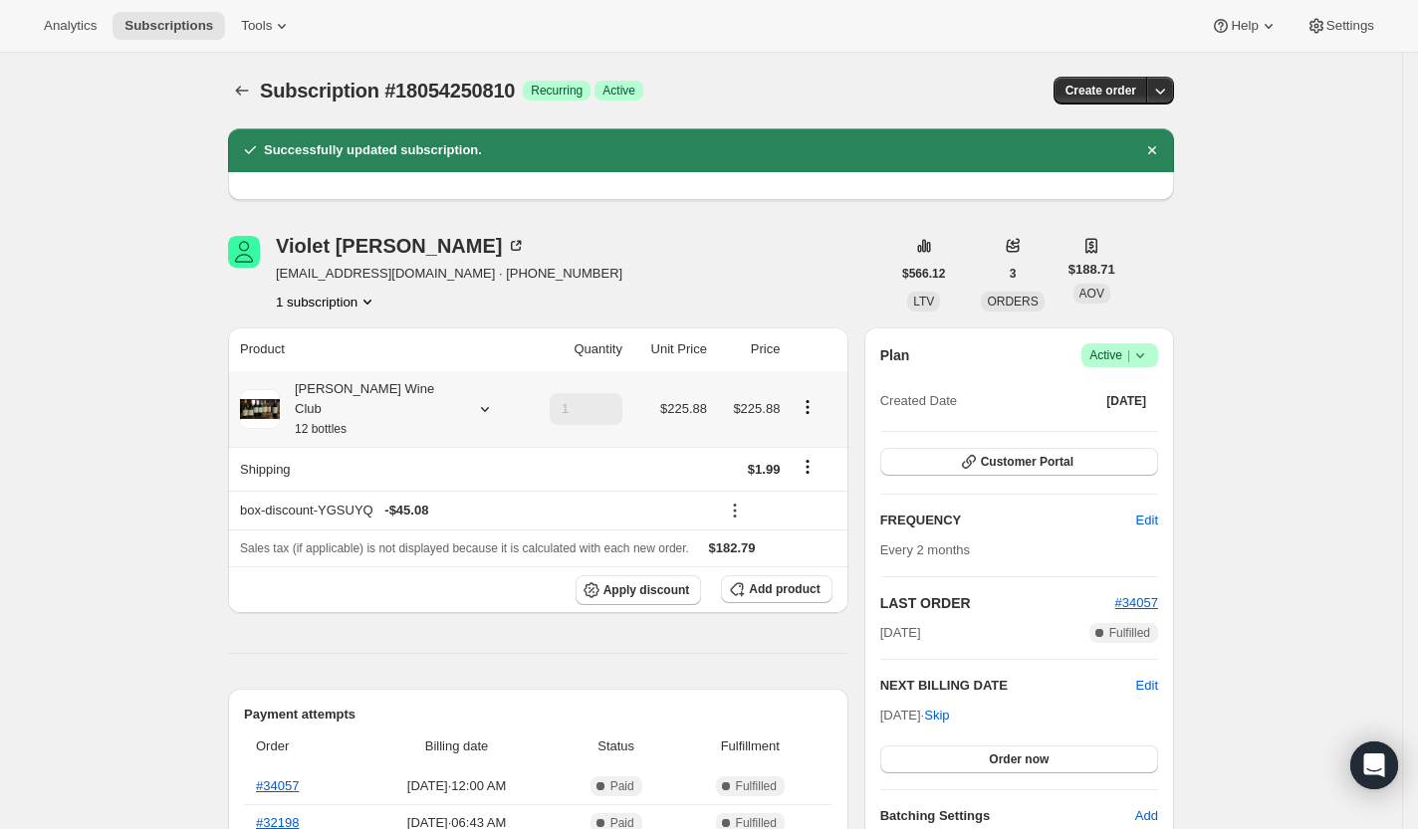
click at [396, 374] on th "[PERSON_NAME] Wine Club 12 bottles" at bounding box center [375, 409] width 295 height 76
click at [396, 412] on div "[PERSON_NAME] Wine Club 12 bottles" at bounding box center [369, 409] width 179 height 60
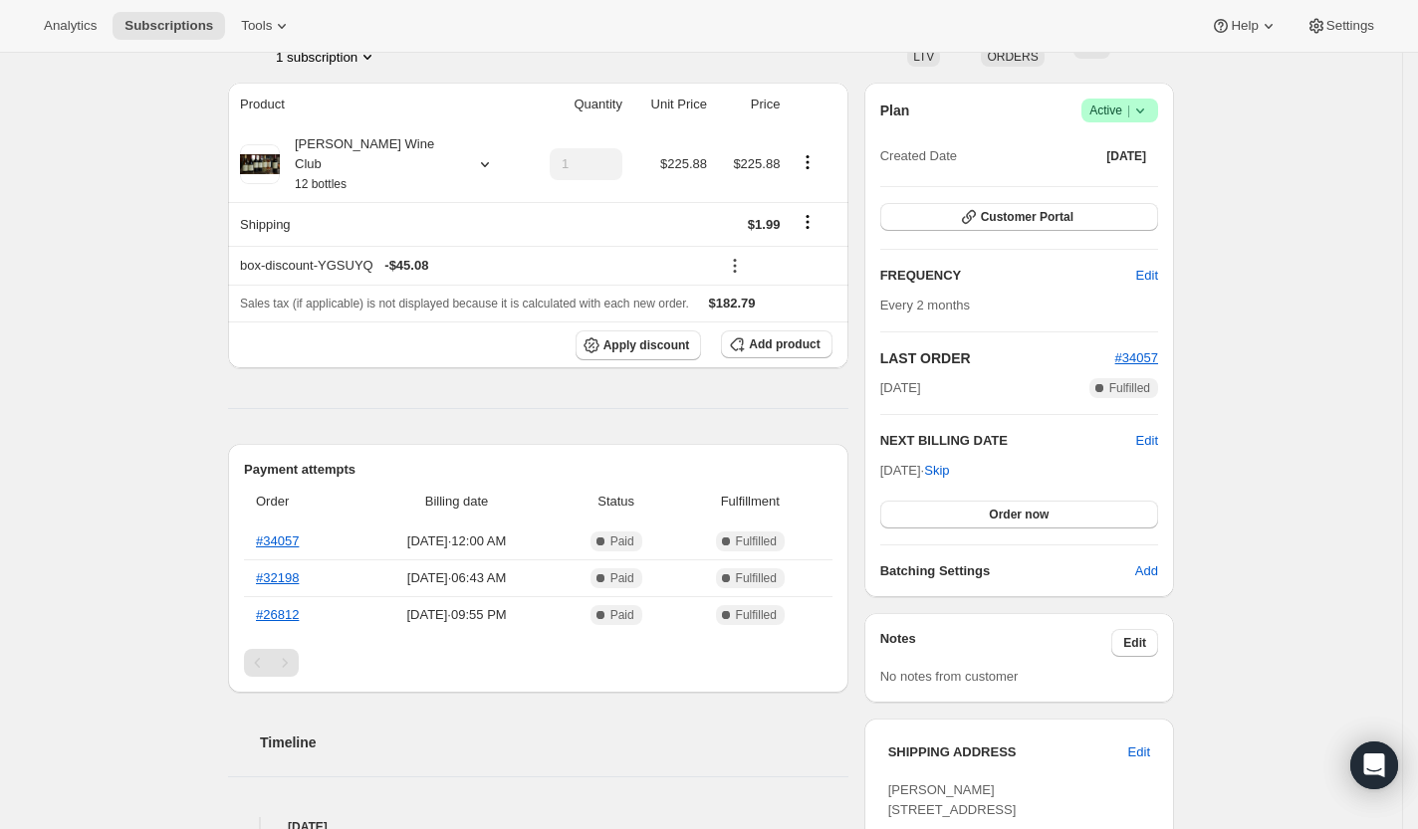
scroll to position [243, 0]
click at [1155, 439] on span "Edit" at bounding box center [1147, 443] width 22 height 20
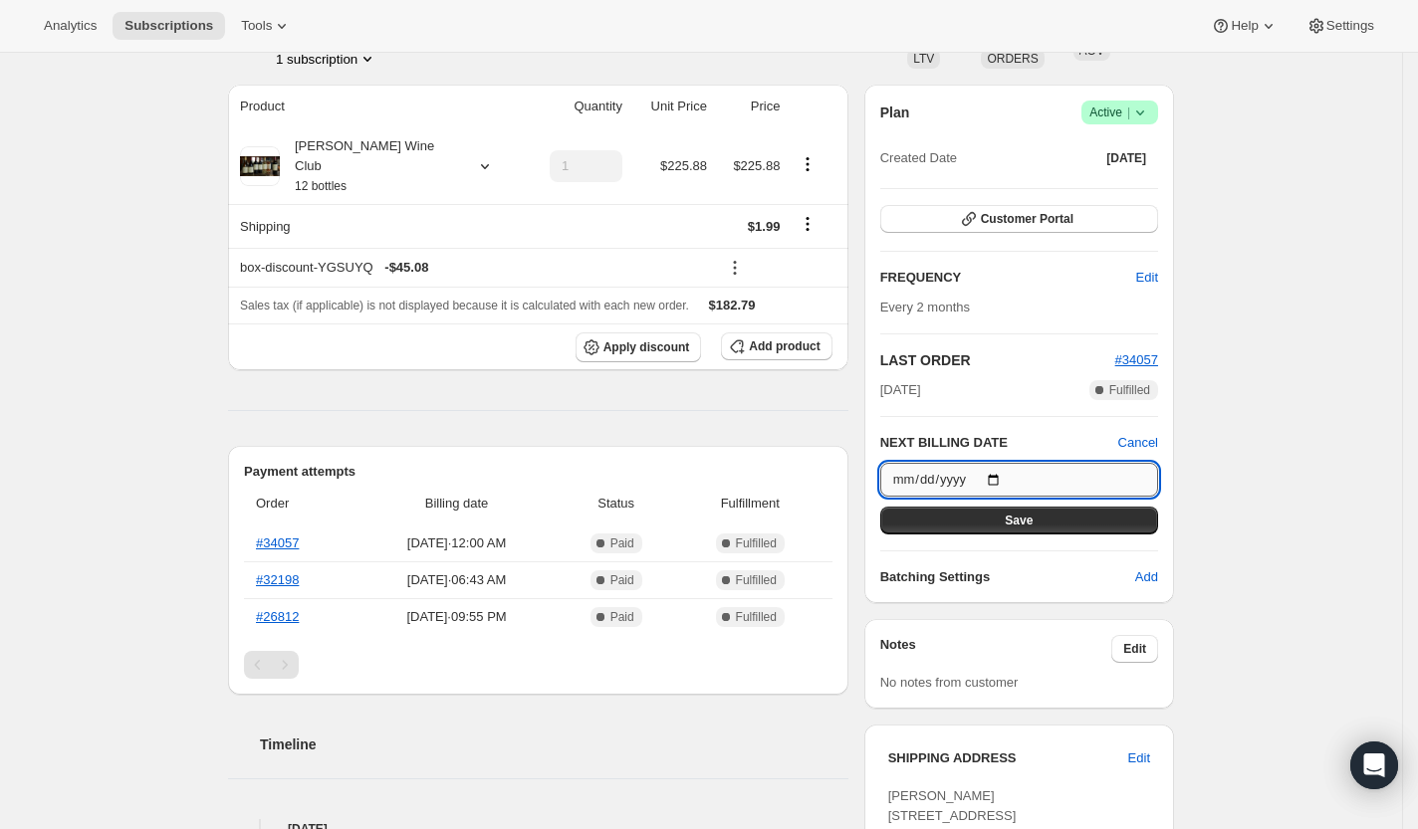
click at [1010, 479] on input "2025-10-01" at bounding box center [1019, 480] width 278 height 34
type input "2025-10-07"
click at [1139, 434] on span "Cancel" at bounding box center [1138, 443] width 40 height 20
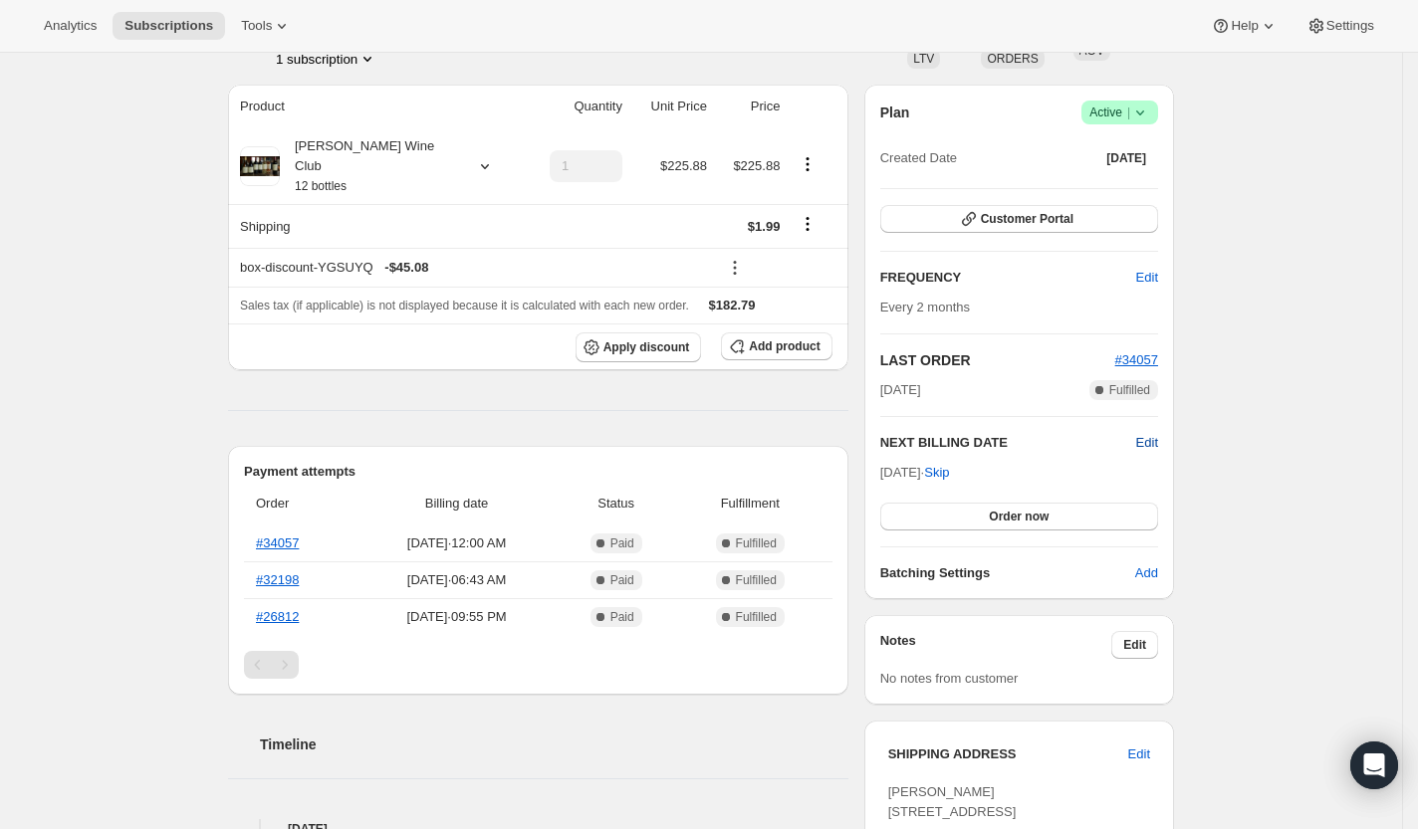
click at [1158, 438] on span "Edit" at bounding box center [1147, 443] width 22 height 20
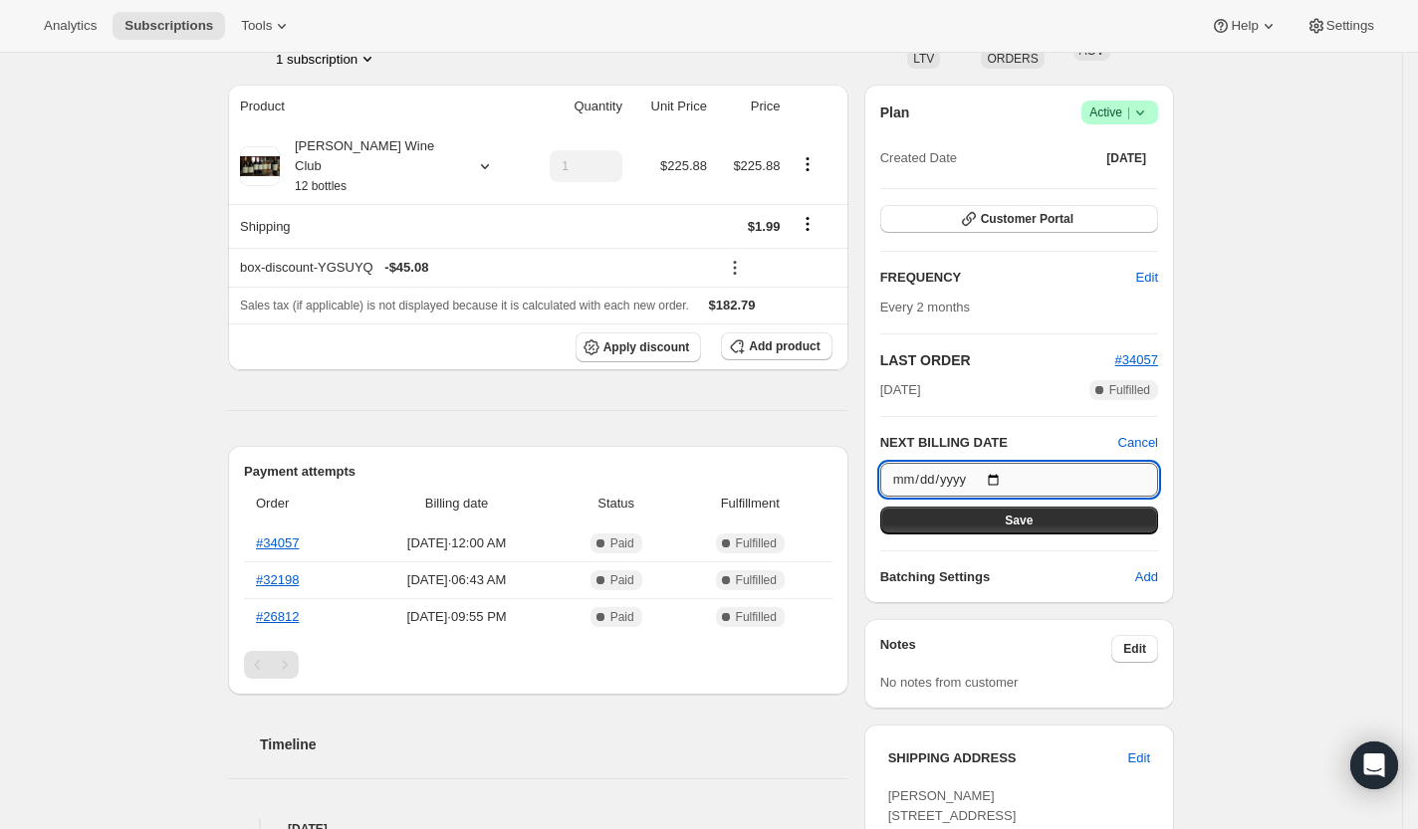
click at [1017, 477] on input "2025-10-07" at bounding box center [1019, 480] width 278 height 34
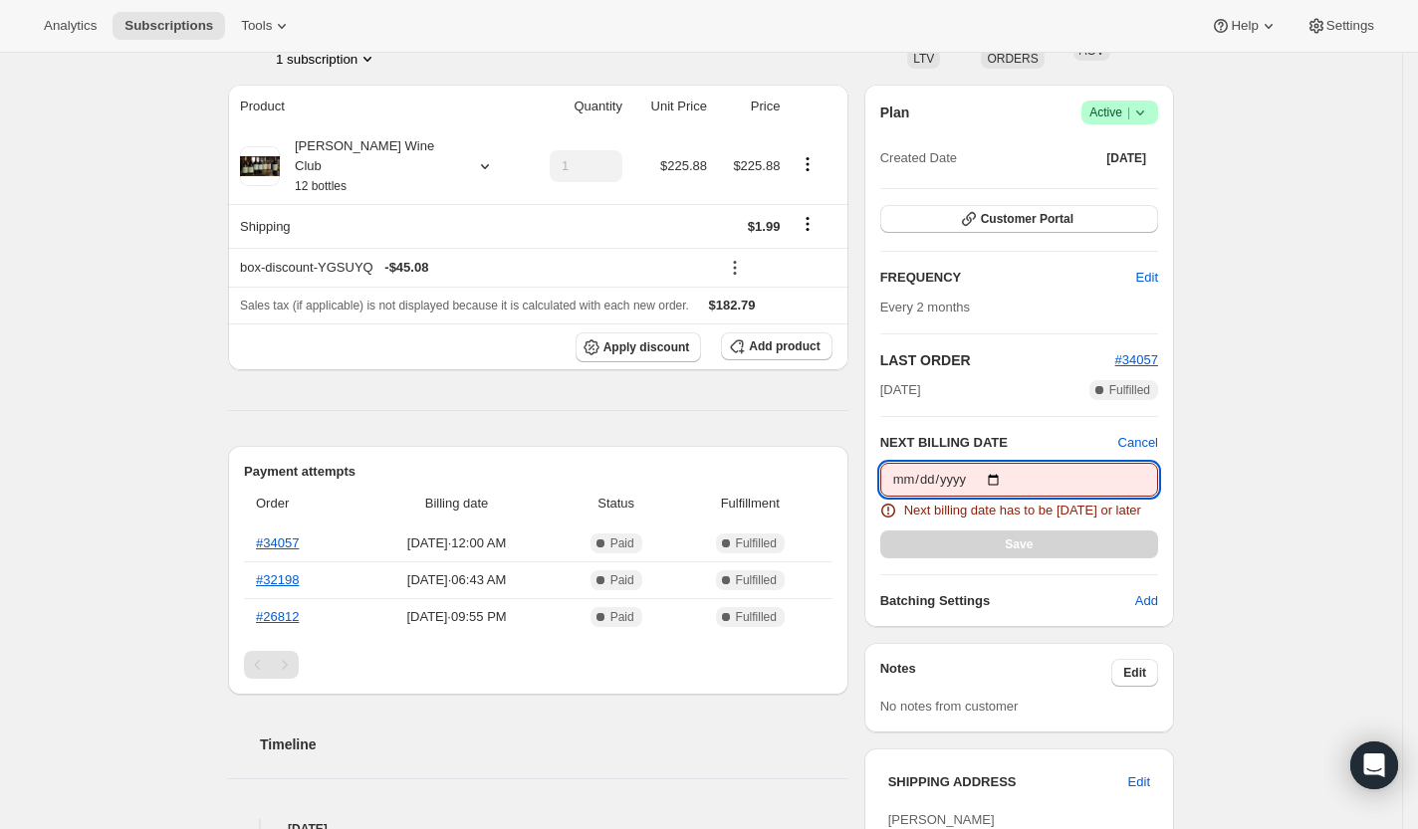
type input "2025-09-16"
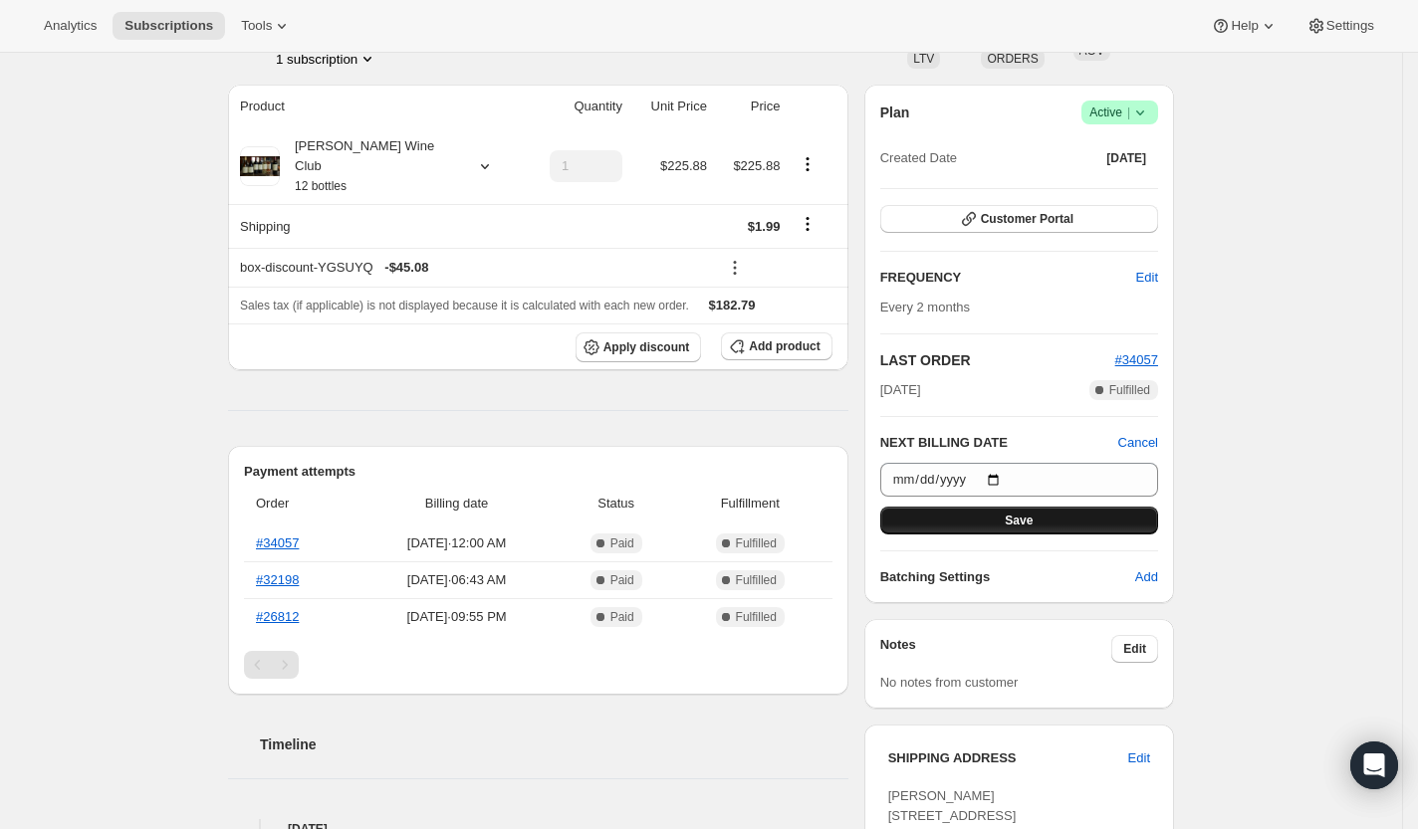
click at [1072, 525] on button "Save" at bounding box center [1019, 521] width 278 height 28
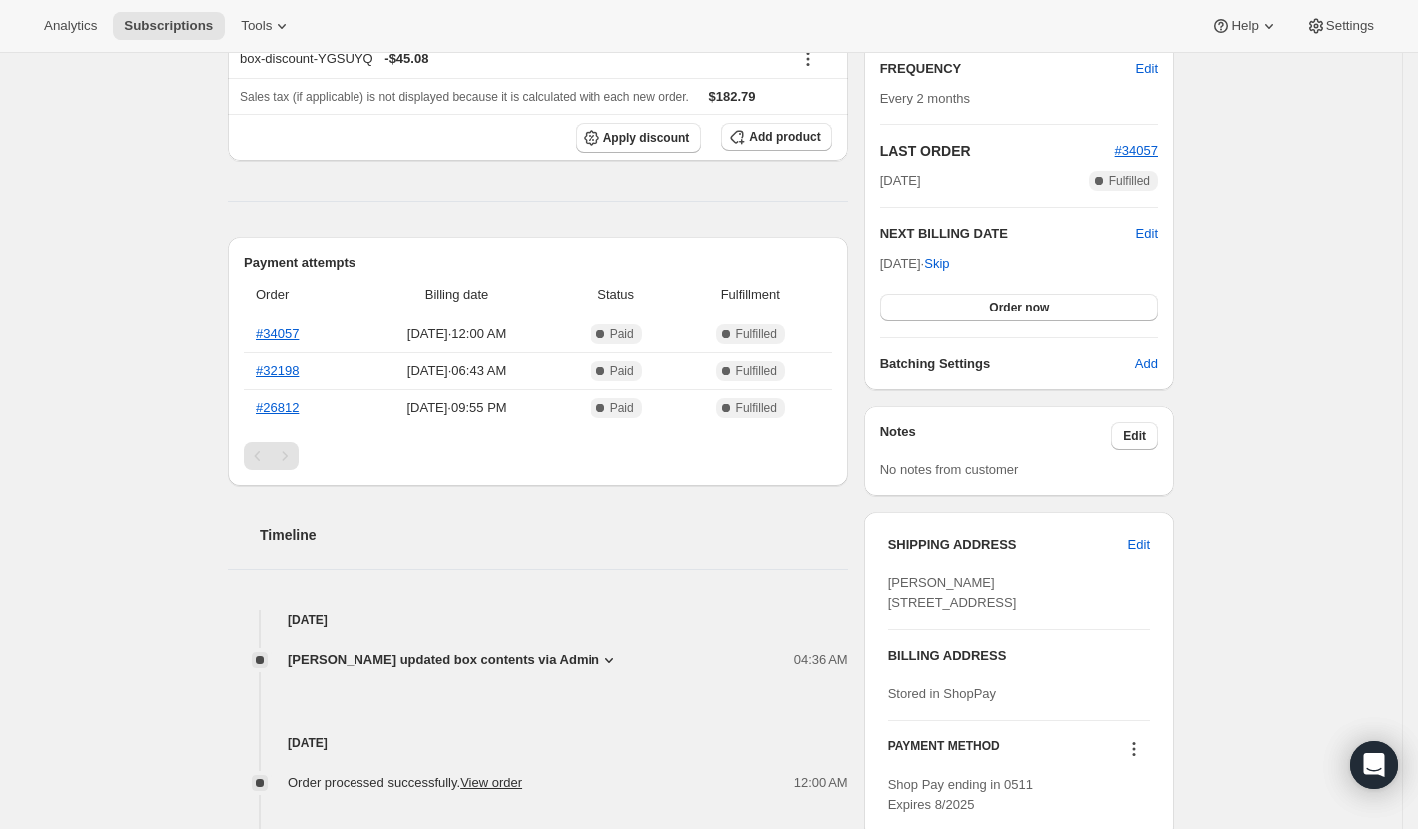
scroll to position [594, 0]
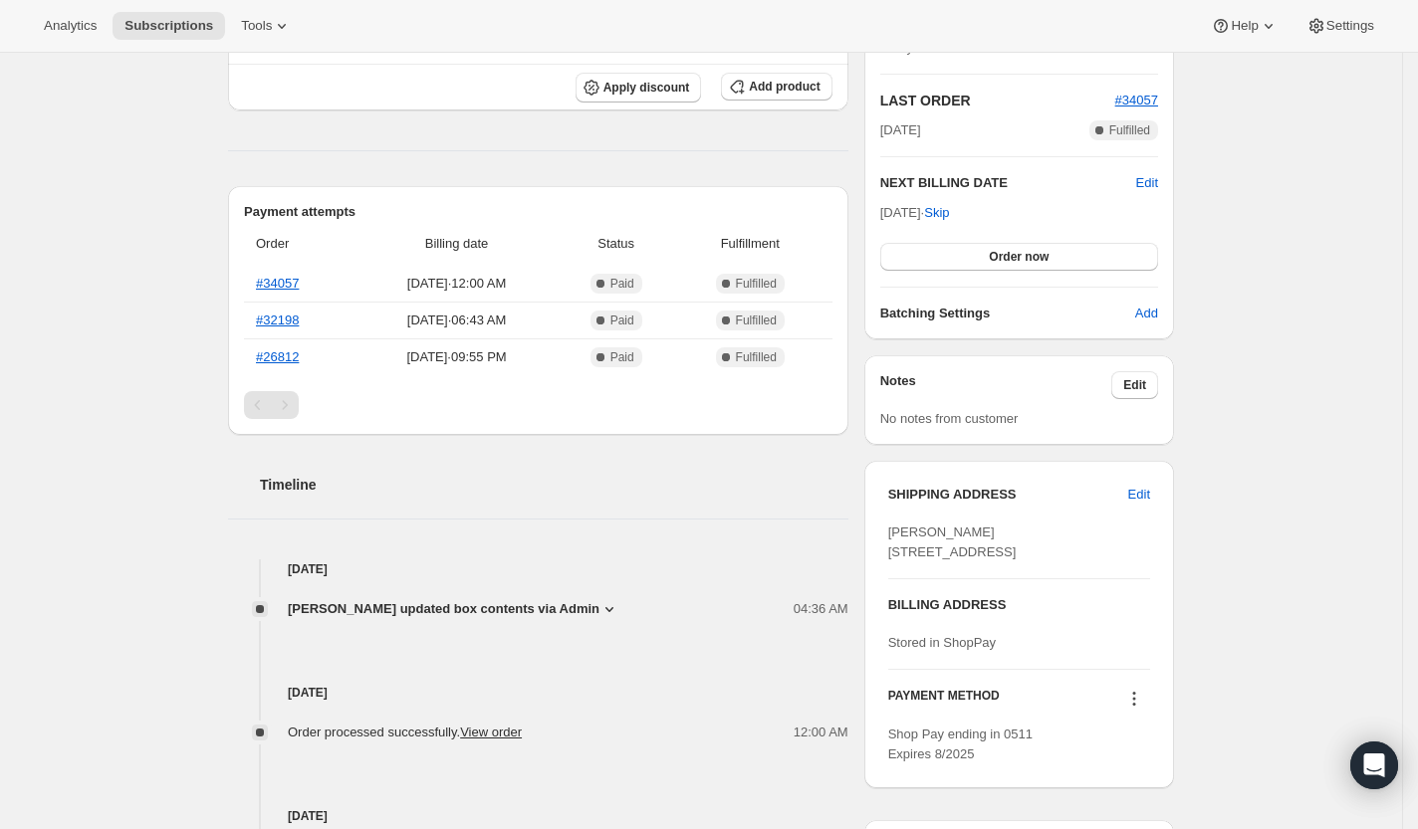
click at [604, 599] on icon at bounding box center [609, 609] width 20 height 20
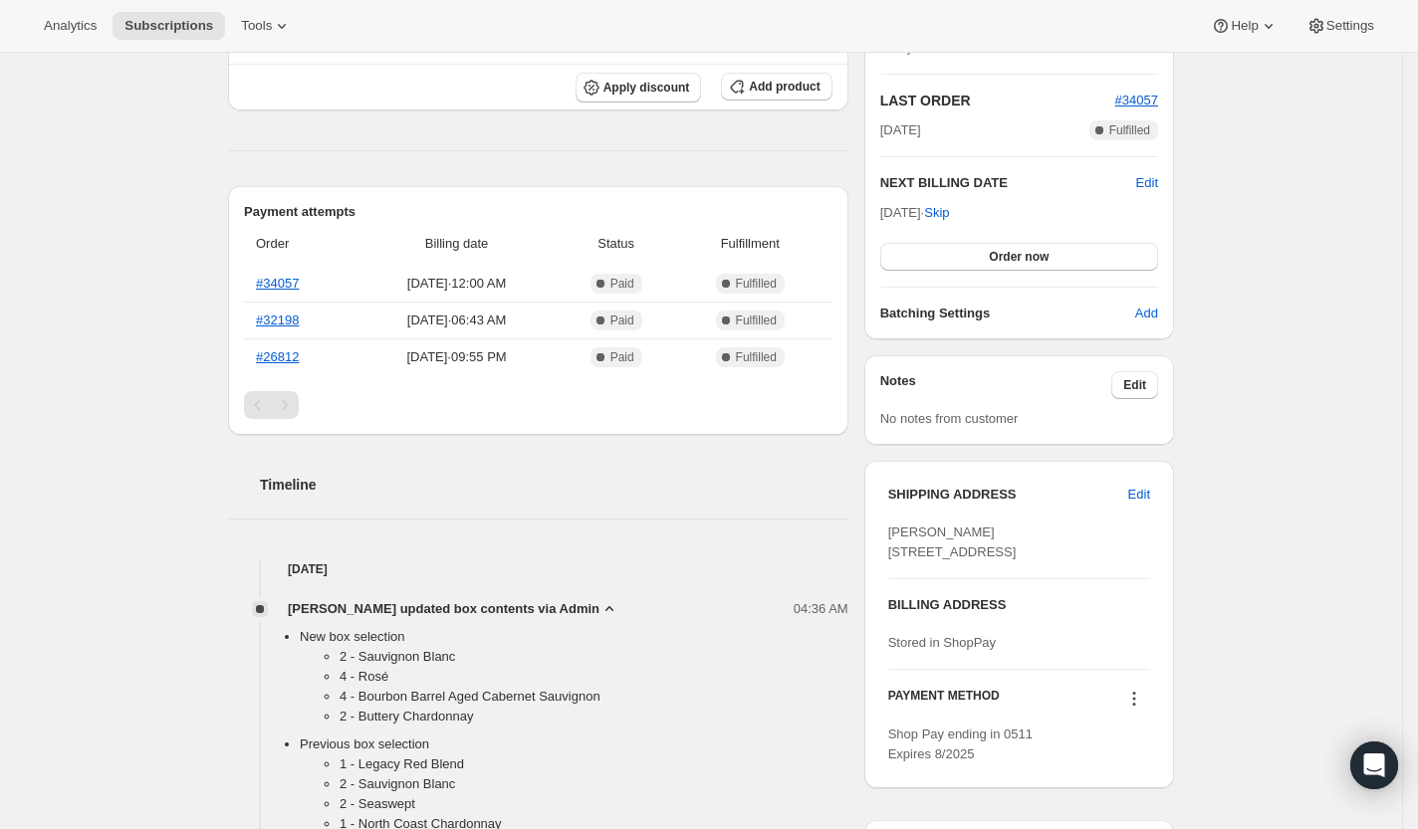
click at [604, 599] on icon at bounding box center [609, 609] width 20 height 20
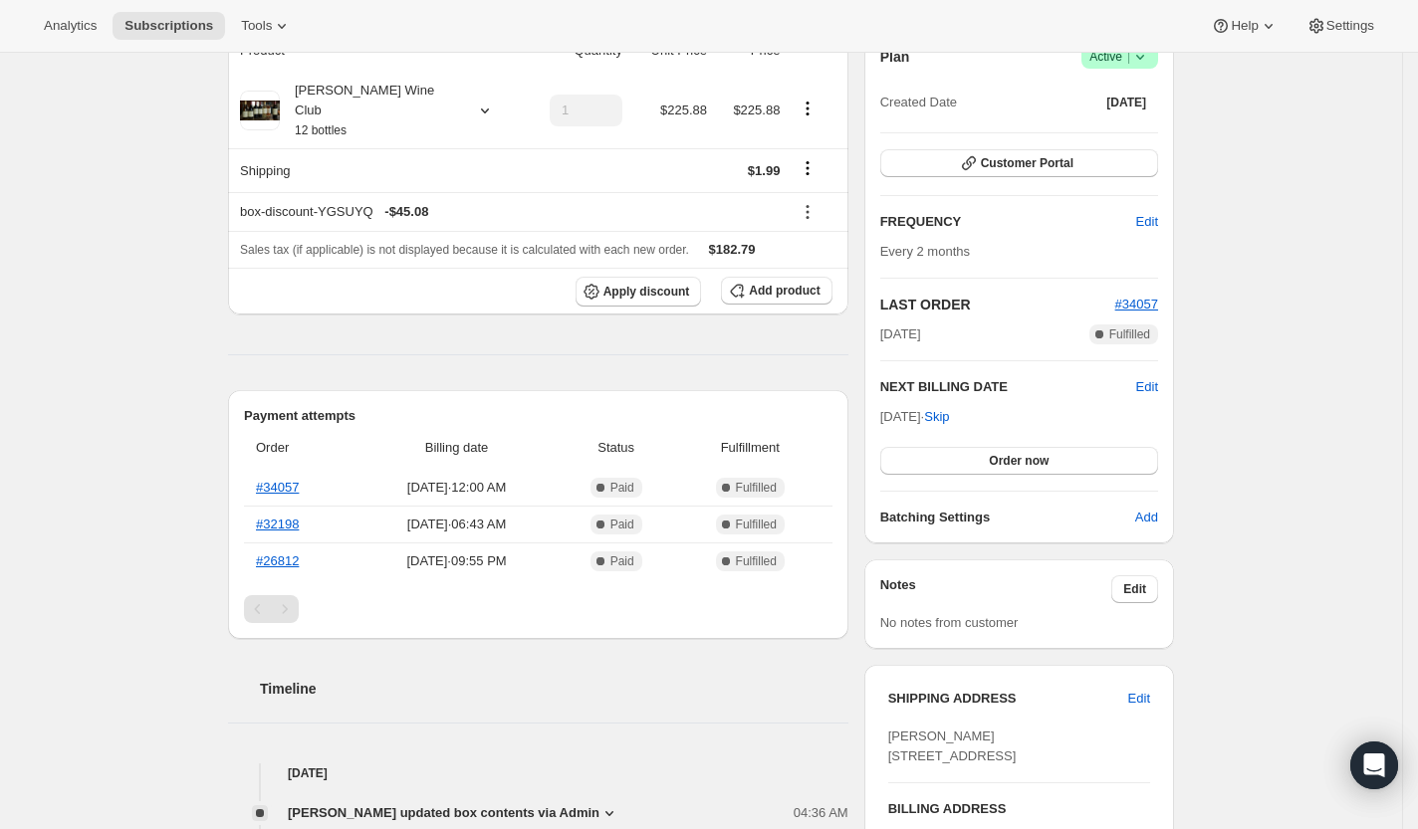
scroll to position [388, 0]
click at [748, 354] on div "Product Quantity Unit Price Price Josh Cellars Wine Club 12 bottles 1 $225.88 $…" at bounding box center [538, 783] width 620 height 1505
click at [1150, 379] on span "Edit" at bounding box center [1147, 389] width 22 height 20
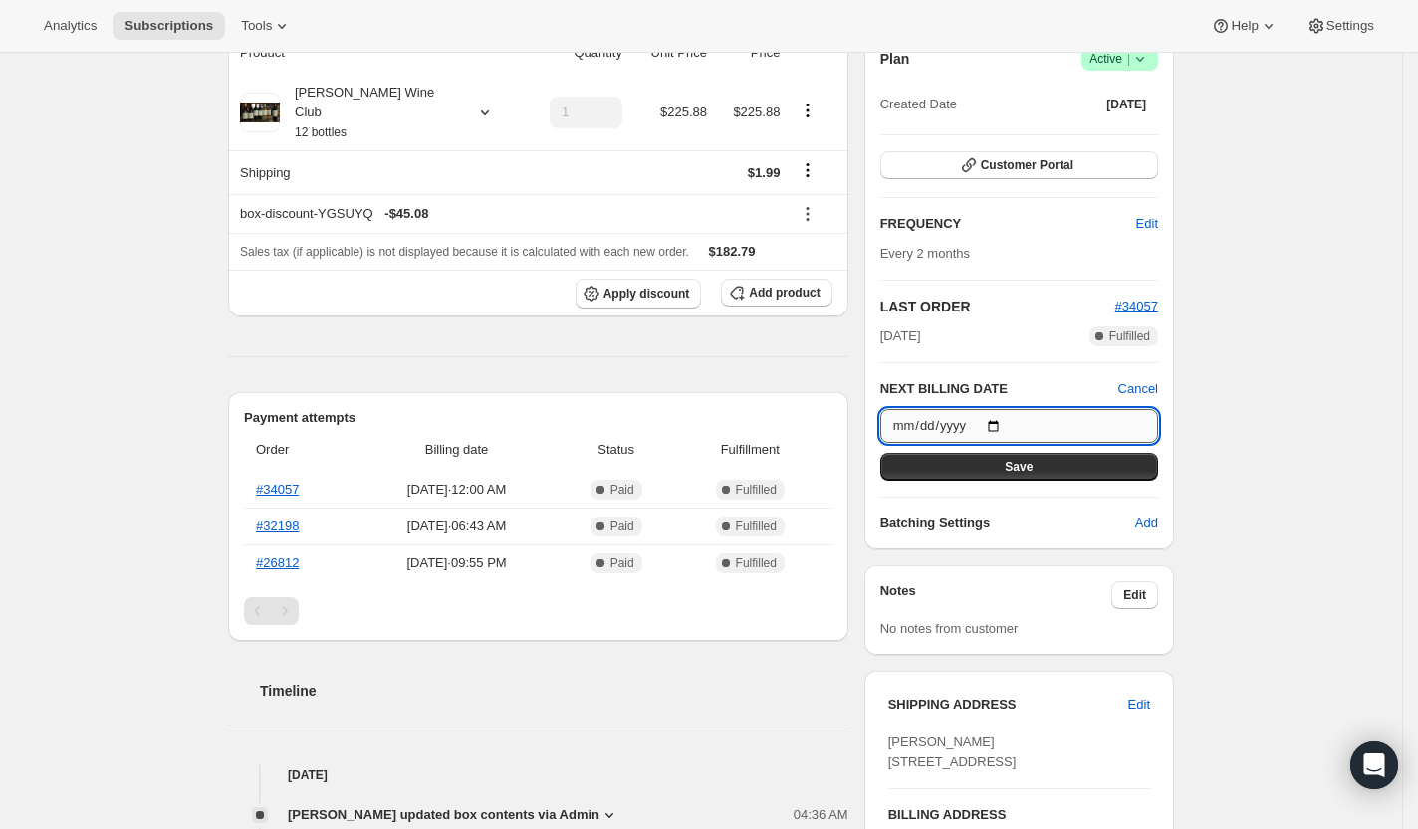
click at [1022, 424] on input "2025-09-17" at bounding box center [1019, 426] width 278 height 34
click at [1009, 419] on input "2025-09-17" at bounding box center [1019, 426] width 278 height 34
type input "2025-09-14"
click at [998, 463] on button "Save" at bounding box center [1019, 467] width 278 height 28
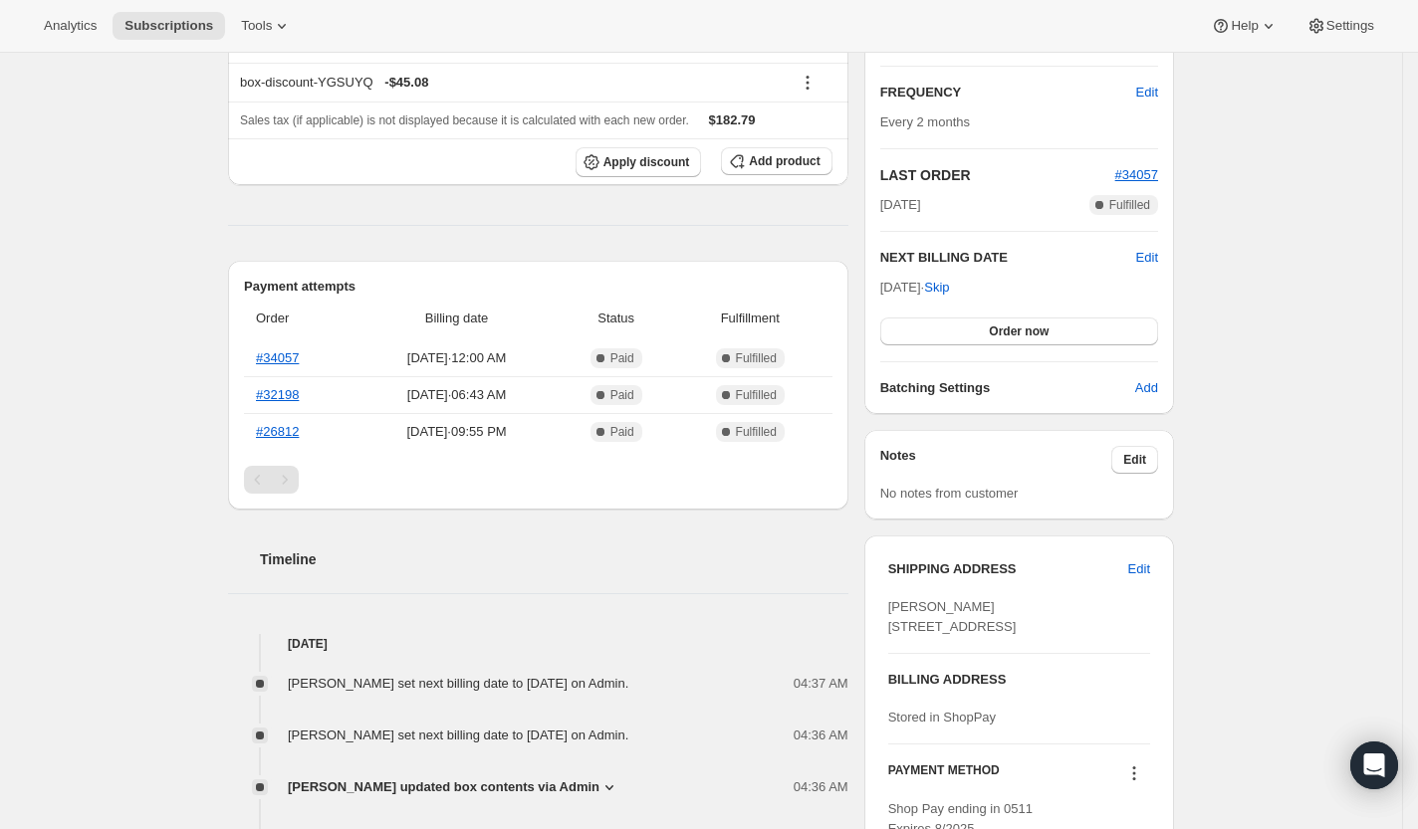
scroll to position [0, 0]
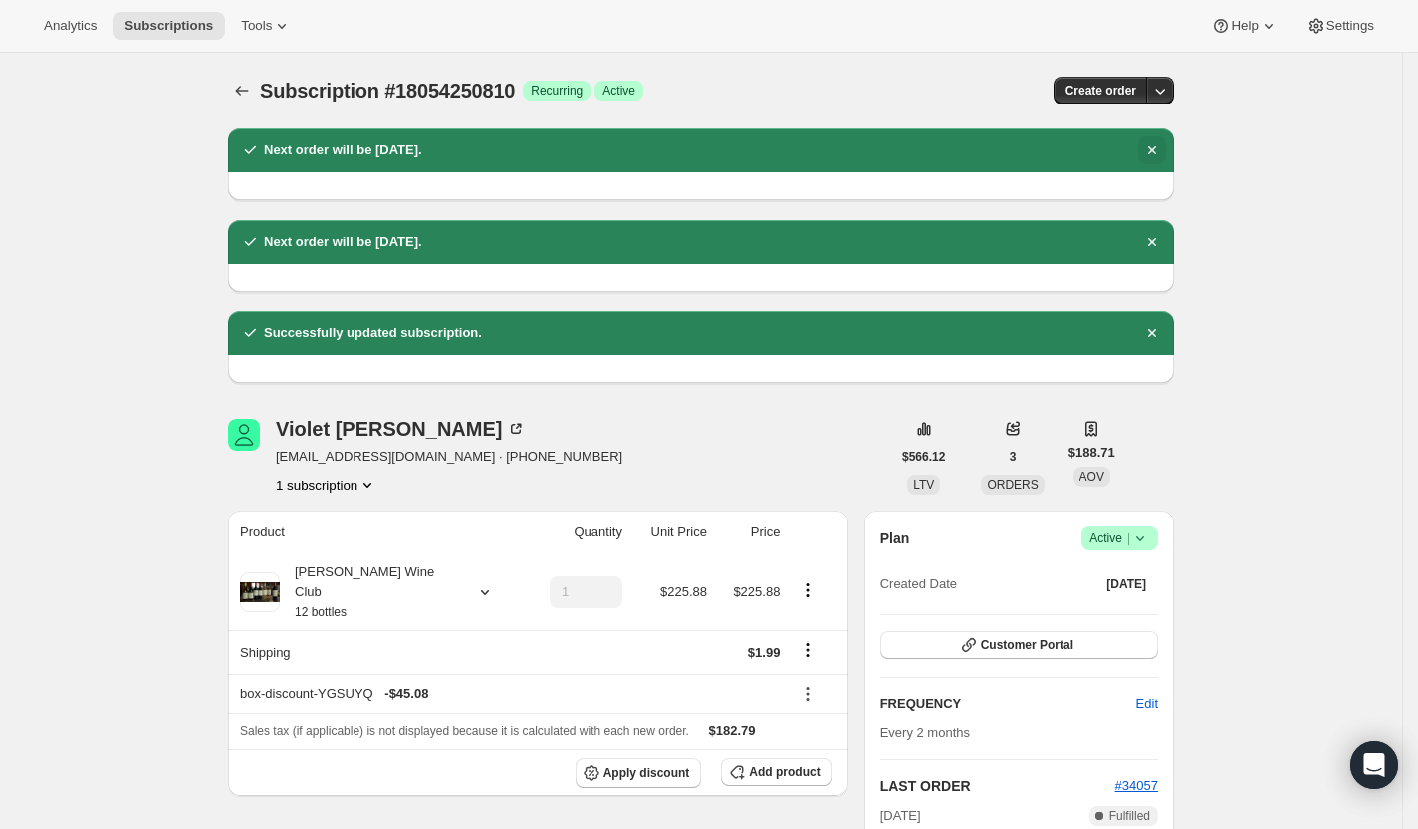
click at [1162, 149] on icon "Dismiss notification" at bounding box center [1152, 150] width 20 height 20
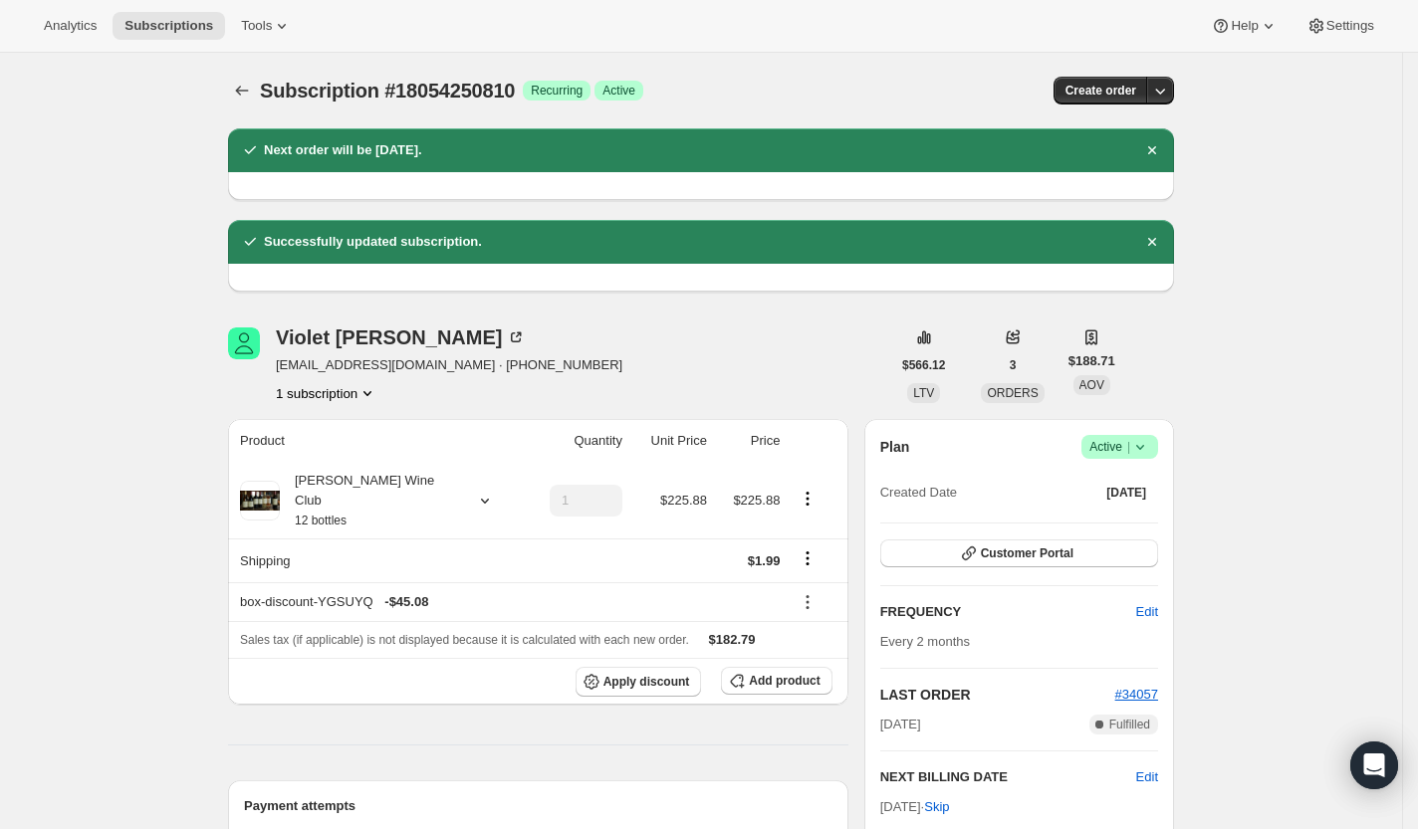
click at [1162, 149] on icon "Dismiss notification" at bounding box center [1152, 150] width 20 height 20
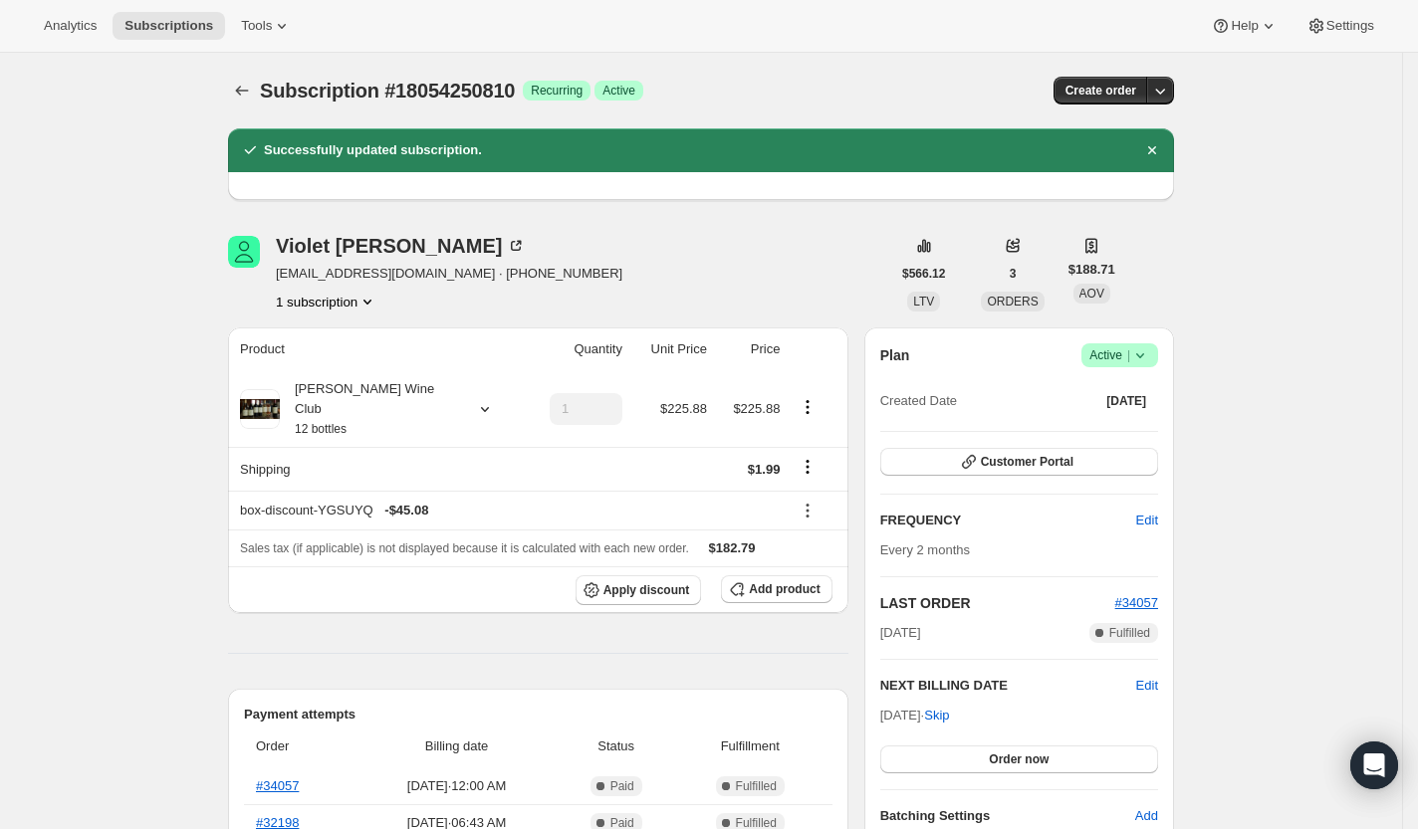
click at [1162, 149] on icon "Dismiss notification" at bounding box center [1152, 150] width 20 height 20
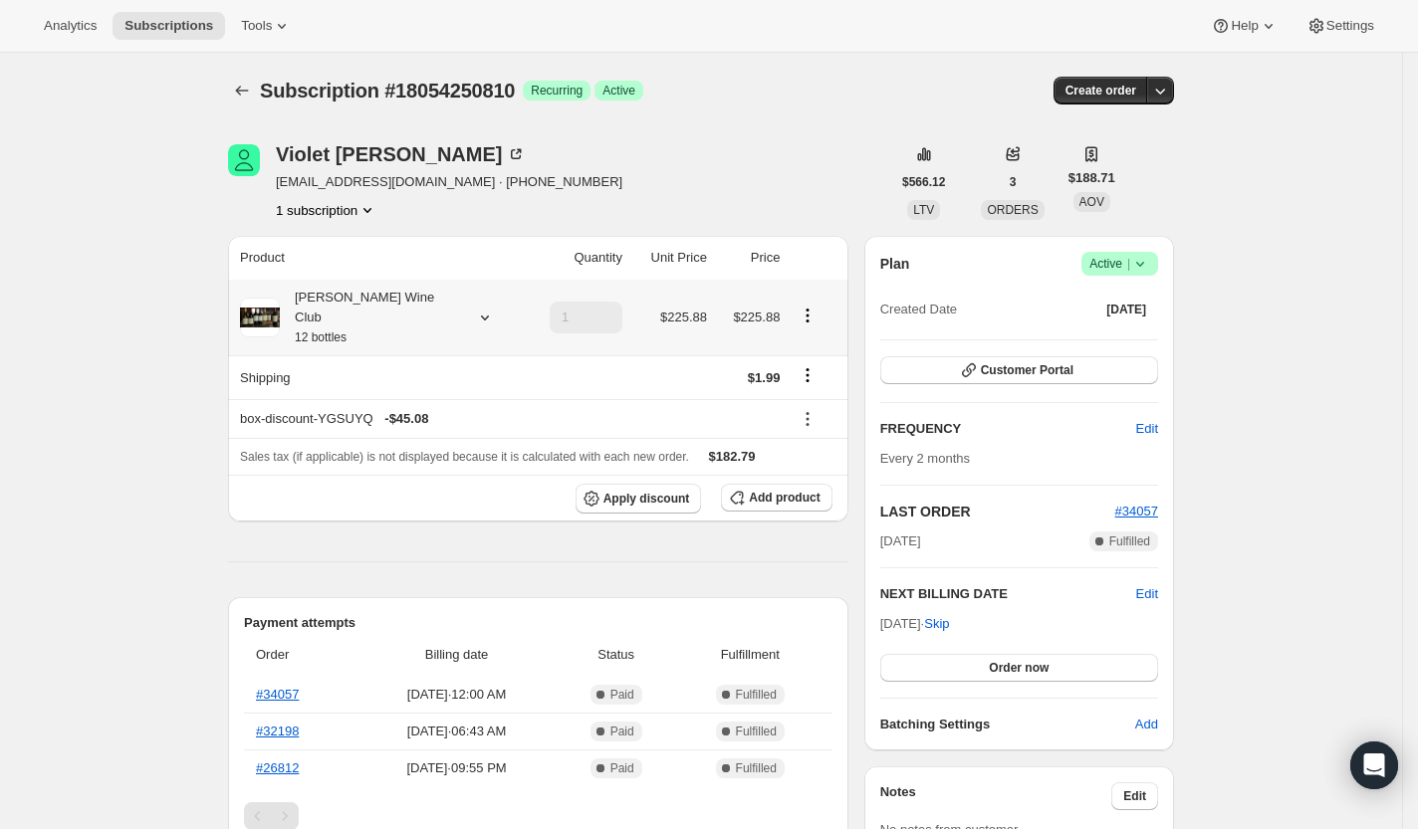
click at [378, 316] on div "[PERSON_NAME] Wine Club 12 bottles" at bounding box center [369, 318] width 179 height 60
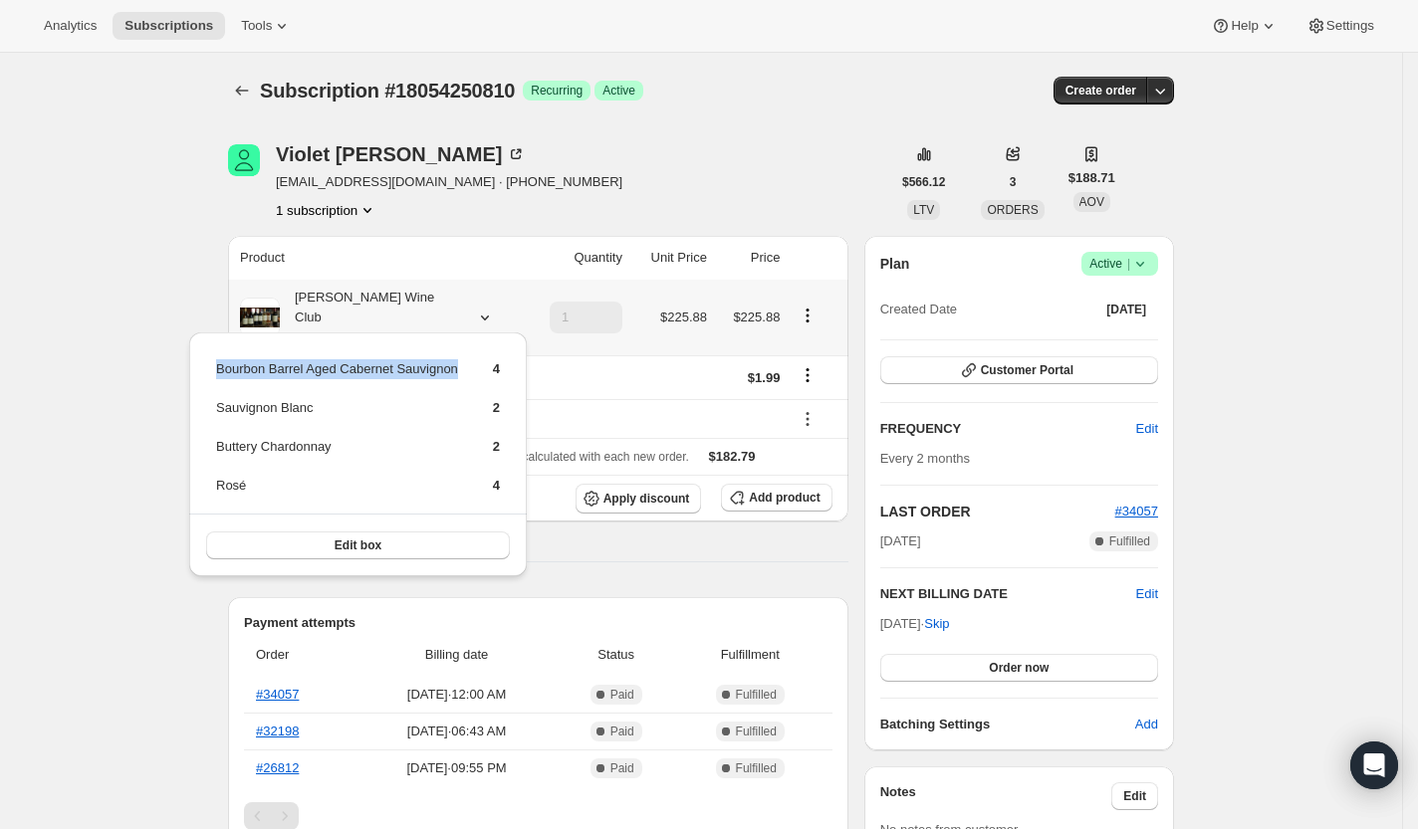
drag, startPoint x: 210, startPoint y: 364, endPoint x: 474, endPoint y: 368, distance: 263.9
click at [474, 368] on div "Bourbon Barrel Aged Cabernet Sauvignon 4 Sauvignon Blanc 2 Buttery Chardonnay 2…" at bounding box center [358, 455] width 338 height 244
click at [287, 412] on td "Sauvignon Blanc" at bounding box center [337, 415] width 244 height 37
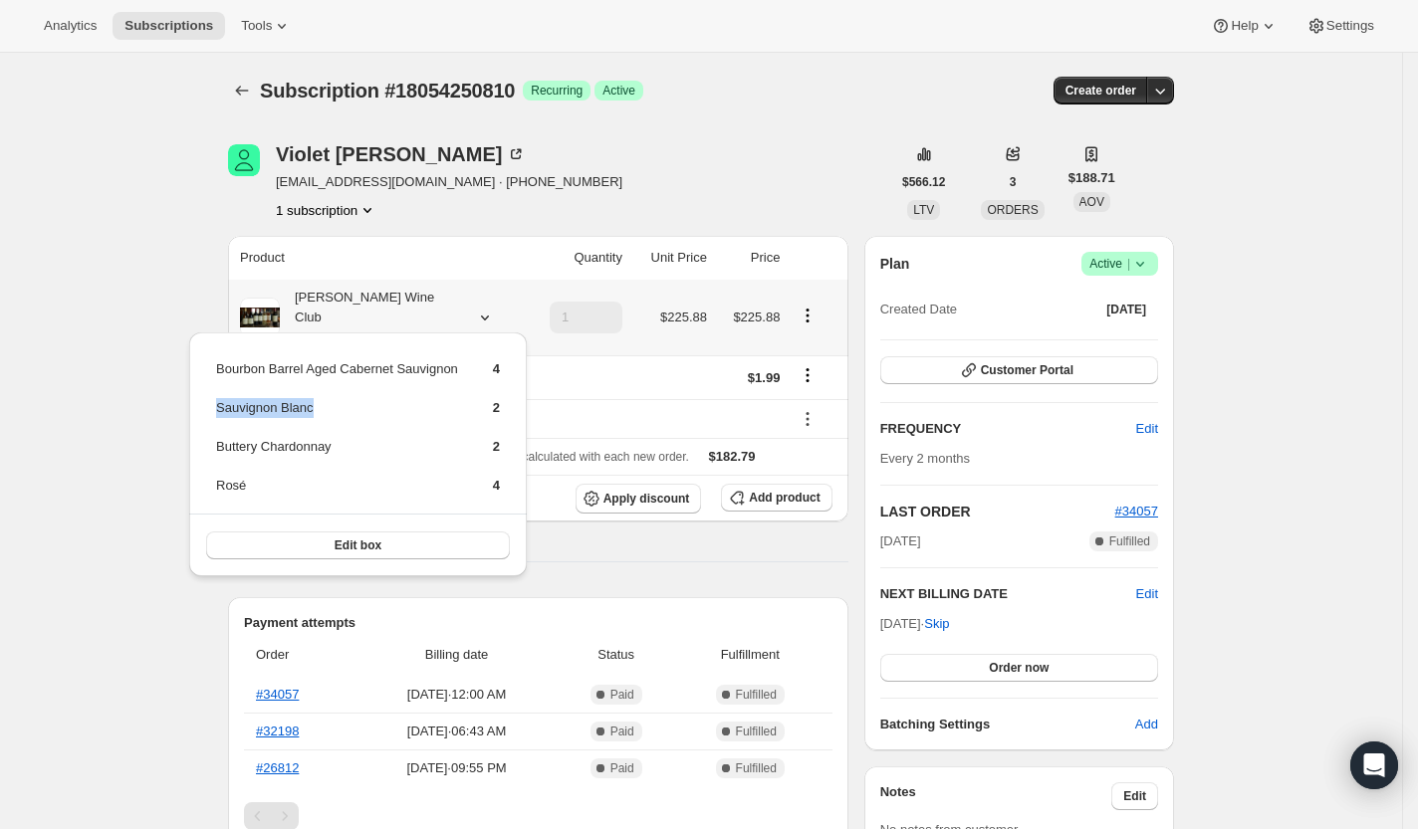
copy td "Sauvignon Blanc"
click at [305, 446] on td "Buttery Chardonnay" at bounding box center [337, 454] width 244 height 37
copy td "Buttery Chardonnay"
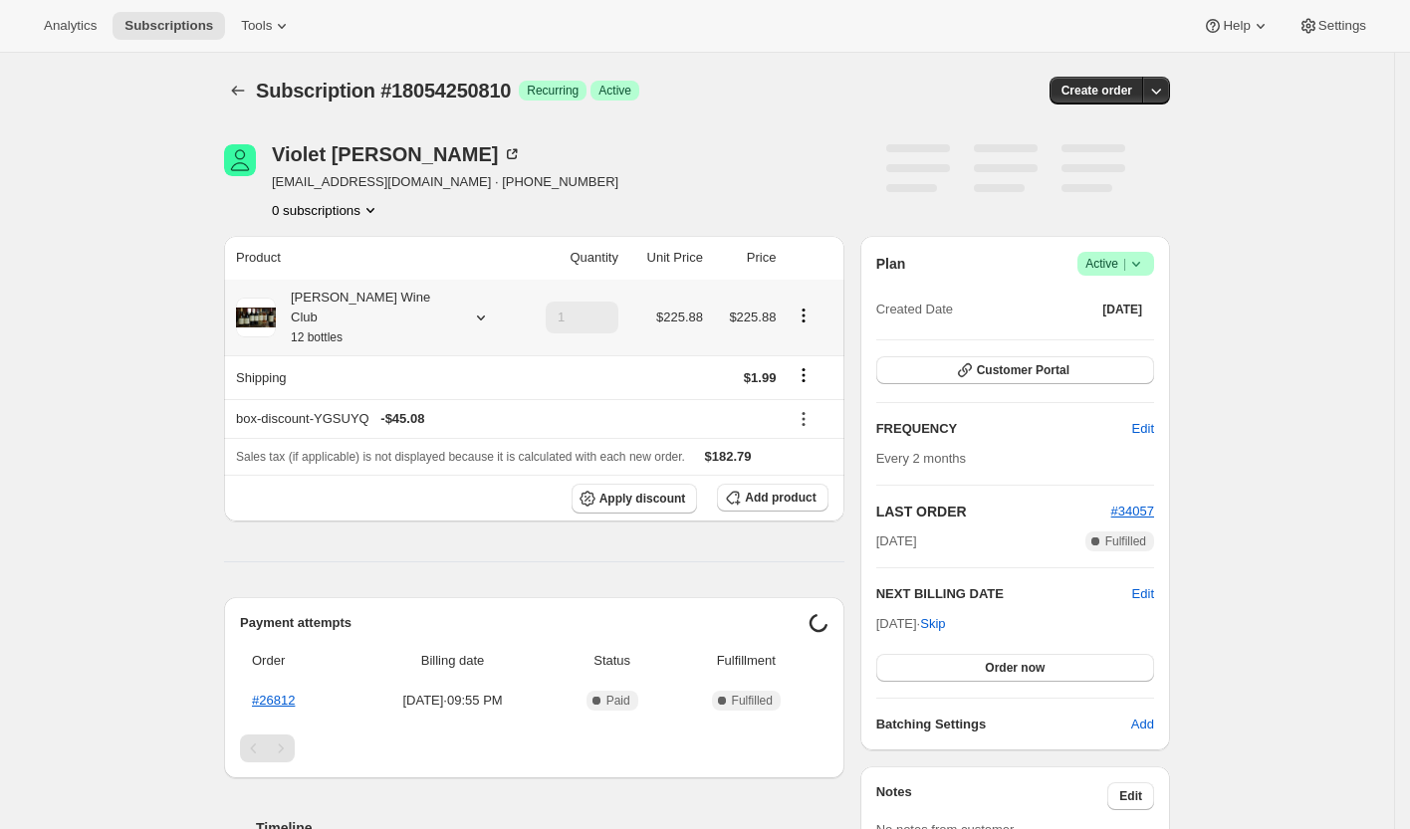
click at [334, 296] on div "[PERSON_NAME] Wine Club 12 bottles" at bounding box center [365, 318] width 179 height 60
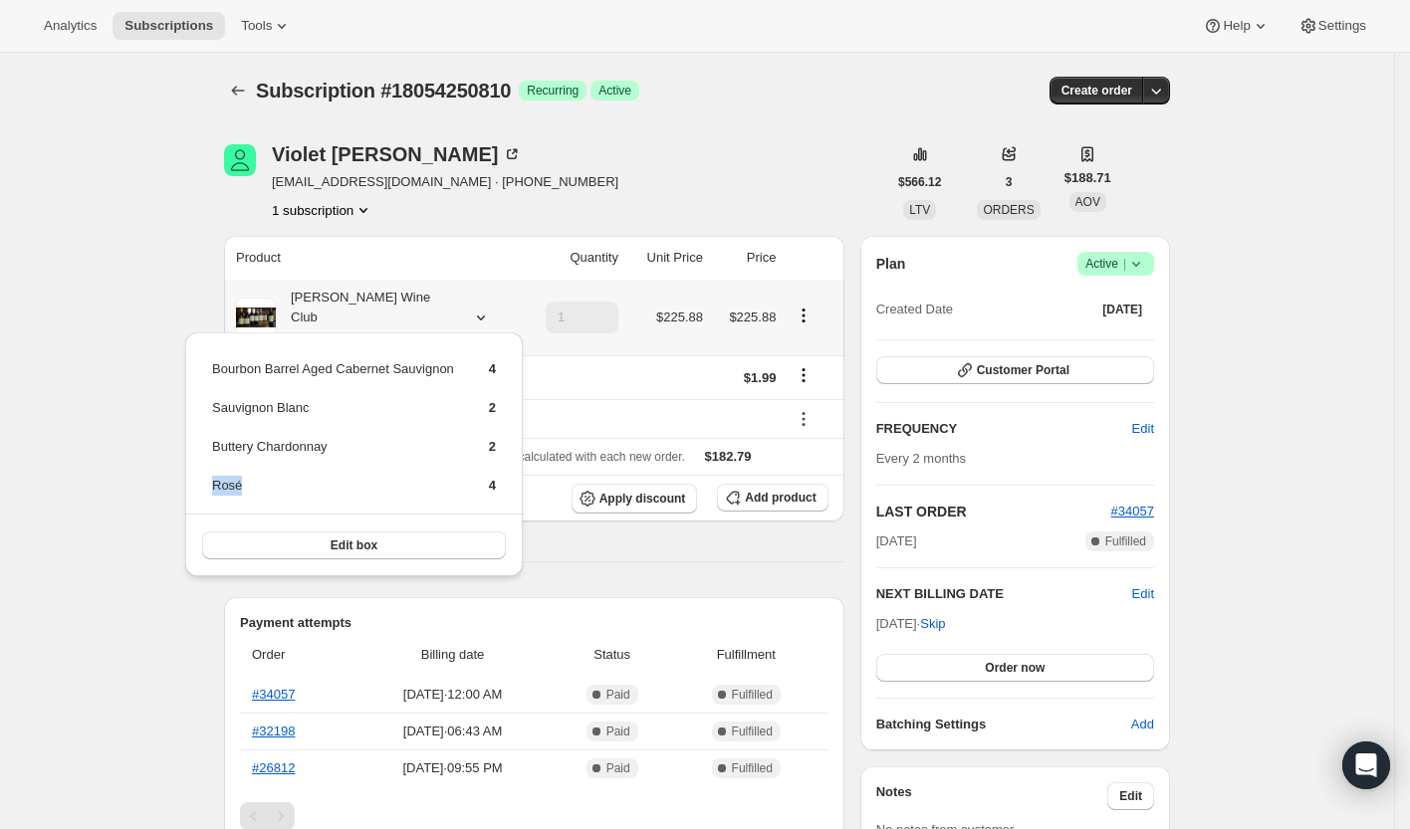
click at [232, 484] on td "Rosé" at bounding box center [333, 493] width 244 height 37
